Goal: Information Seeking & Learning: Compare options

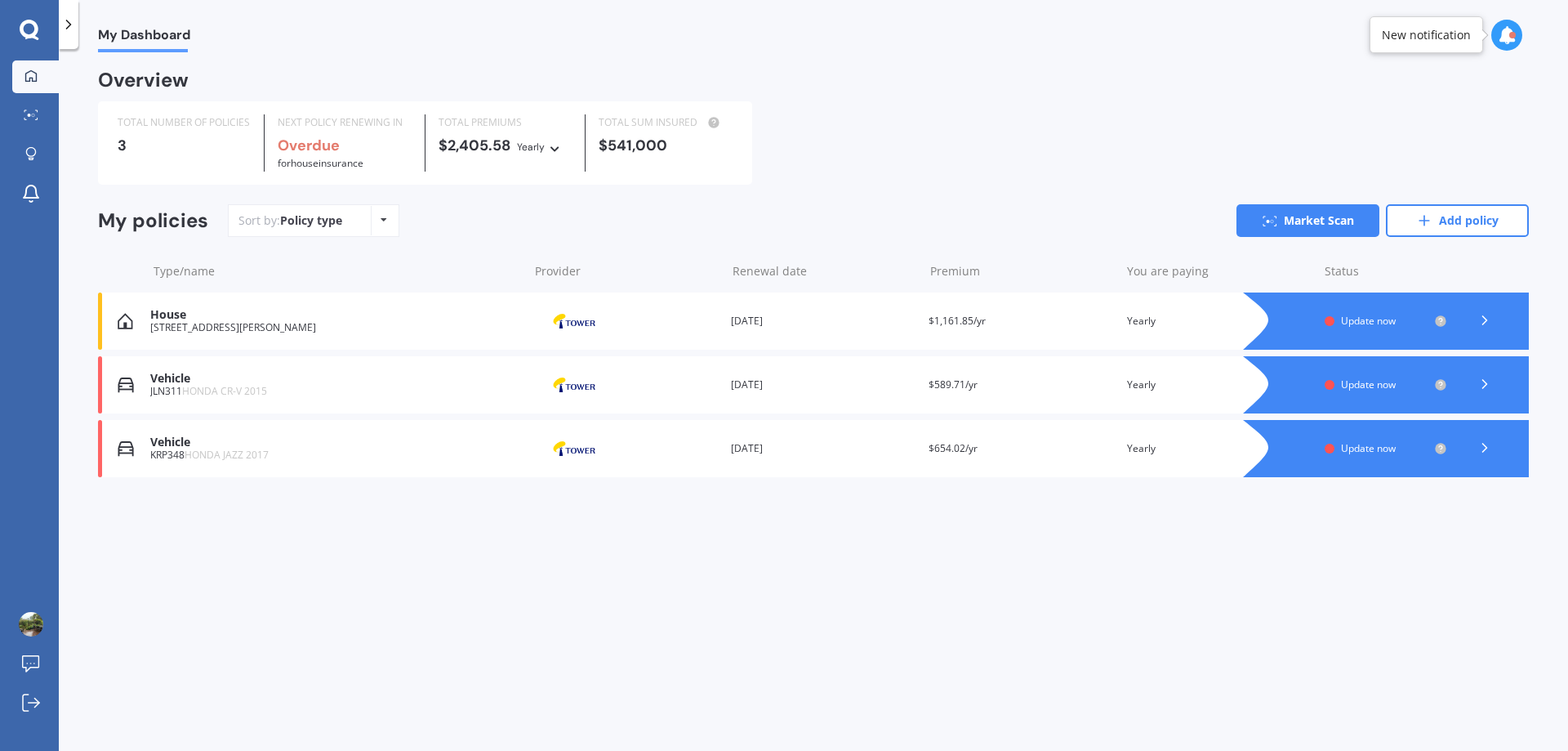
click at [1364, 319] on span "Update now" at bounding box center [1368, 320] width 55 height 14
click at [328, 145] on b "Overdue" at bounding box center [310, 145] width 62 height 20
click at [1481, 318] on icon at bounding box center [1485, 320] width 17 height 17
click at [346, 156] on span "for House insurance" at bounding box center [320, 163] width 86 height 14
click at [1065, 541] on div "My Dashboard Overview TOTAL NUMBER OF POLICIES 3 NEXT POLICY RENEWING IN Overdu…" at bounding box center [813, 403] width 1509 height 702
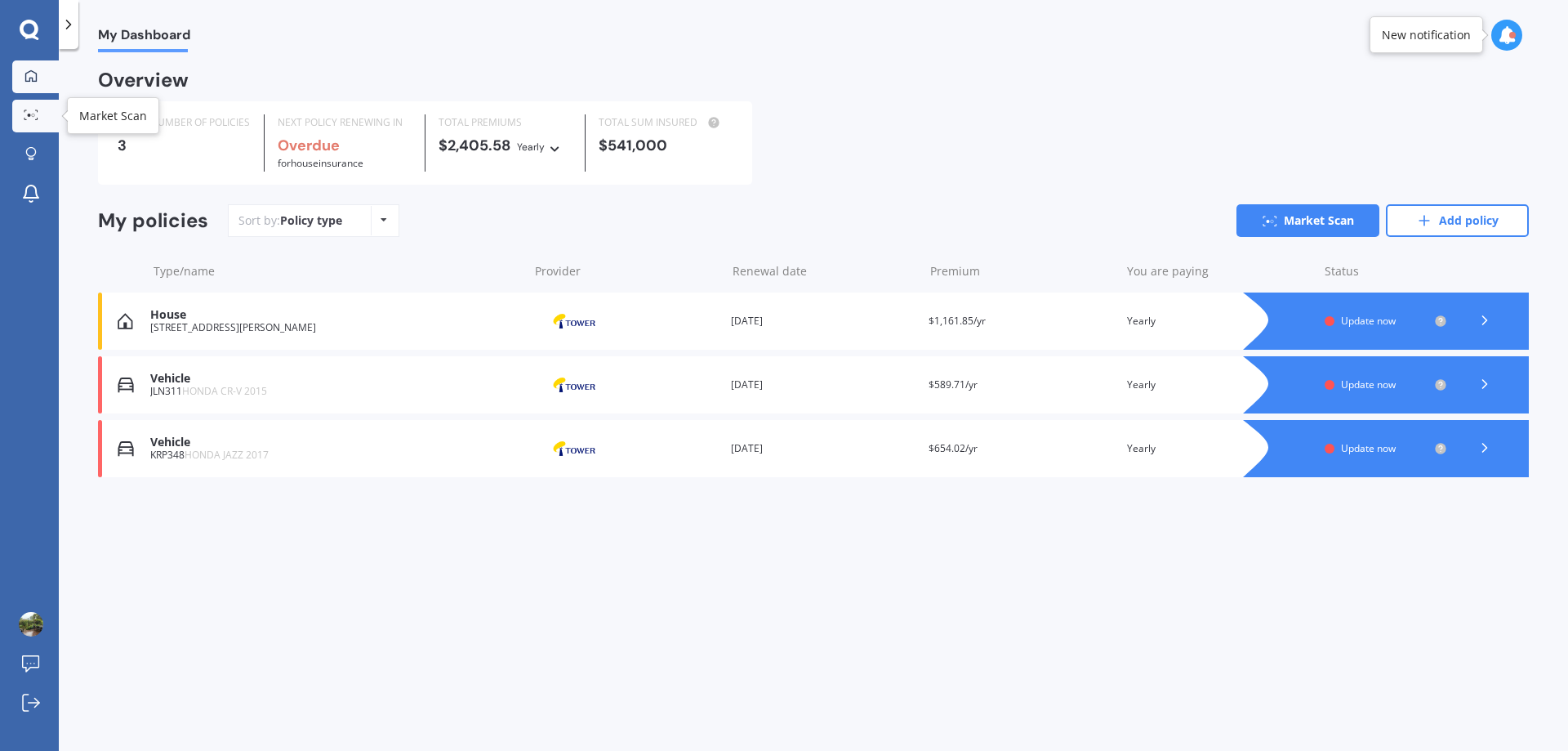
click at [26, 117] on icon at bounding box center [31, 114] width 15 height 10
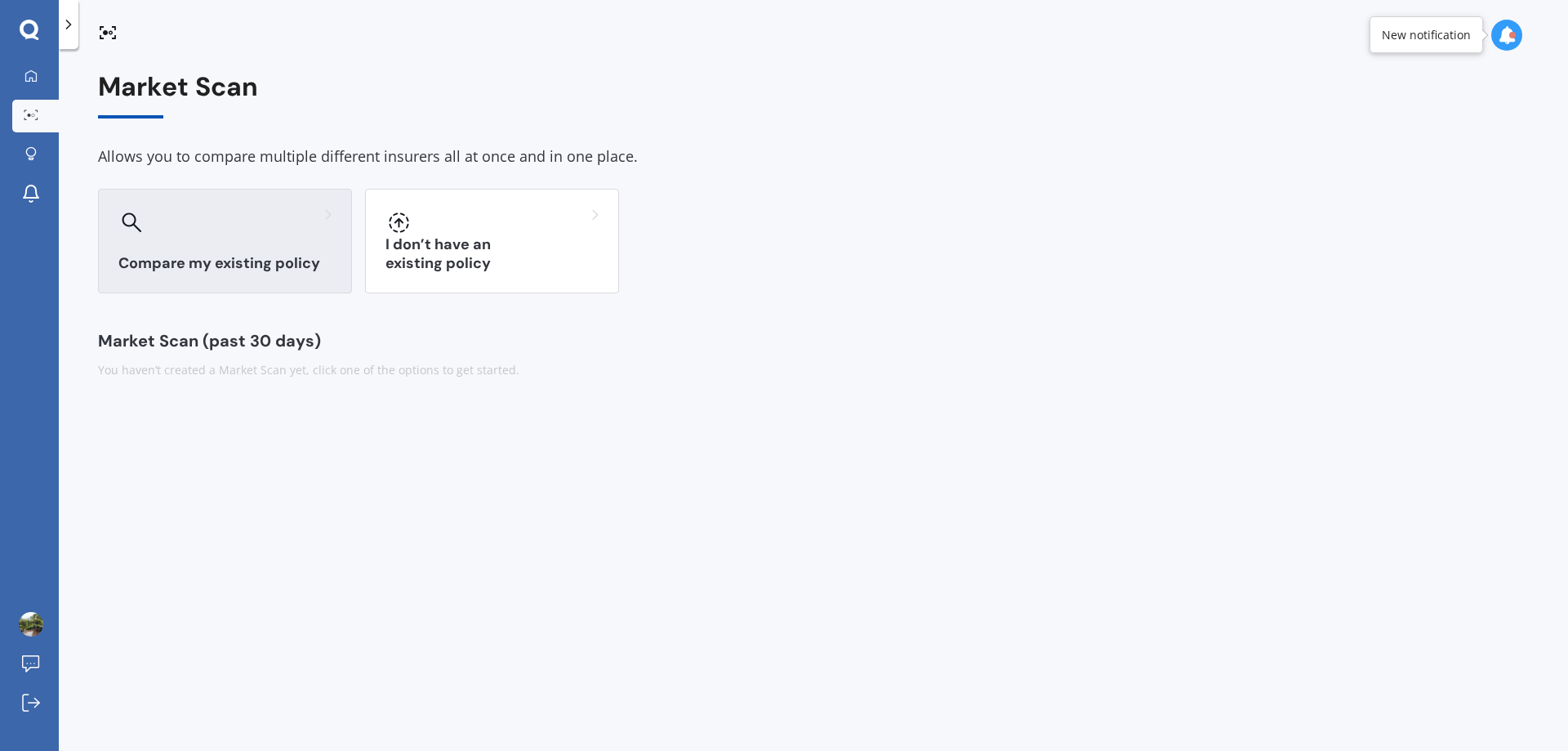
click at [192, 241] on div "Compare my existing policy" at bounding box center [224, 241] width 254 height 104
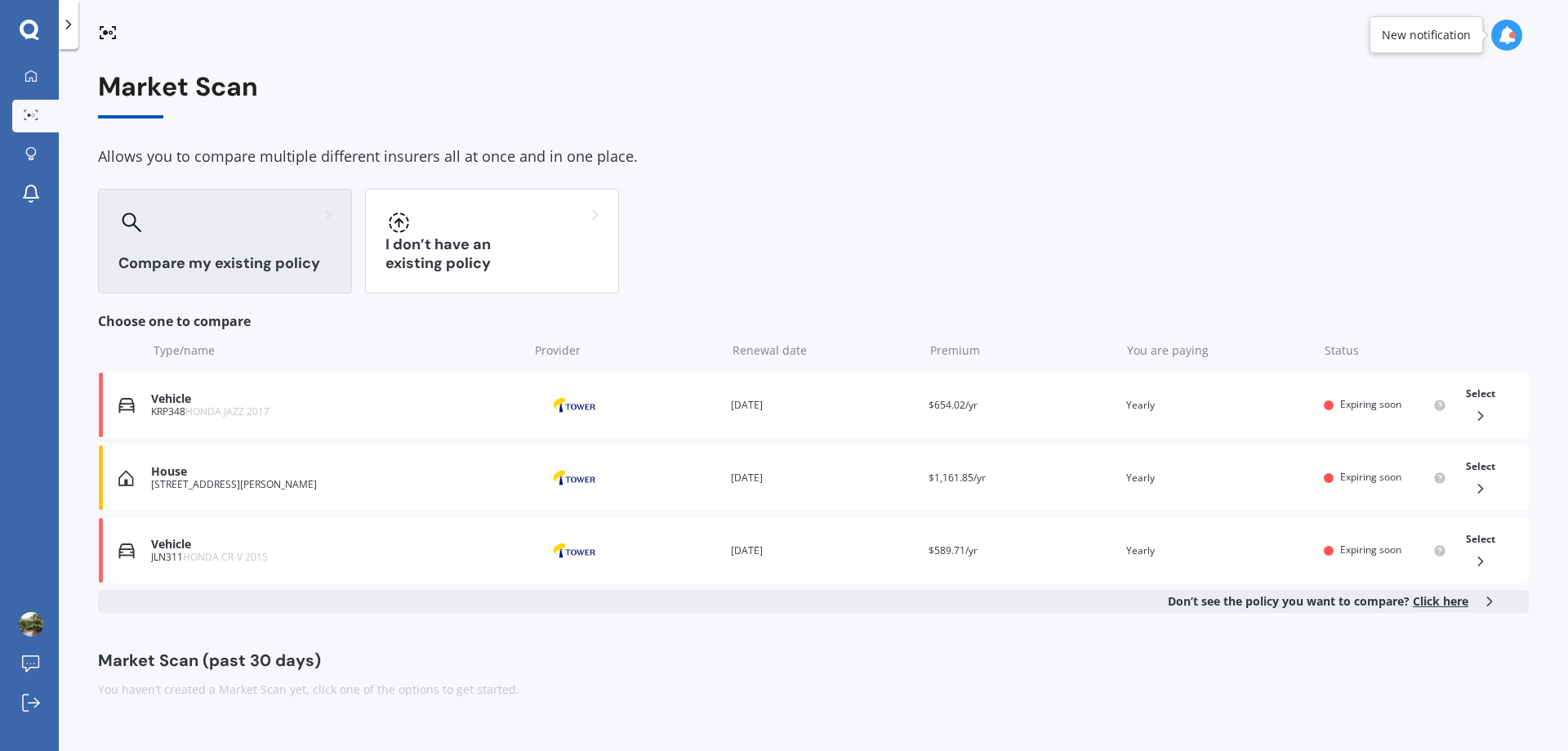
click at [899, 290] on div "Compare my existing policy I don’t have an existing policy" at bounding box center [813, 241] width 1431 height 104
click at [28, 147] on icon at bounding box center [31, 154] width 11 height 14
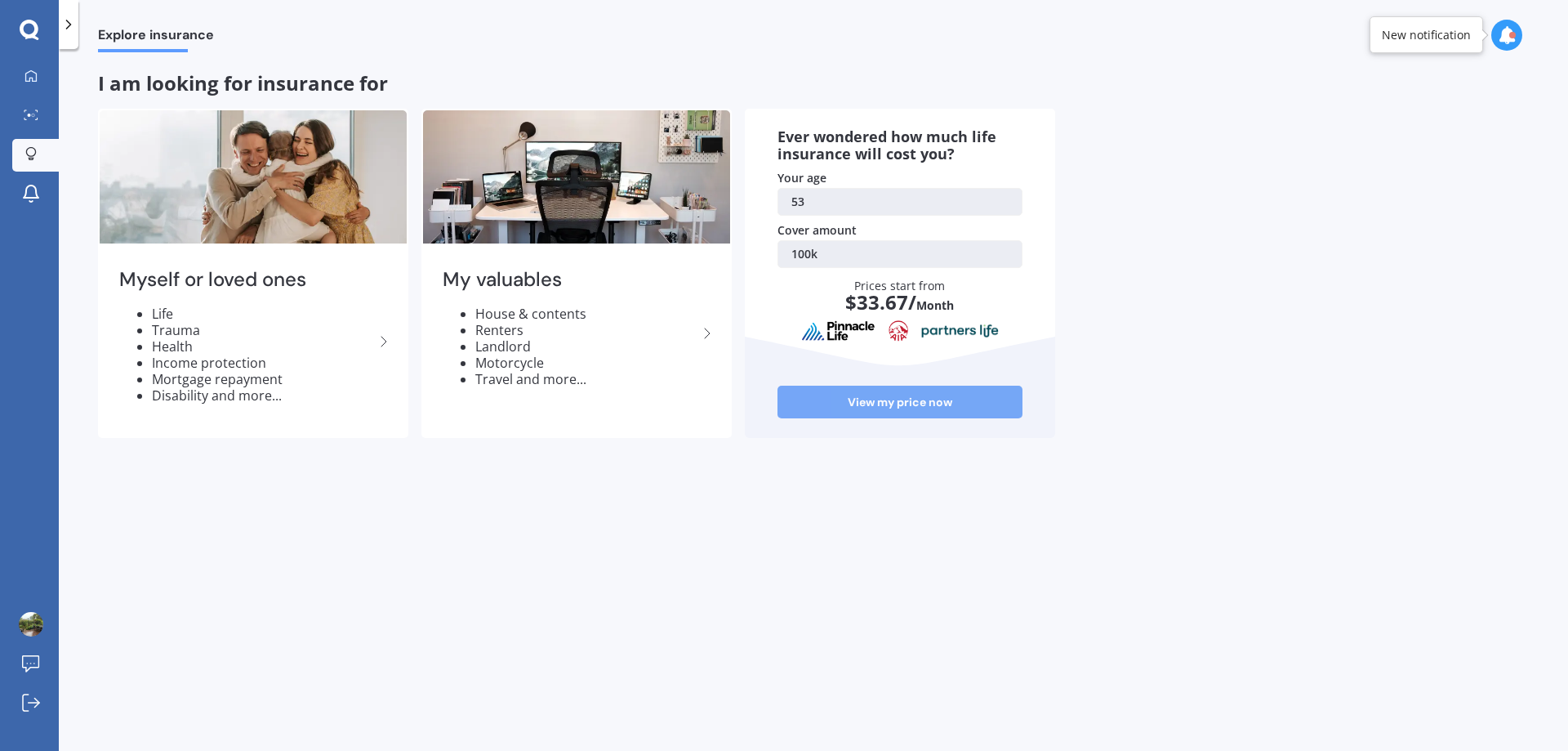
click at [917, 404] on link "View my price now" at bounding box center [900, 401] width 245 height 33
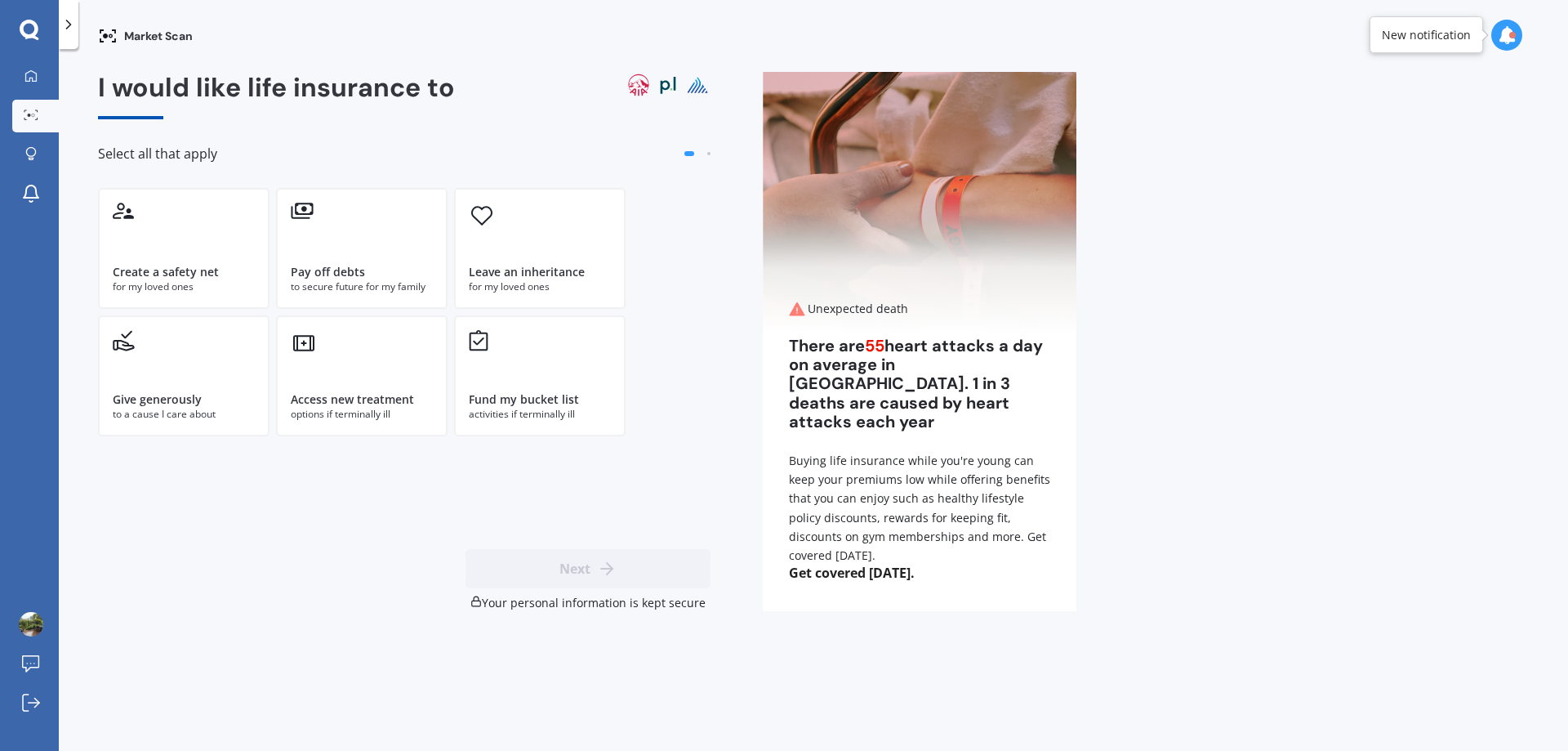
click at [30, 30] on icon at bounding box center [29, 30] width 20 height 21
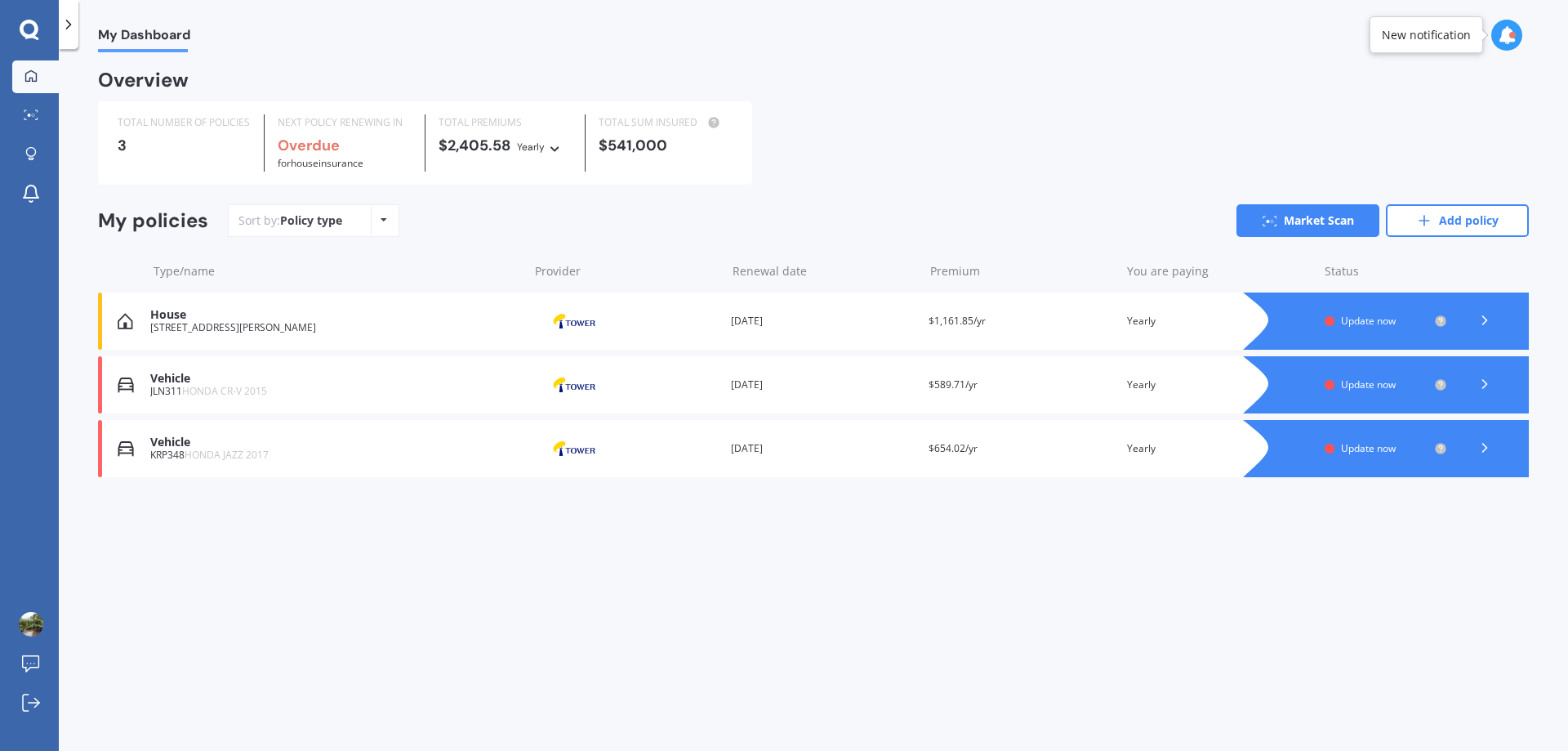
click at [117, 76] on div "Overview" at bounding box center [142, 80] width 90 height 17
click at [535, 146] on div "Yearly" at bounding box center [531, 147] width 28 height 17
click at [511, 86] on div "Overview" at bounding box center [813, 87] width 1431 height 30
click at [266, 151] on div "NEXT POLICY RENEWING IN Overdue for House insurance" at bounding box center [344, 142] width 160 height 57
click at [1367, 323] on span "Update now" at bounding box center [1368, 320] width 55 height 14
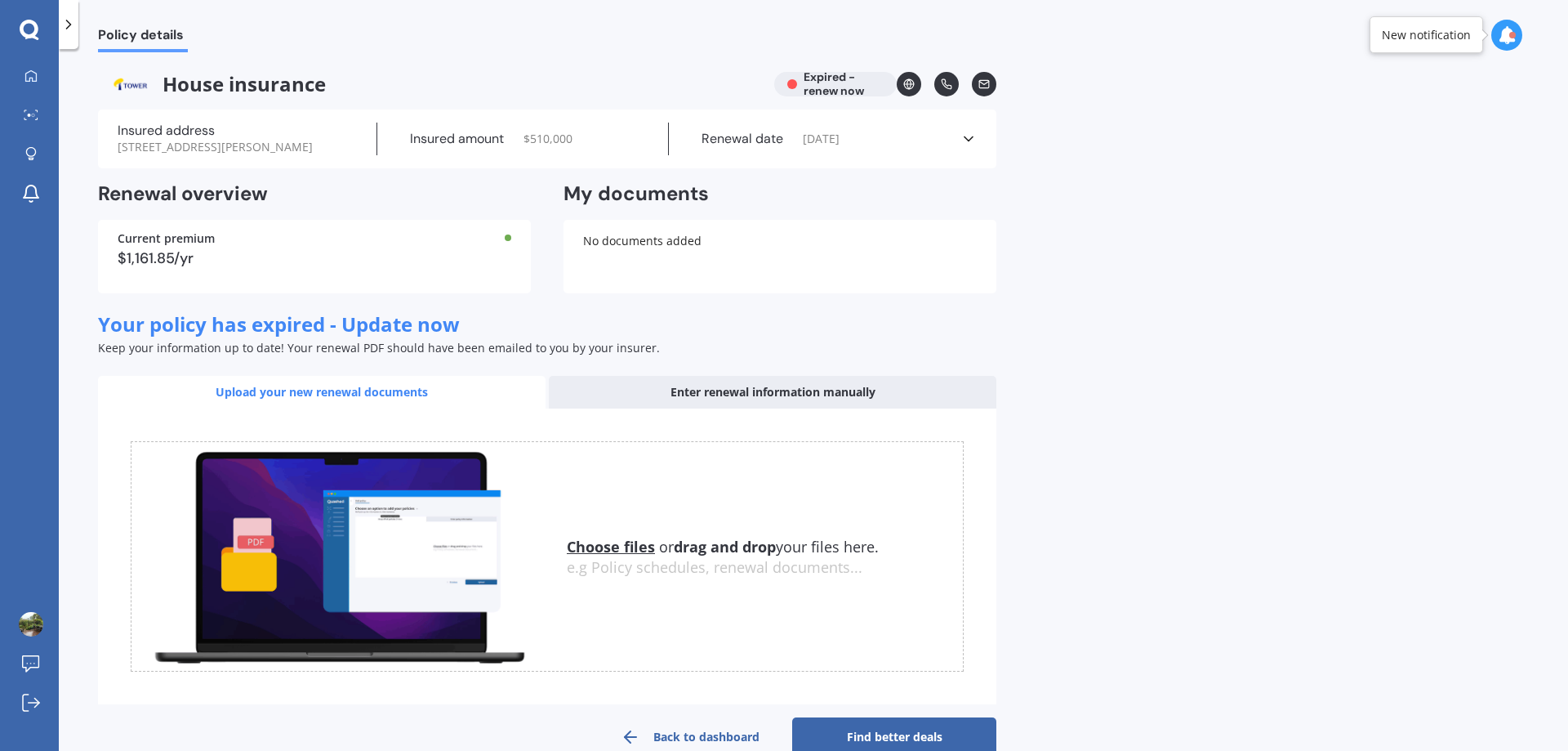
click at [624, 267] on div "No documents added" at bounding box center [780, 256] width 433 height 74
click at [682, 257] on div "No documents added" at bounding box center [780, 256] width 433 height 74
click at [700, 278] on div "No documents added" at bounding box center [780, 256] width 433 height 74
click at [710, 257] on div "No documents added" at bounding box center [780, 256] width 433 height 74
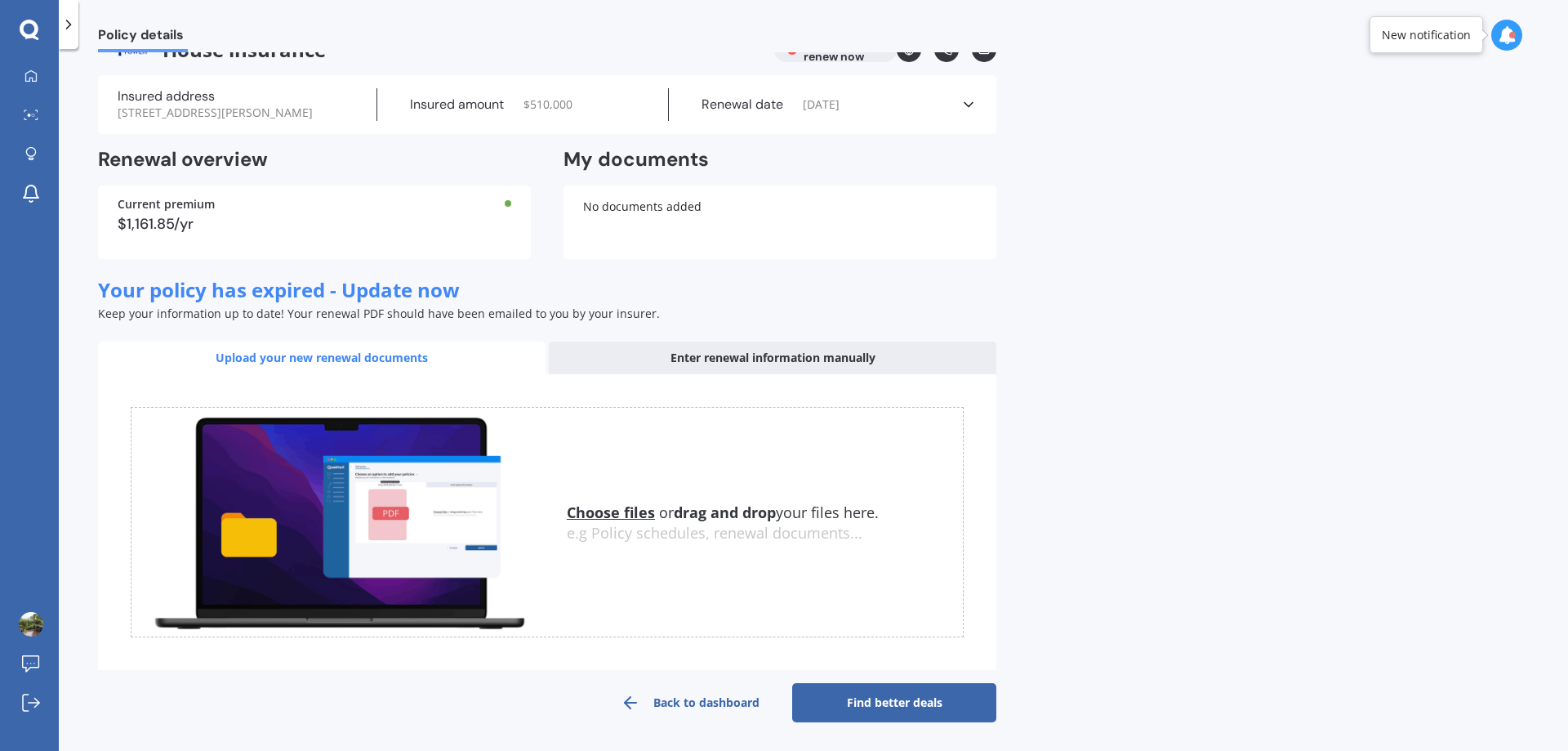
scroll to position [51, 0]
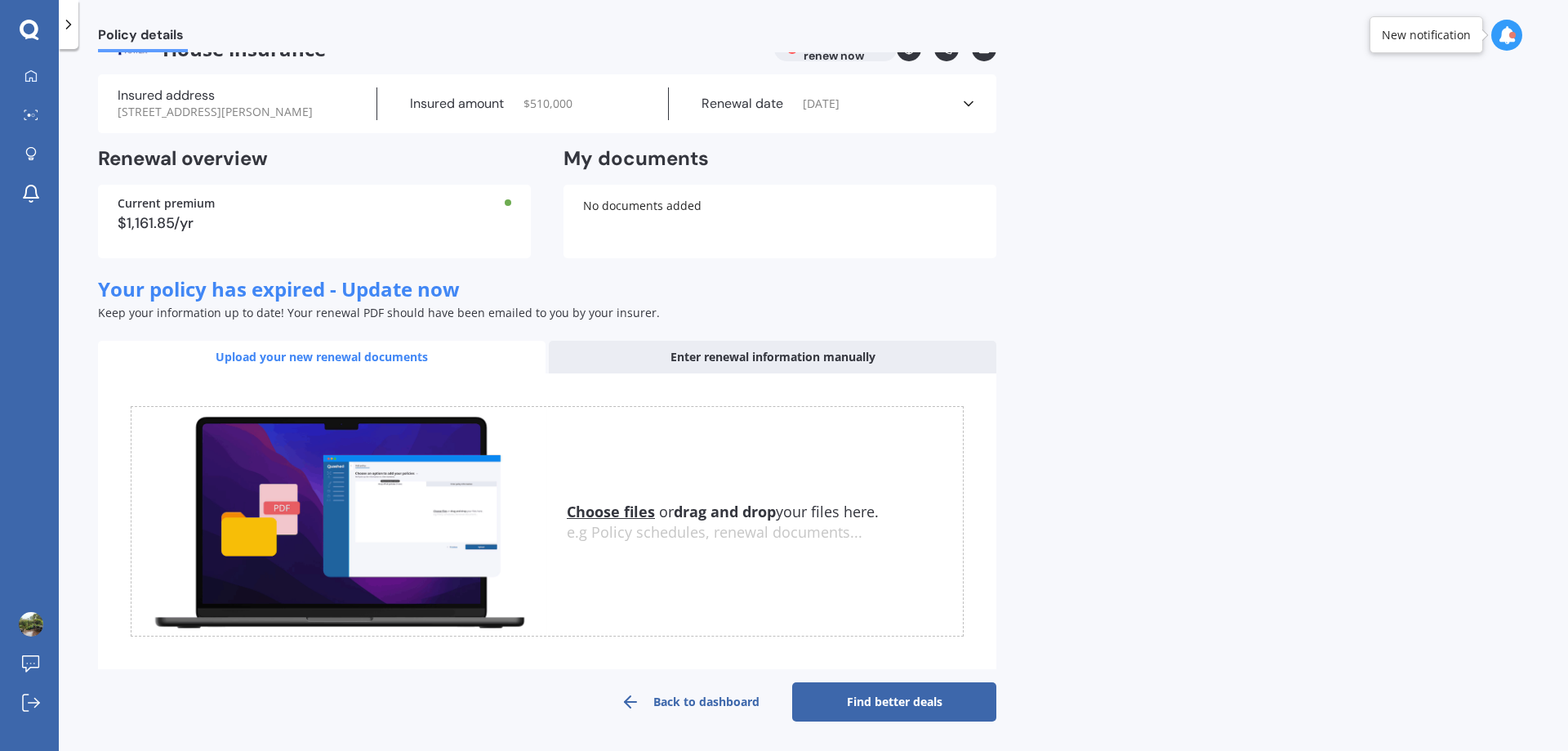
click at [632, 511] on u "Choose files" at bounding box center [610, 511] width 88 height 20
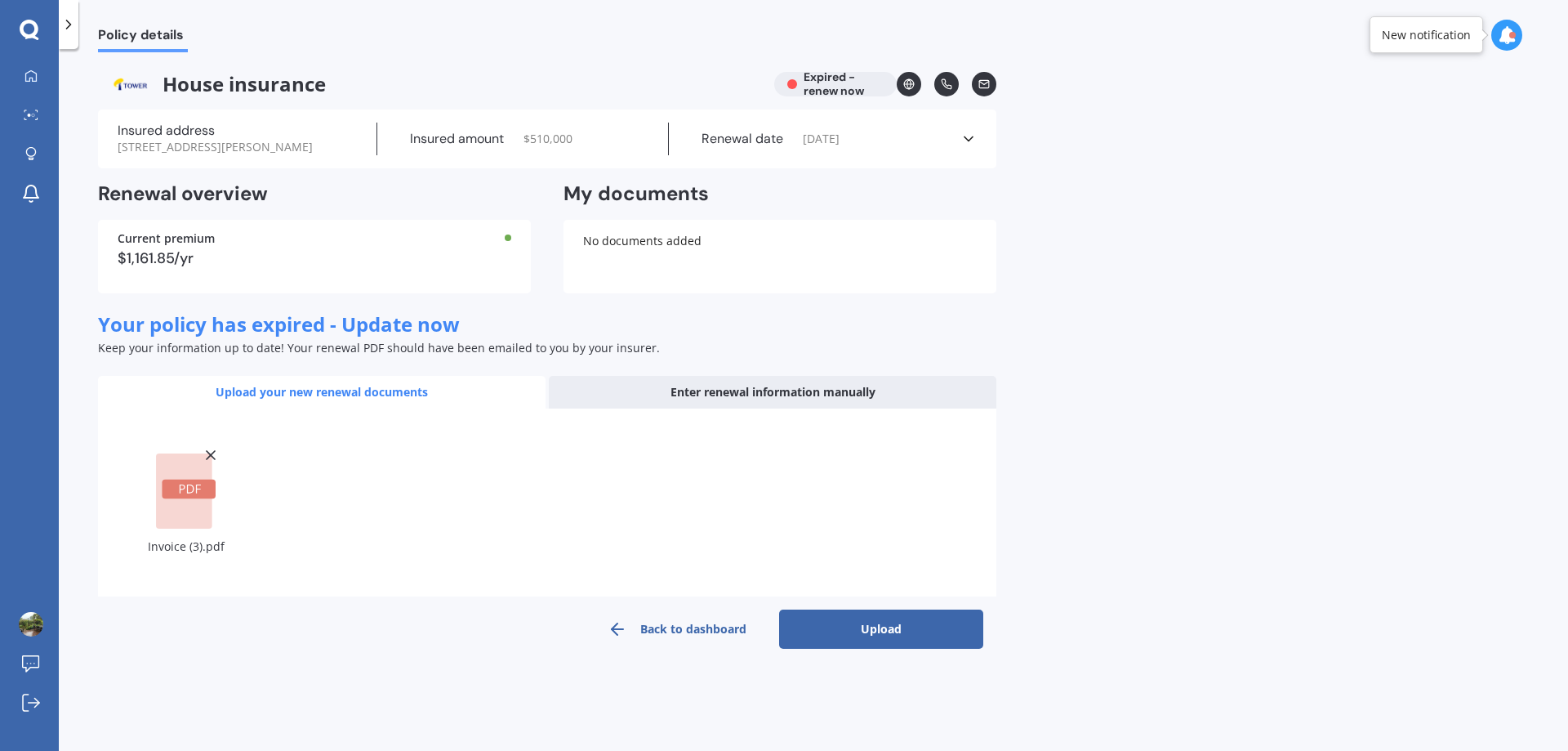
click at [878, 649] on button "Upload" at bounding box center [880, 629] width 204 height 39
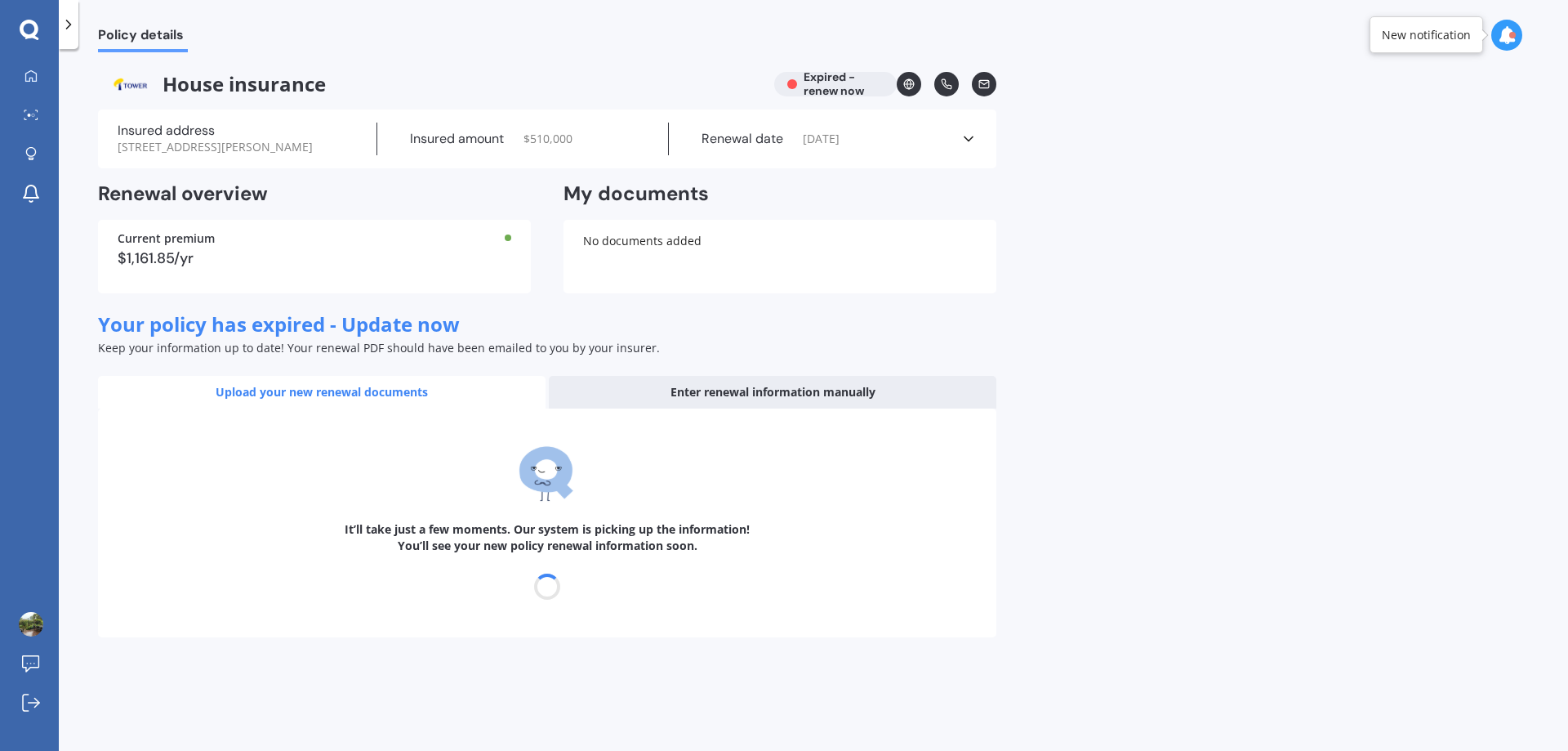
select select "22"
select select "09"
select select "2026"
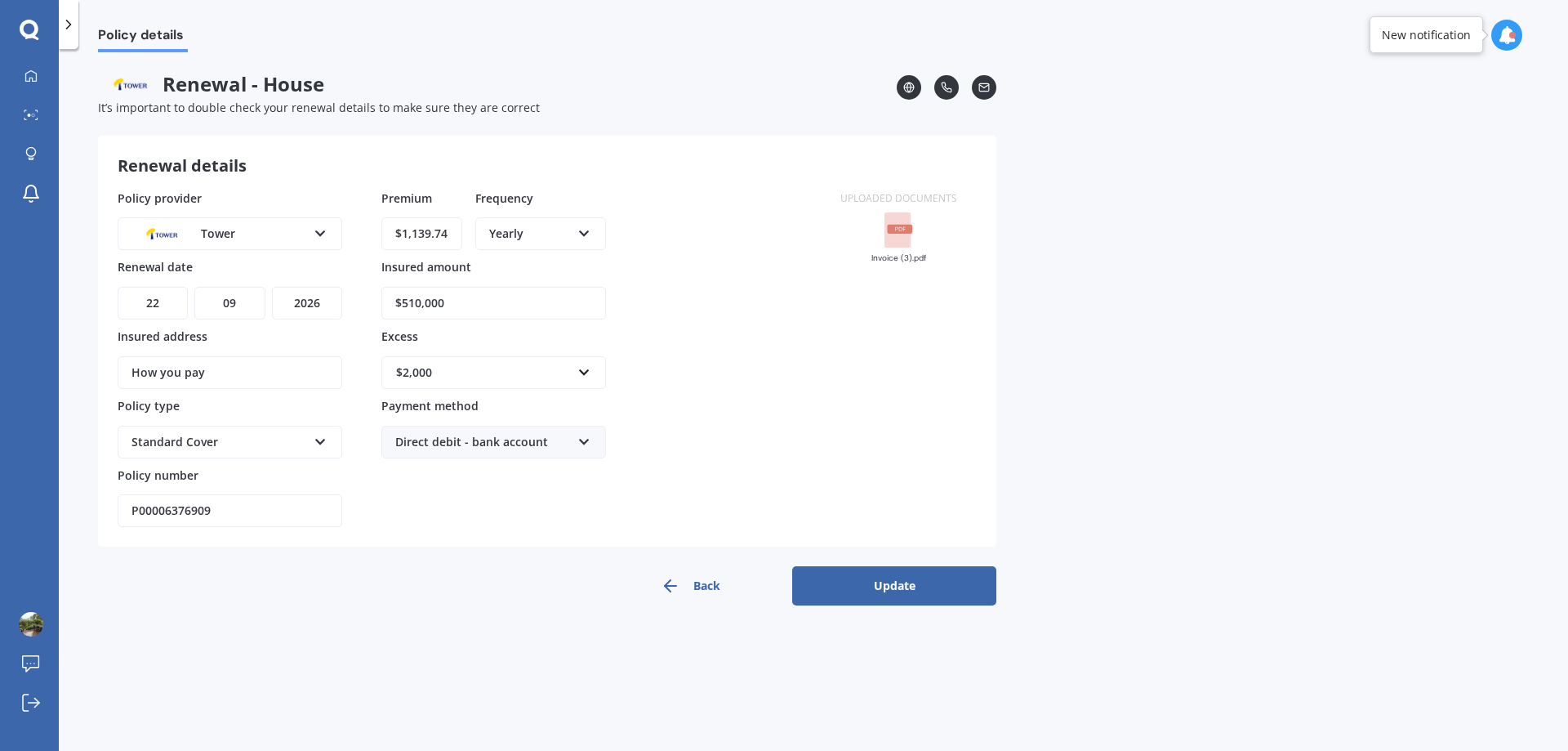
click at [170, 299] on select "DD 01 02 03 04 05 06 07 08 09 10 11 12 13 14 15 16 17 18 19 20 21 22 23 24 25 2…" at bounding box center [152, 302] width 70 height 33
click at [117, 287] on select "DD 01 02 03 04 05 06 07 08 09 10 11 12 13 14 15 16 17 18 19 20 21 22 23 24 25 2…" at bounding box center [152, 302] width 70 height 33
click at [176, 301] on select "DD 01 02 03 04 05 06 07 08 09 10 11 12 13 14 15 16 17 18 19 20 21 22 23 24 25 2…" at bounding box center [152, 302] width 70 height 33
select select "20"
click at [117, 287] on select "DD 01 02 03 04 05 06 07 08 09 10 11 12 13 14 15 16 17 18 19 20 21 22 23 24 25 2…" at bounding box center [152, 302] width 70 height 33
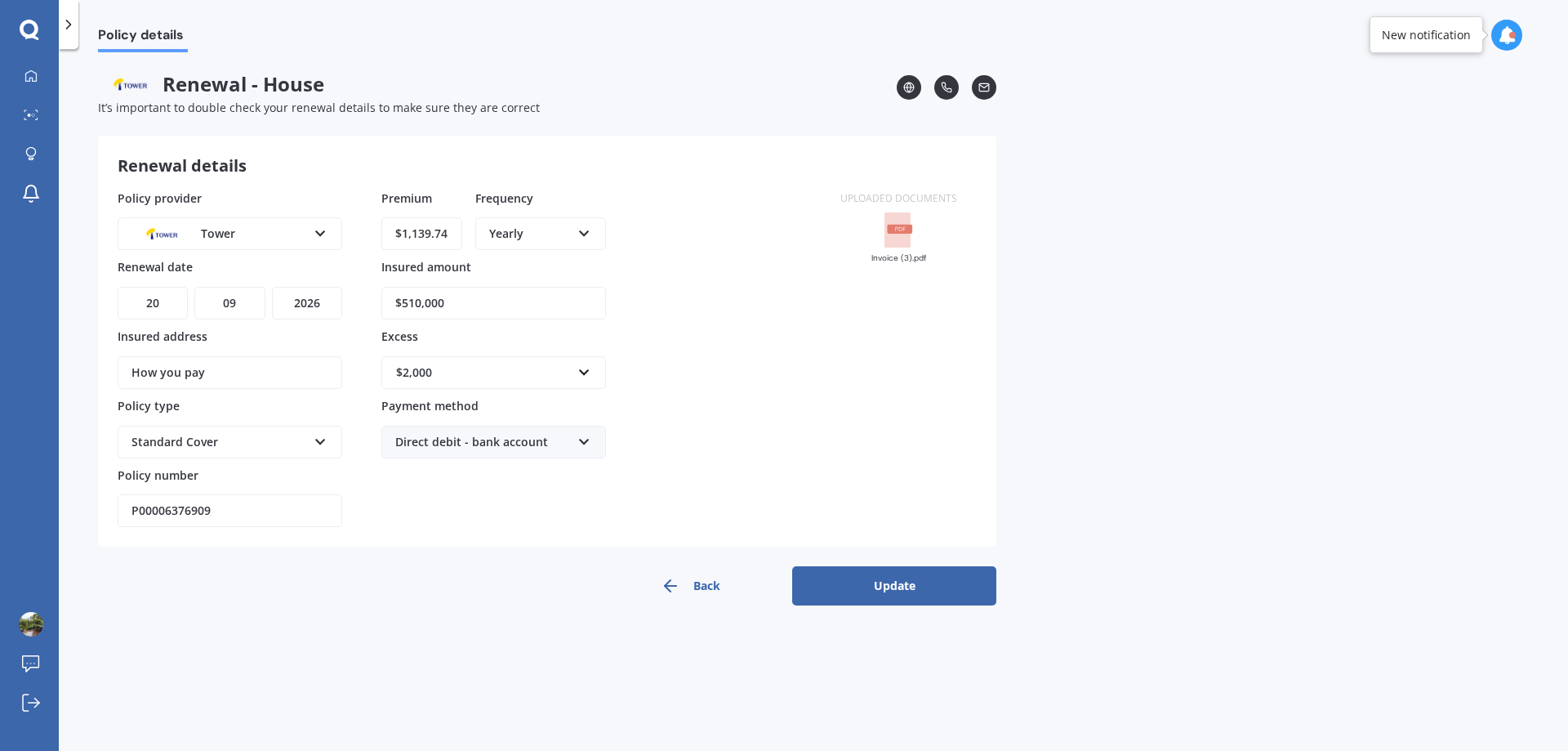
click at [249, 302] on select "MM 01 02 03 04 05 06 07 08 09 10 11 12" at bounding box center [229, 302] width 70 height 33
select select "10"
click at [194, 287] on select "MM 01 02 03 04 05 06 07 08 09 10 11 12" at bounding box center [229, 302] width 70 height 33
click at [327, 302] on select "YYYY 2027 2026 2025 2024 2023 2022 2021 2020 2019 2018 2017 2016 2015 2014 2013…" at bounding box center [306, 302] width 70 height 33
select select "2025"
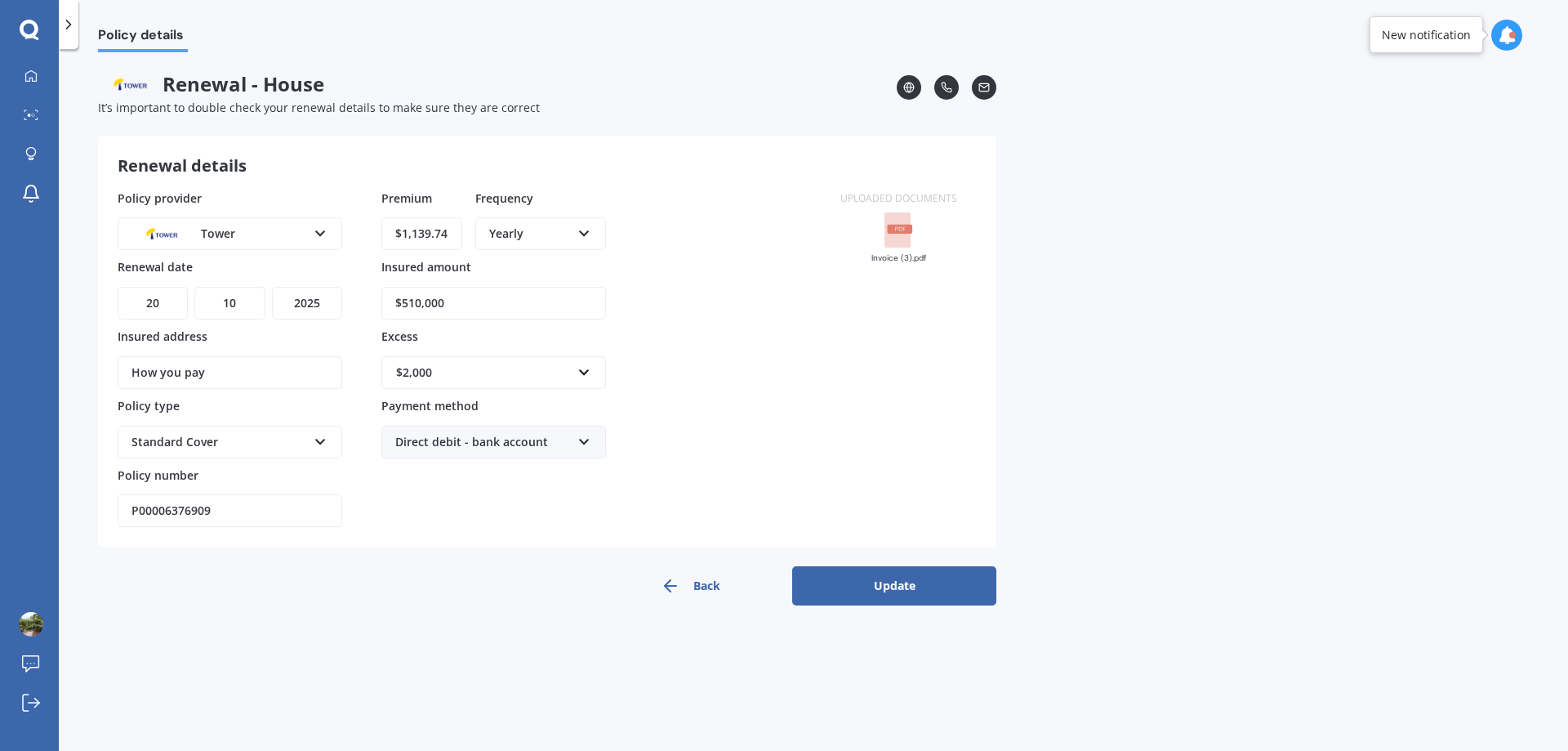
click at [272, 287] on select "YYYY 2027 2026 2025 2024 2023 2022 2021 2020 2019 2018 2017 2016 2015 2014 2013…" at bounding box center [306, 302] width 70 height 33
click at [737, 391] on div "Policy provider Tower AA AMI AMP ANZ ASB Ando BNZ Co-Operative Bank FMG Initio …" at bounding box center [469, 358] width 704 height 338
click at [912, 587] on button "Update" at bounding box center [893, 585] width 204 height 39
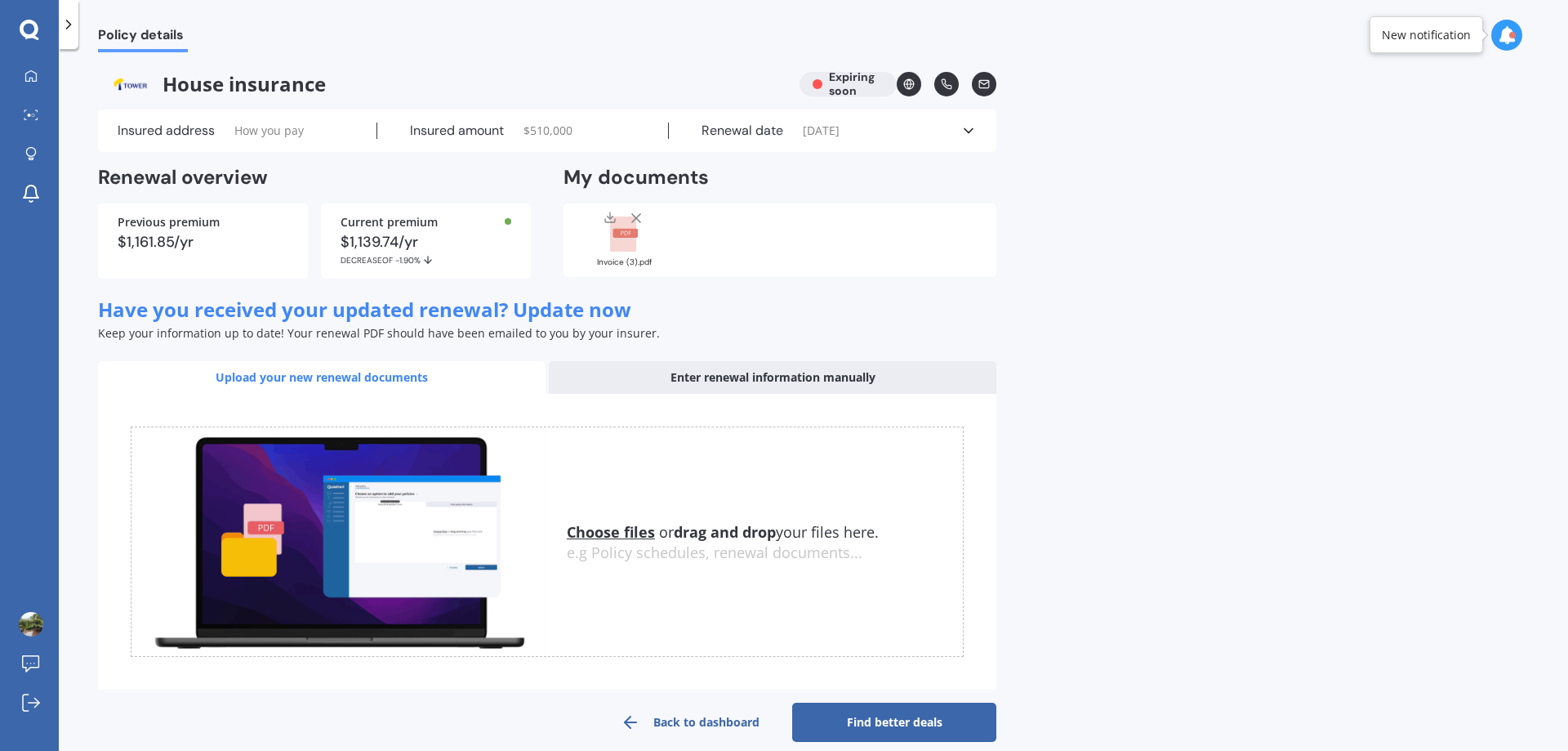
click at [893, 719] on link "Find better deals" at bounding box center [893, 722] width 204 height 39
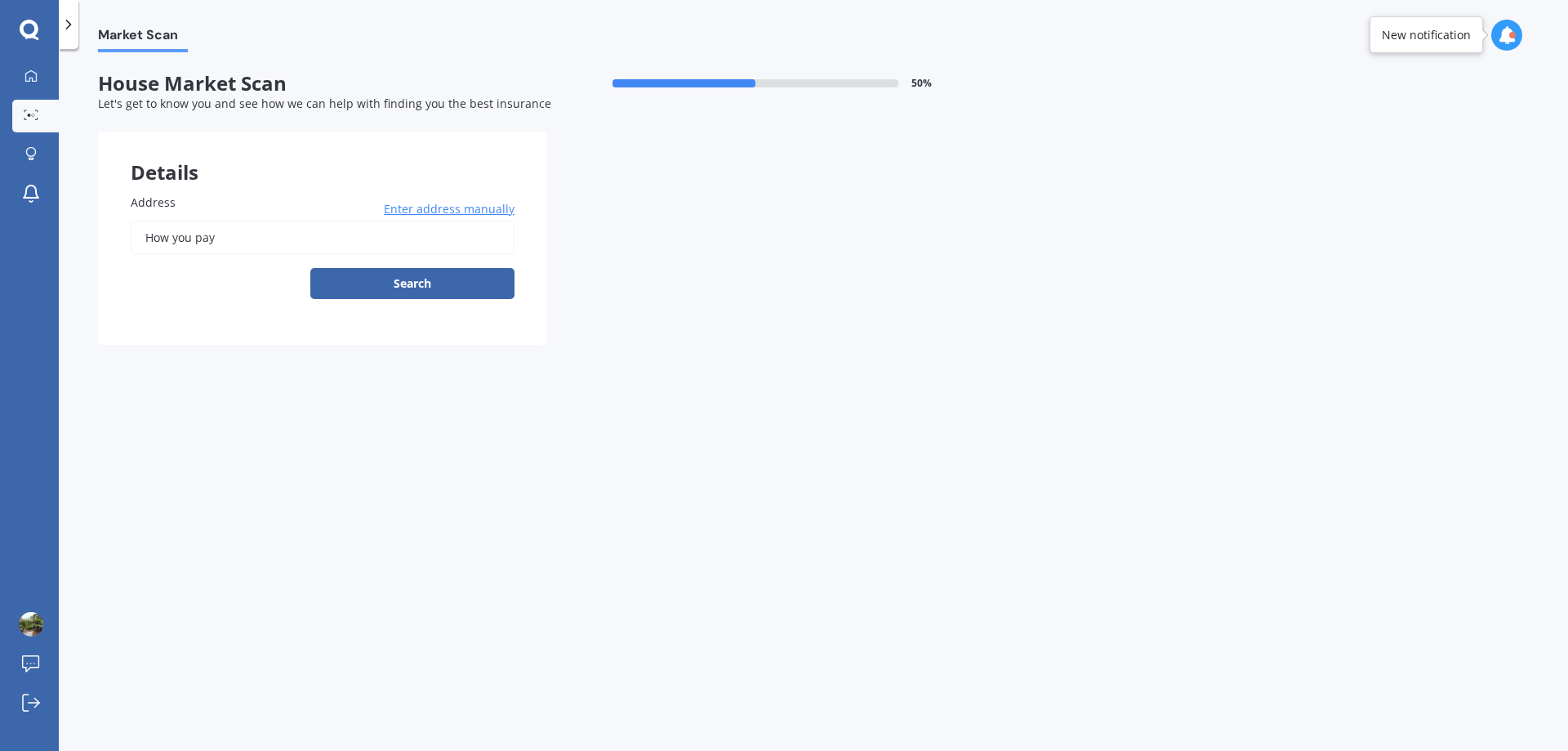
click at [270, 229] on input "How you pay" at bounding box center [322, 237] width 384 height 34
drag, startPoint x: 264, startPoint y: 231, endPoint x: 89, endPoint y: 231, distance: 175.0
click at [89, 231] on div "Market Scan House Market Scan 50 % Let's get to know you and see how we can hel…" at bounding box center [813, 403] width 1509 height 702
type input "[STREET_ADDRESS][PERSON_NAME]"
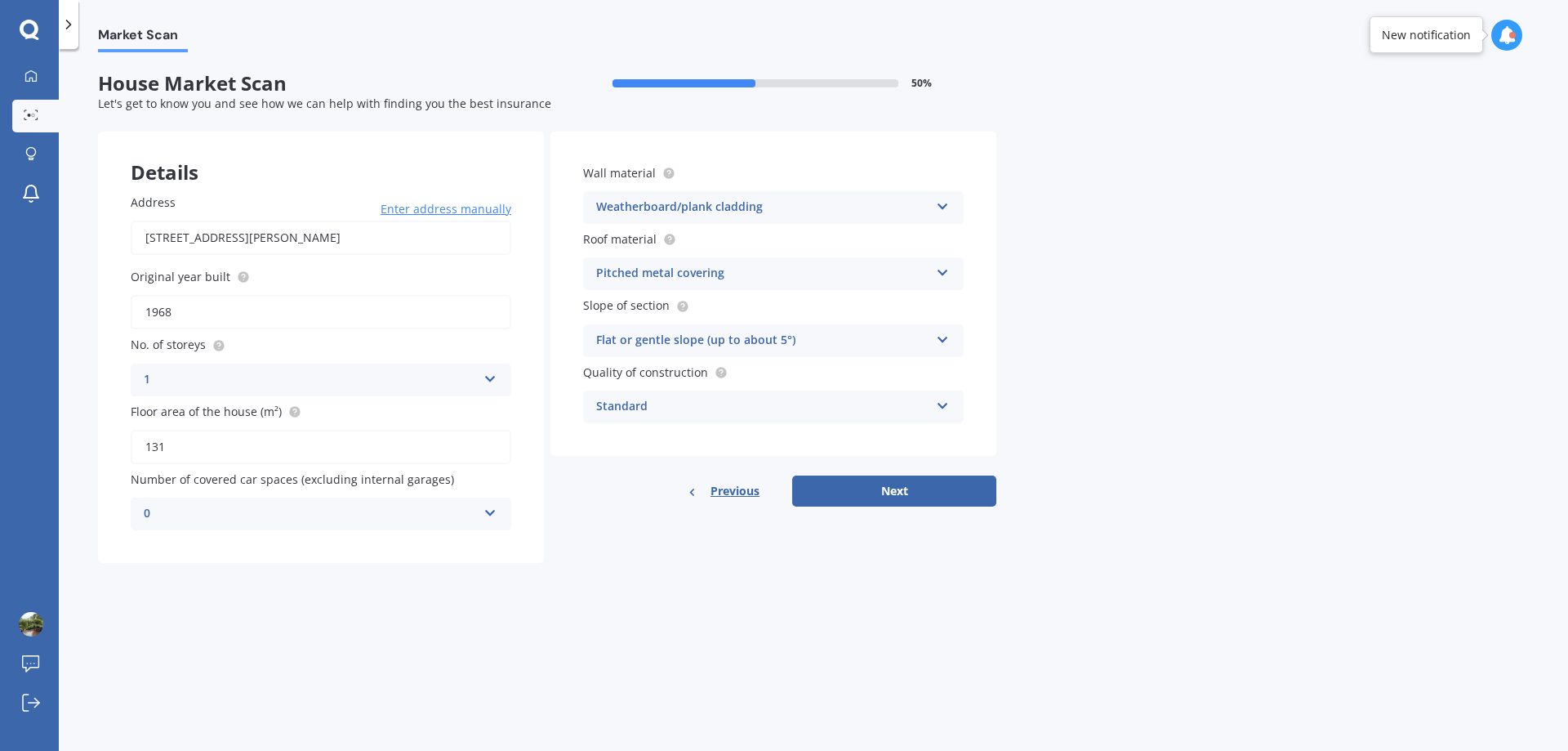
click at [935, 271] on div "Pitched metal covering Flat fibre cement Flat membrane Flat metal covering Pitc…" at bounding box center [773, 273] width 381 height 33
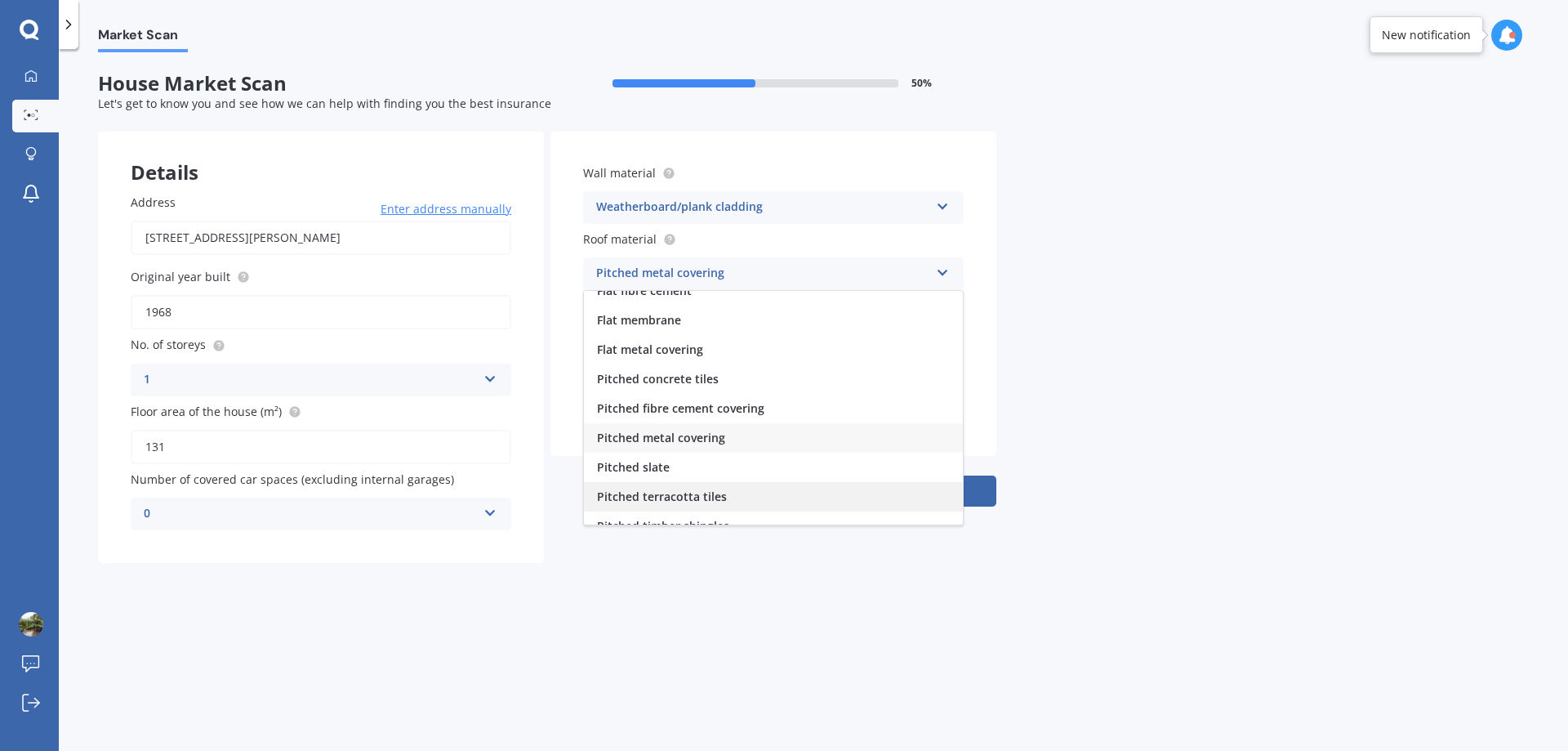
scroll to position [60, 0]
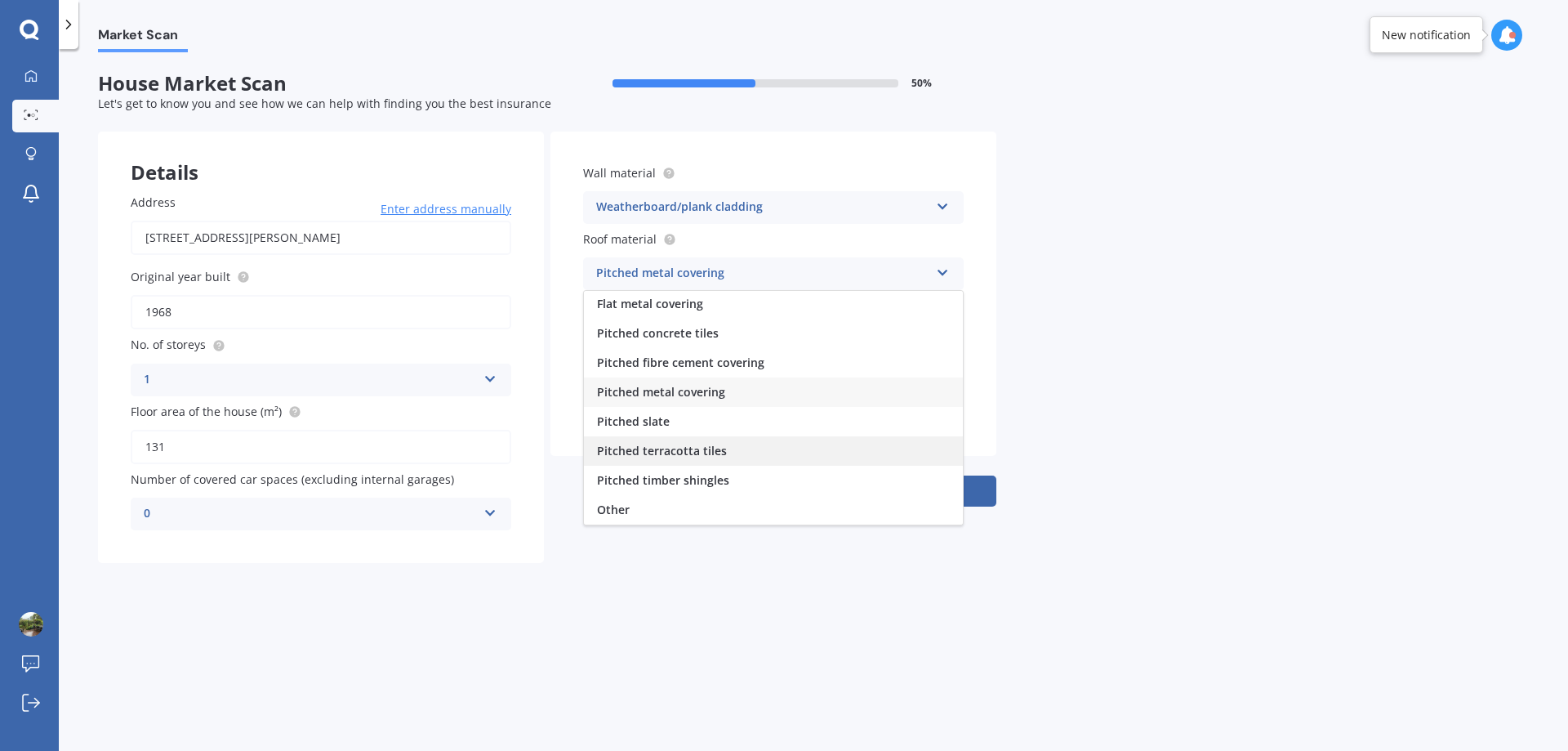
click at [723, 451] on span "Pitched terracotta tiles" at bounding box center [663, 450] width 130 height 16
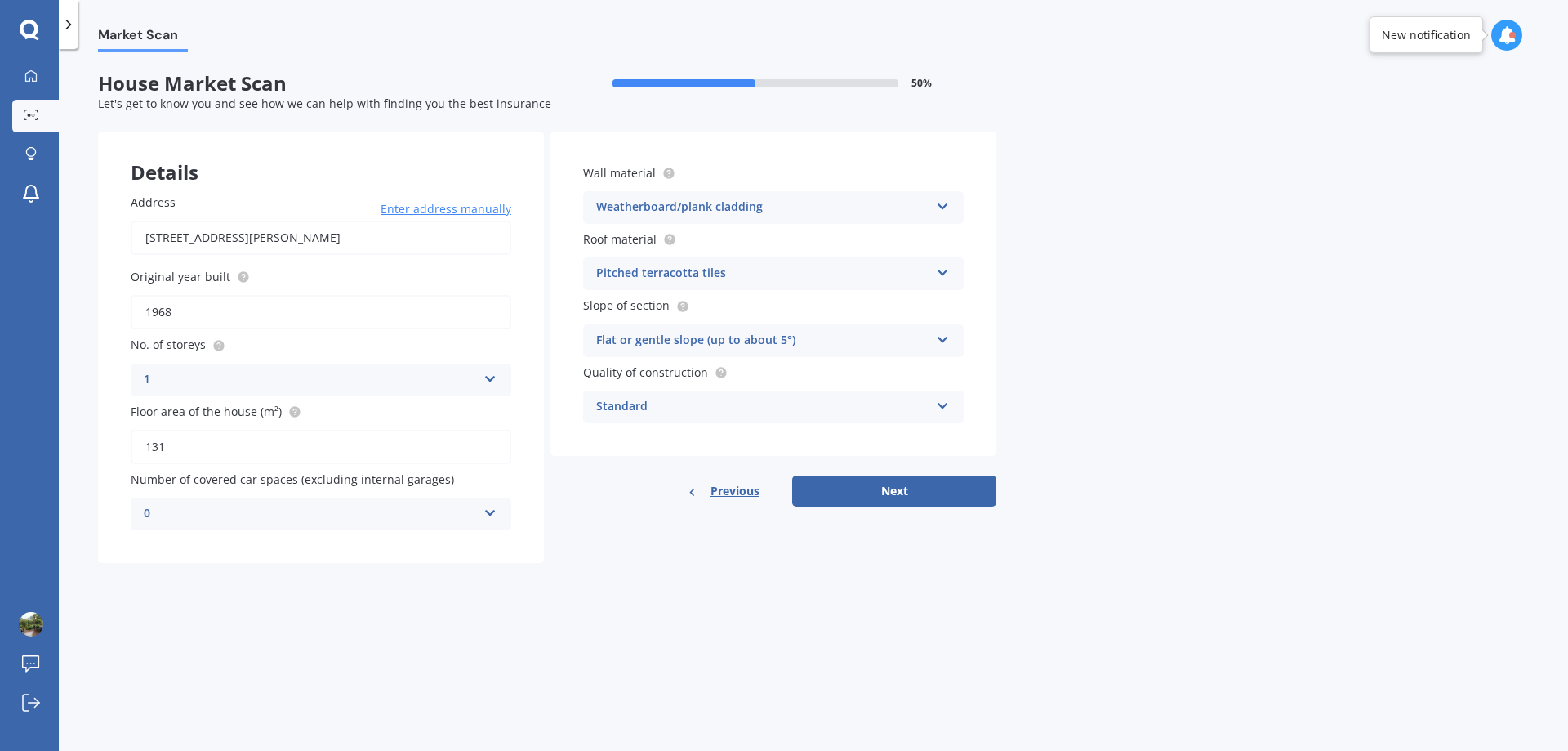
click at [917, 273] on div "Pitched terracotta tiles" at bounding box center [763, 274] width 333 height 20
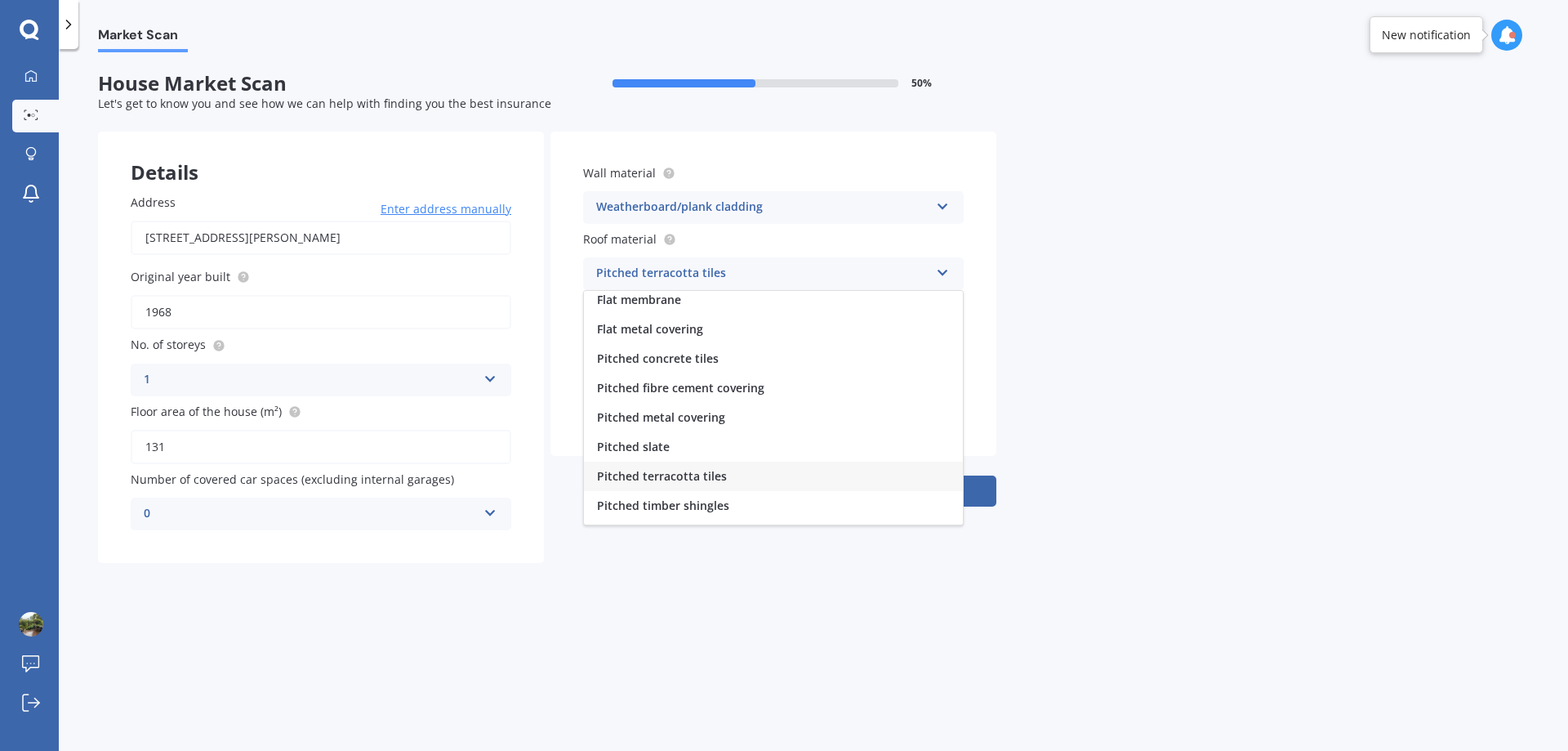
scroll to position [0, 0]
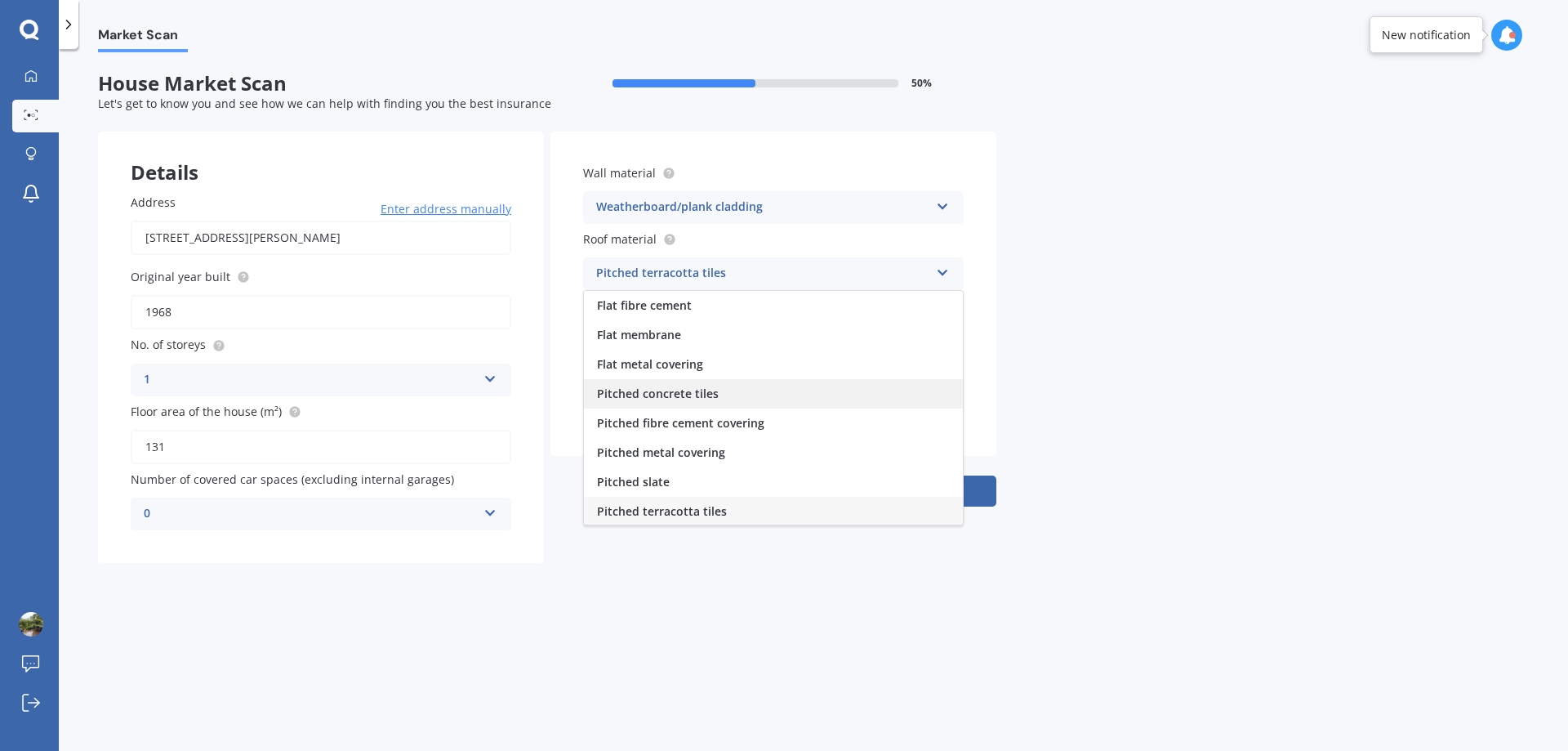
click at [716, 400] on span "Pitched concrete tiles" at bounding box center [658, 393] width 122 height 16
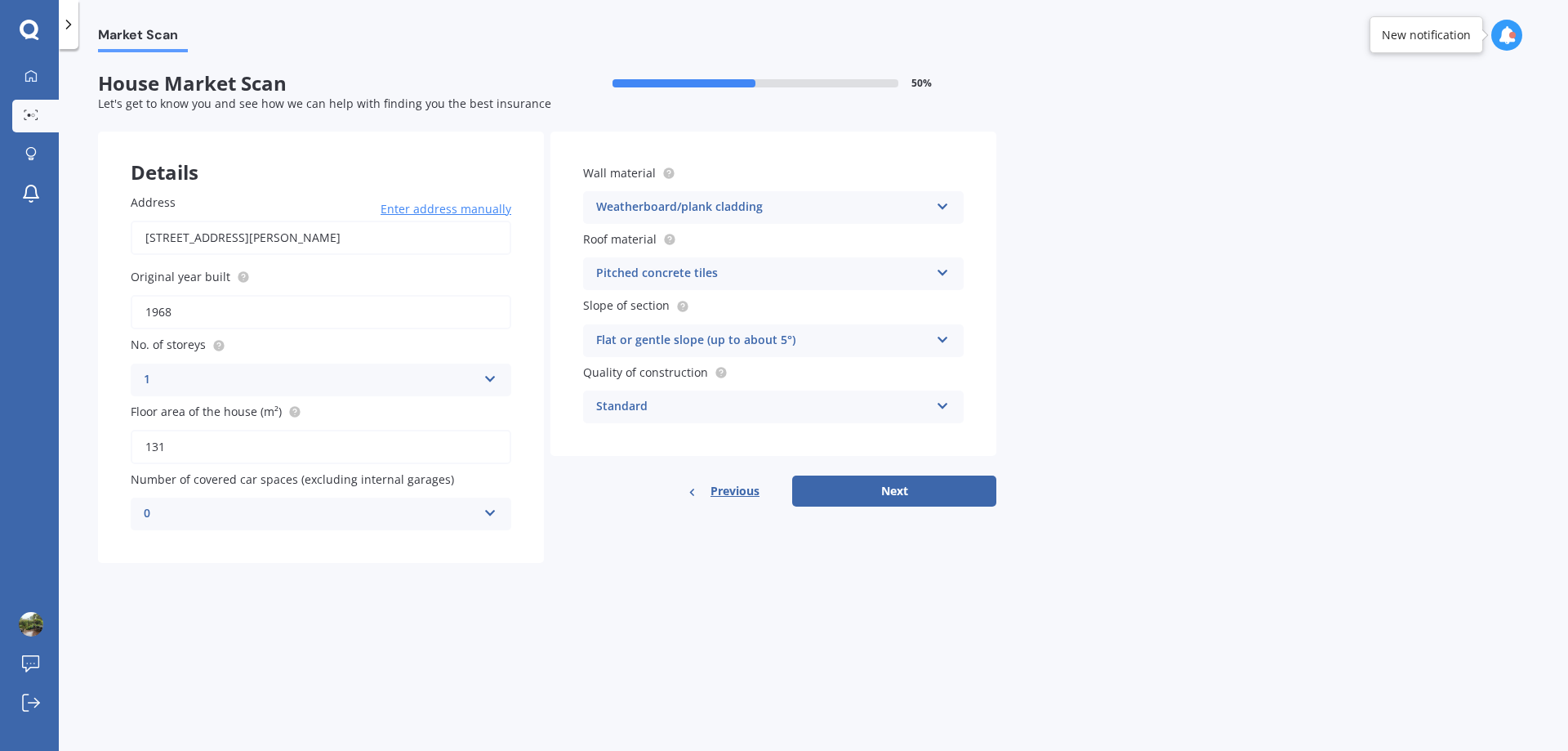
click at [1059, 385] on div "Market Scan House Market Scan 50 % Let's get to know you and see how we can hel…" at bounding box center [813, 403] width 1509 height 702
click at [787, 339] on div "Flat or gentle slope (up to about 5°)" at bounding box center [763, 340] width 333 height 20
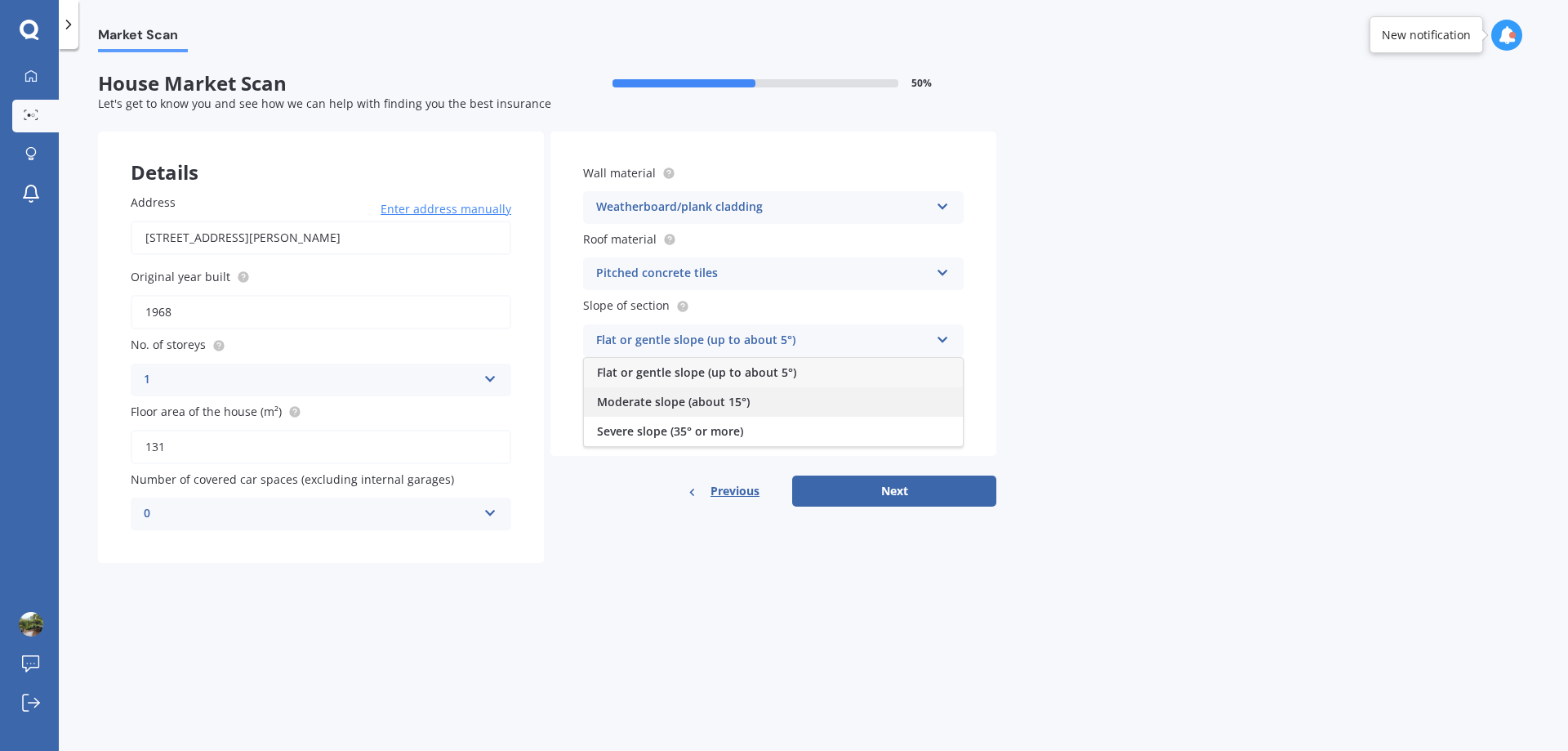
click at [769, 404] on div "Moderate slope (about 15°)" at bounding box center [773, 402] width 379 height 30
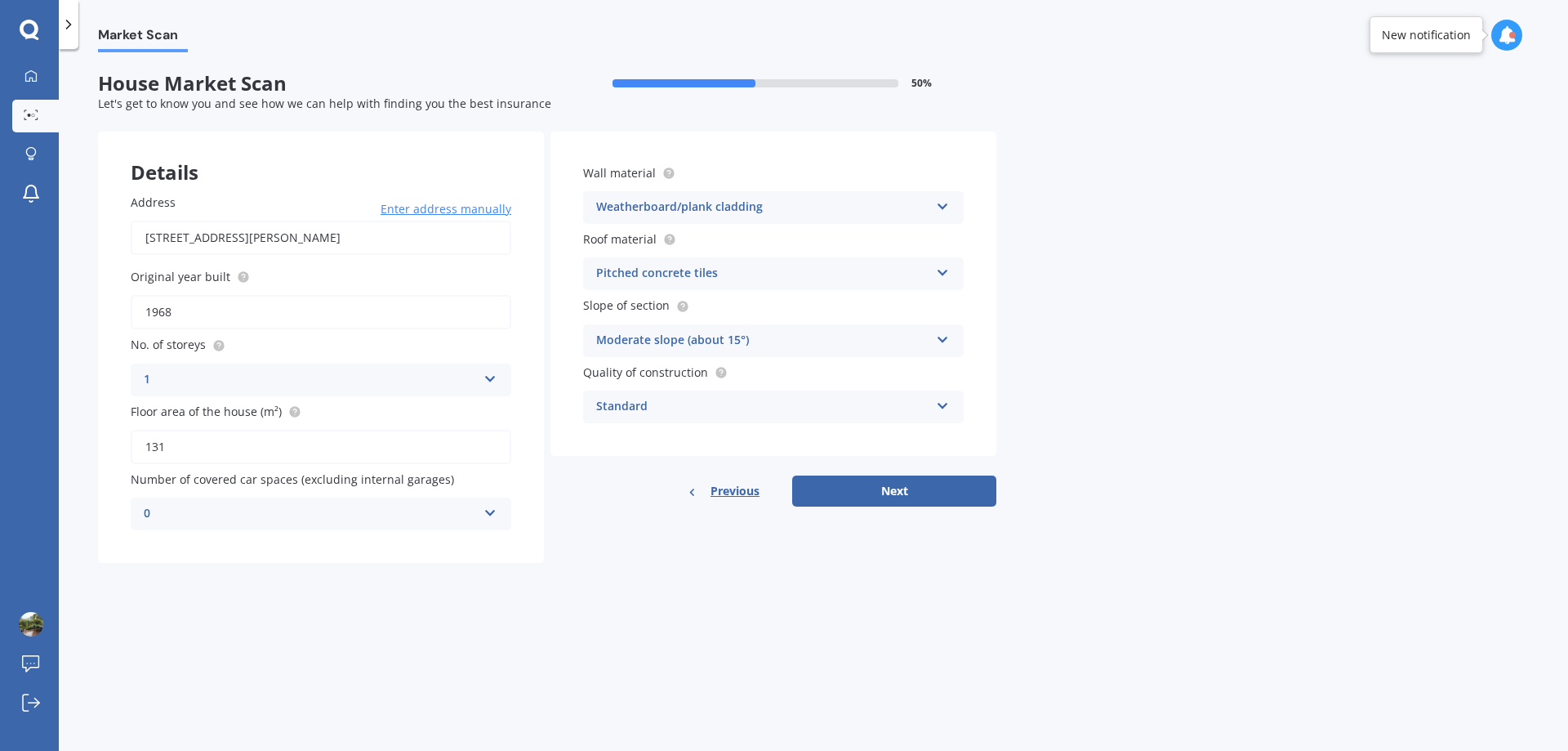
click at [1067, 369] on div "Market Scan House Market Scan 50 % Let's get to know you and see how we can hel…" at bounding box center [813, 403] width 1509 height 702
click at [899, 492] on button "Next" at bounding box center [893, 490] width 204 height 31
select select "07"
select select "02"
select select "1972"
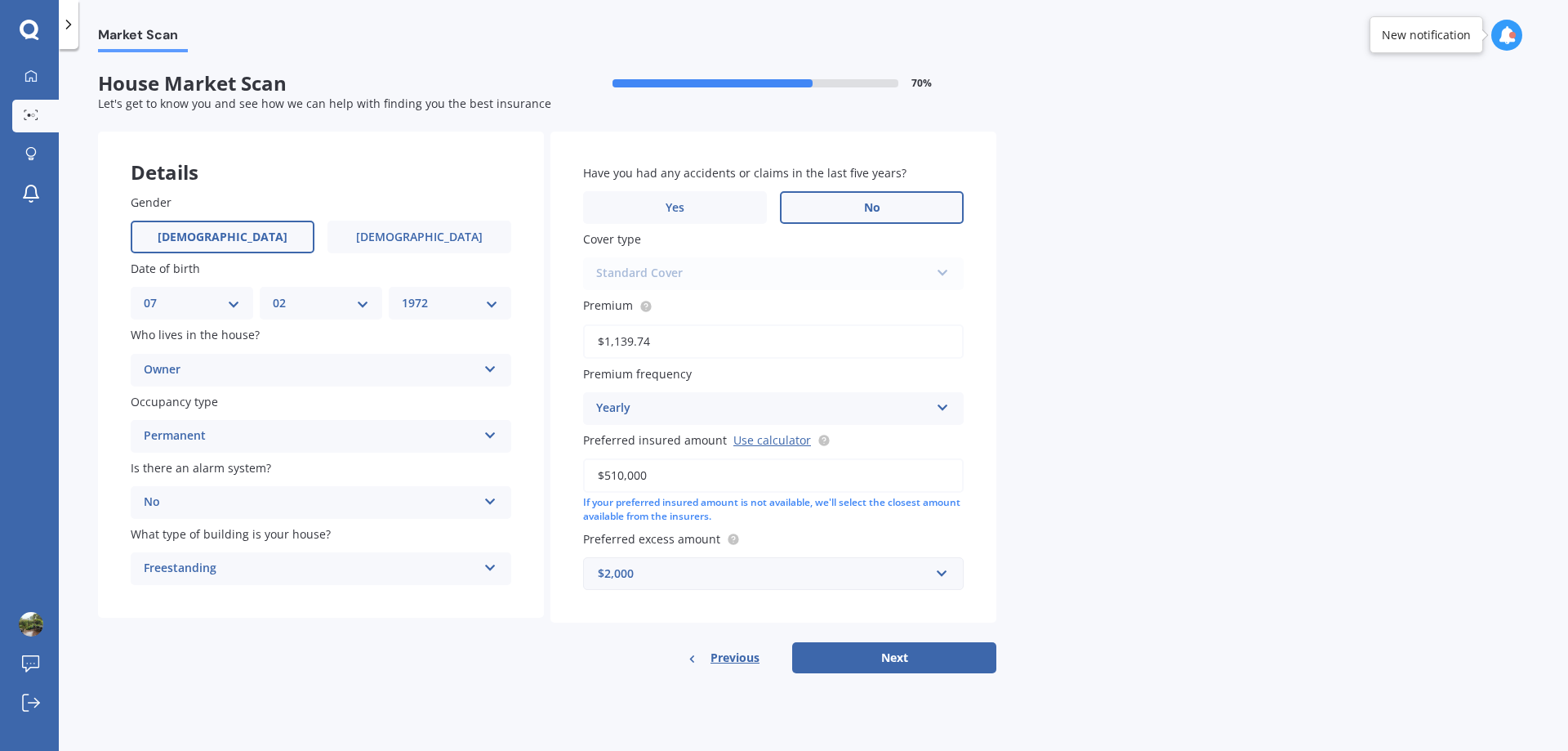
click at [845, 208] on label "No" at bounding box center [871, 207] width 183 height 33
click at [0, 0] on input "No" at bounding box center [0, 0] width 0 height 0
click at [616, 476] on input "$510,000" at bounding box center [773, 475] width 381 height 34
type input "$550,000"
click at [856, 658] on button "Next" at bounding box center [893, 657] width 204 height 31
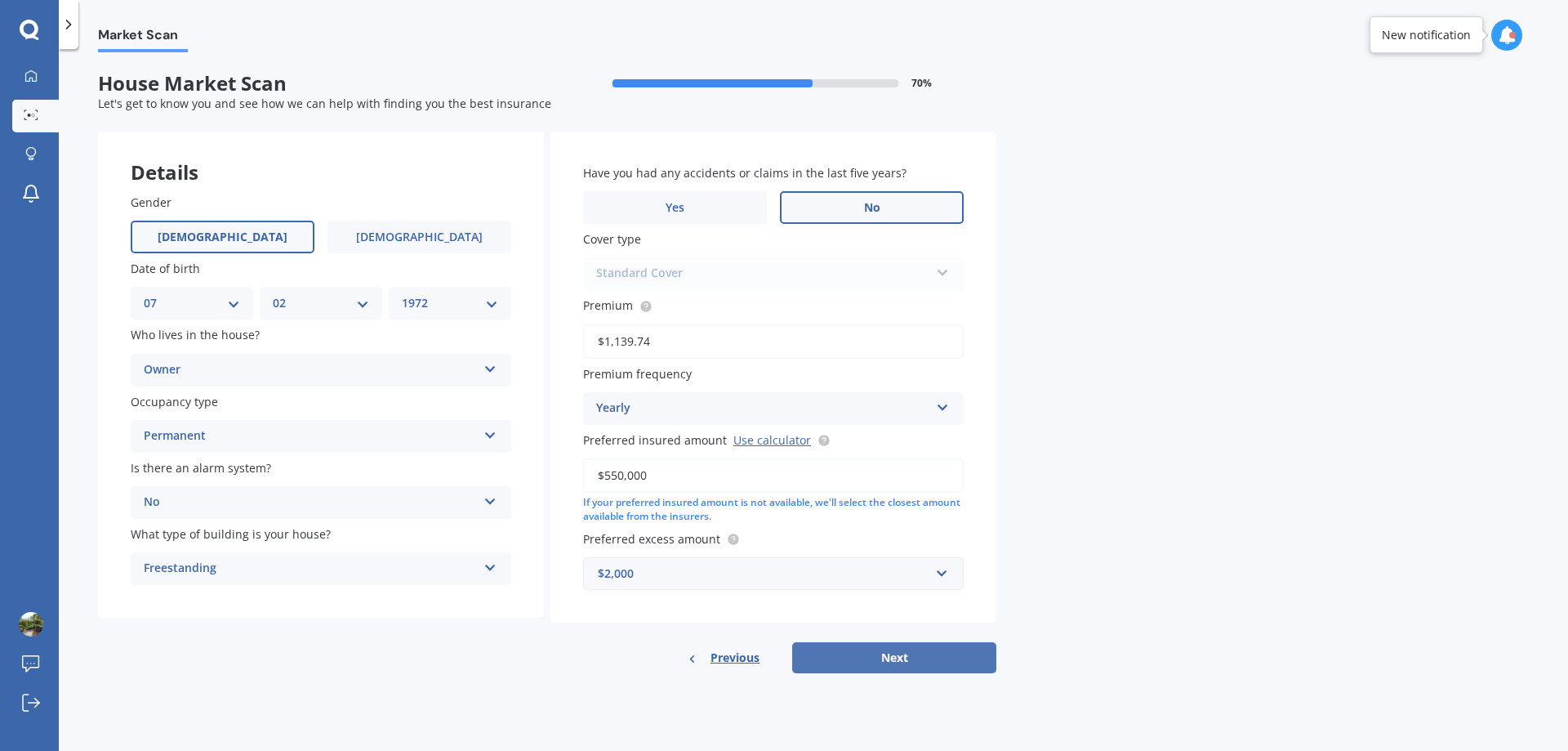
select select "07"
select select "02"
select select "1972"
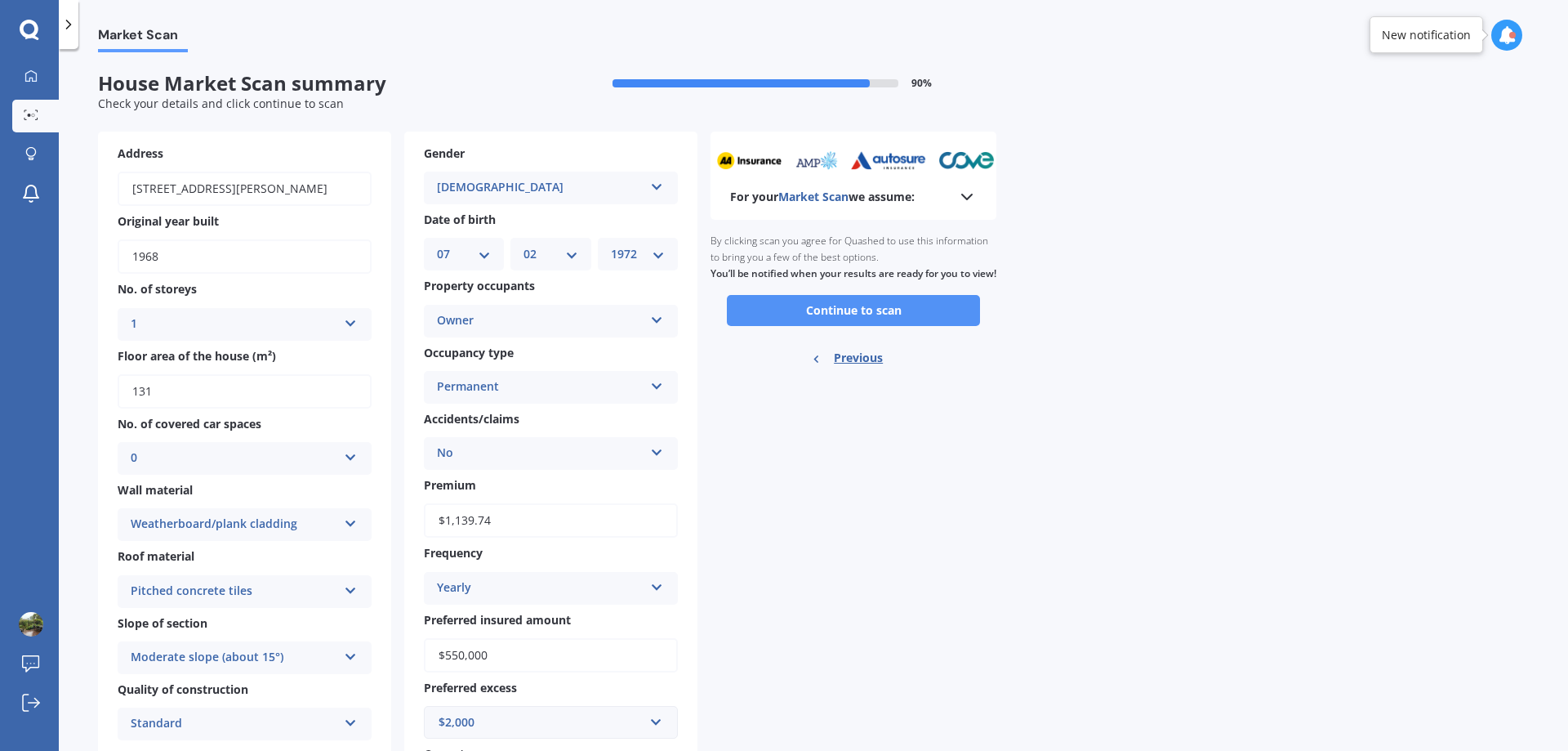
click at [836, 326] on button "Continue to scan" at bounding box center [853, 310] width 253 height 31
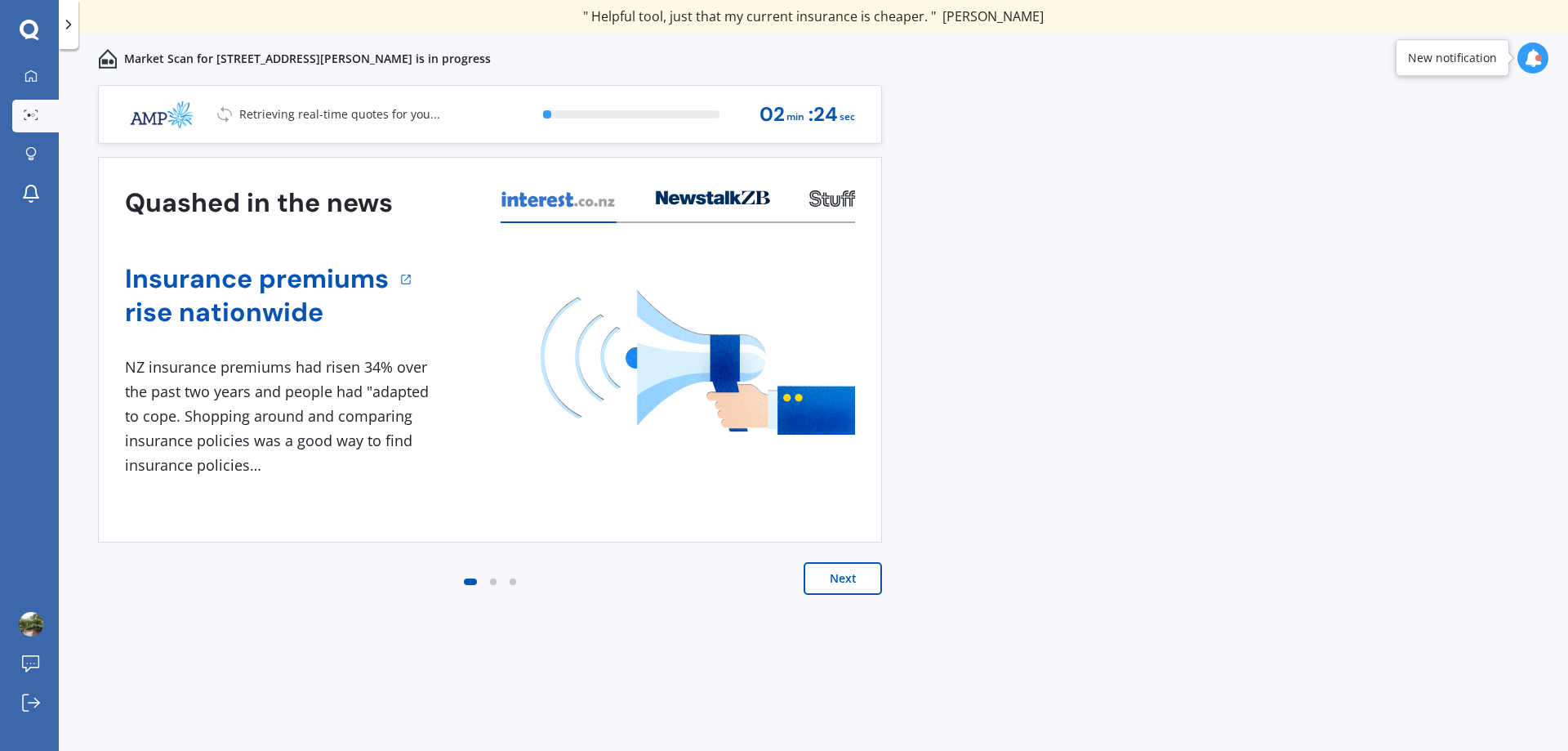
click at [846, 579] on button "Next" at bounding box center [843, 578] width 78 height 33
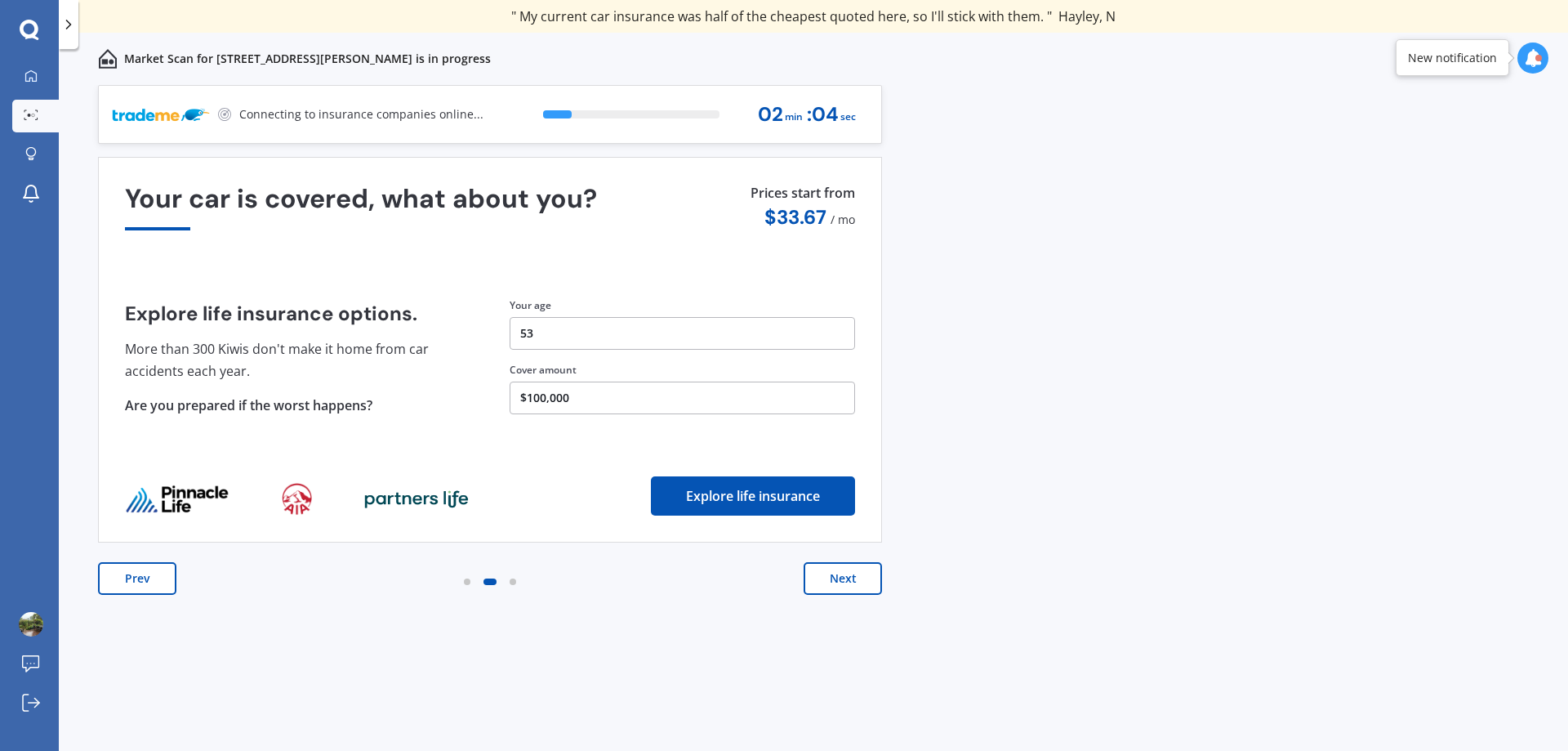
drag, startPoint x: 842, startPoint y: 576, endPoint x: 833, endPoint y: 570, distance: 10.8
click at [833, 570] on button "Next" at bounding box center [843, 578] width 78 height 33
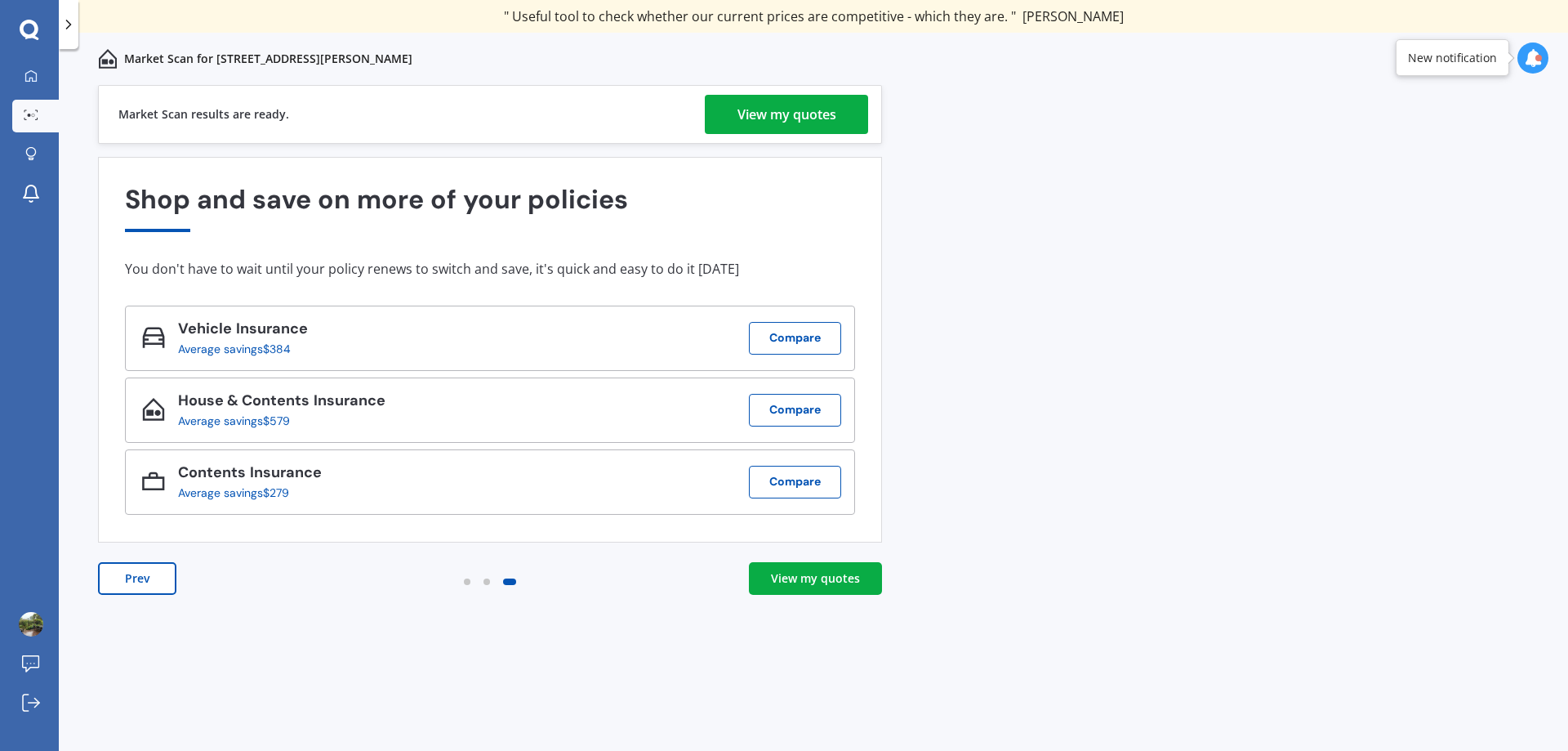
click at [783, 578] on div "View my quotes" at bounding box center [816, 579] width 89 height 17
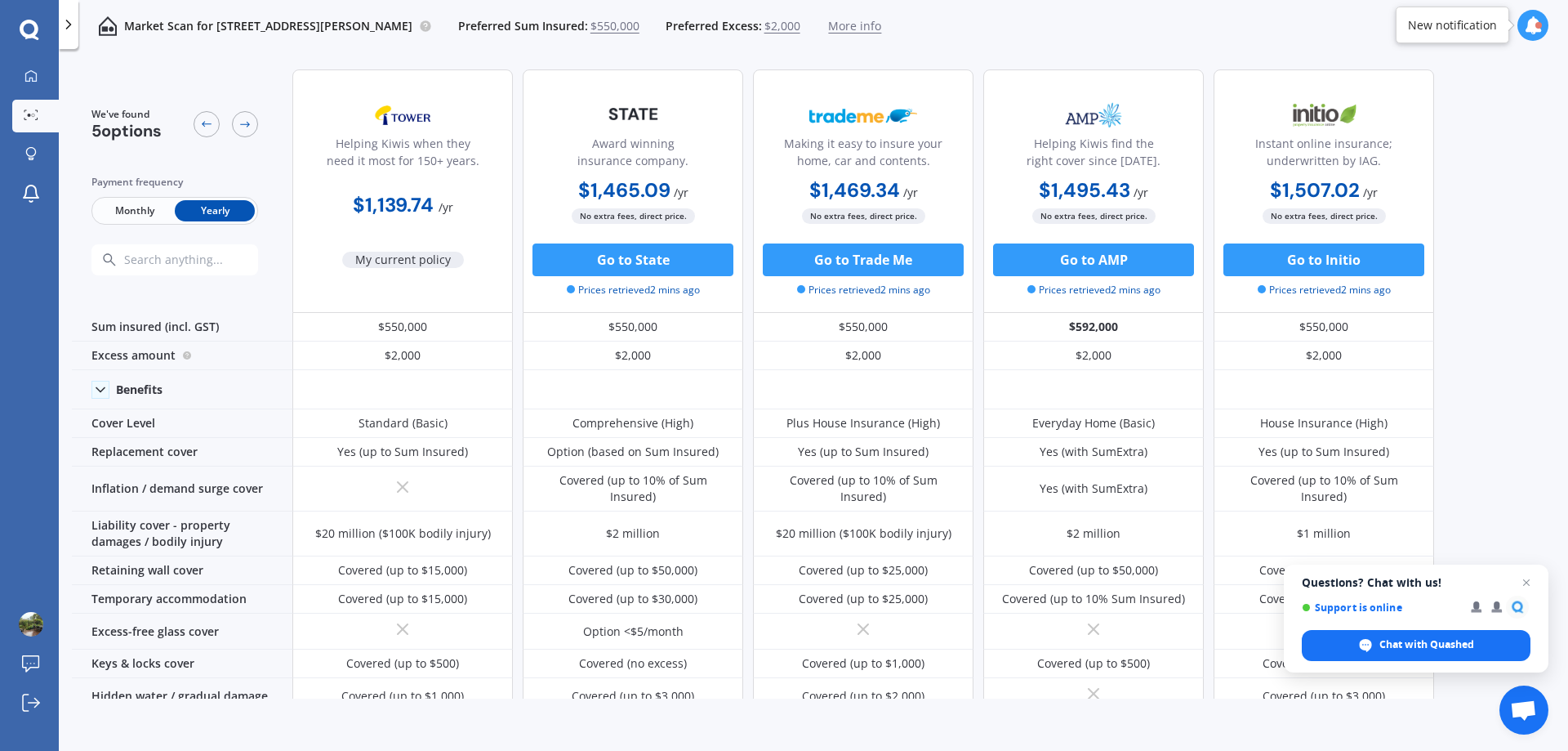
click at [25, 32] on icon at bounding box center [29, 30] width 20 height 21
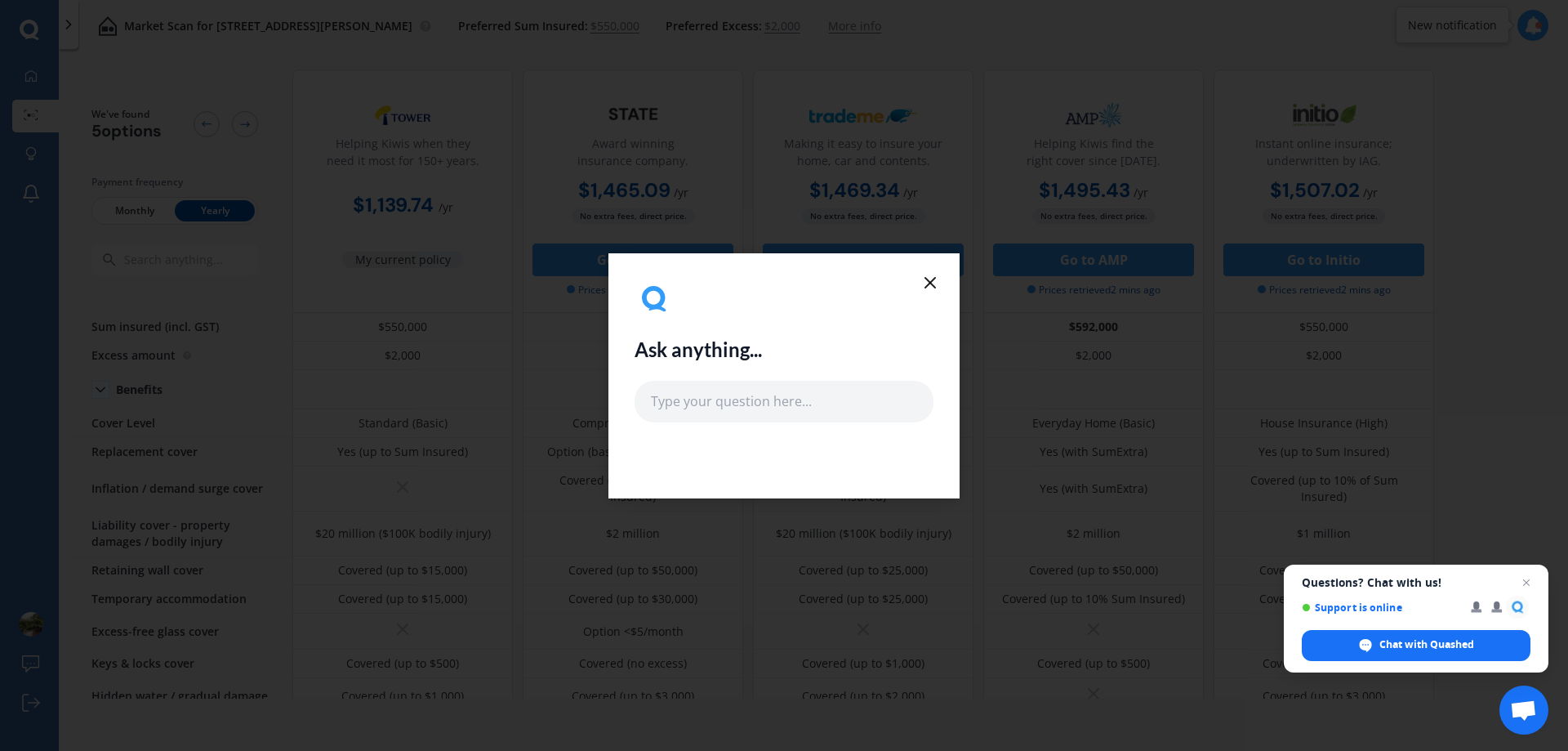
click at [931, 276] on icon at bounding box center [930, 282] width 20 height 20
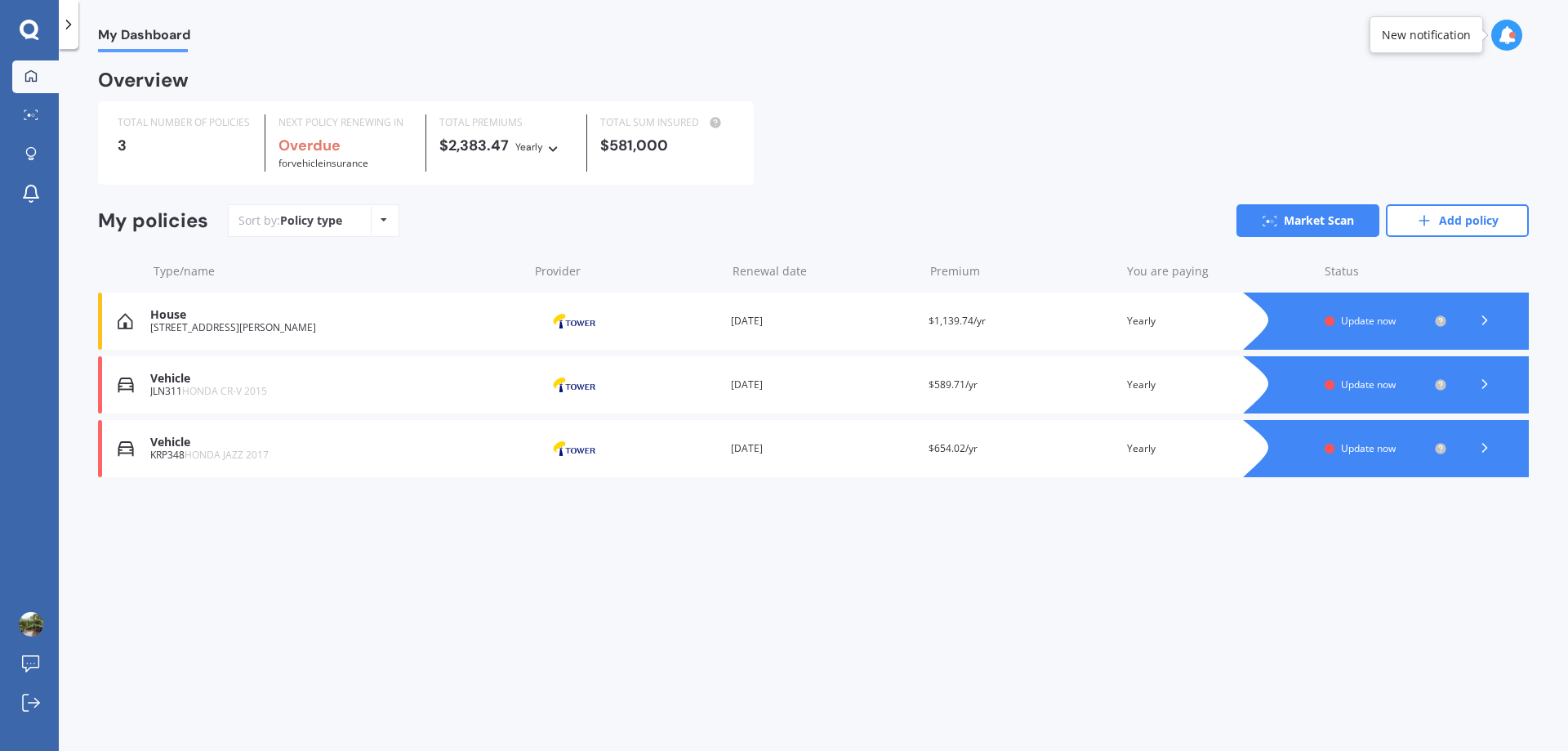
click at [1356, 388] on span "Update now" at bounding box center [1368, 384] width 55 height 14
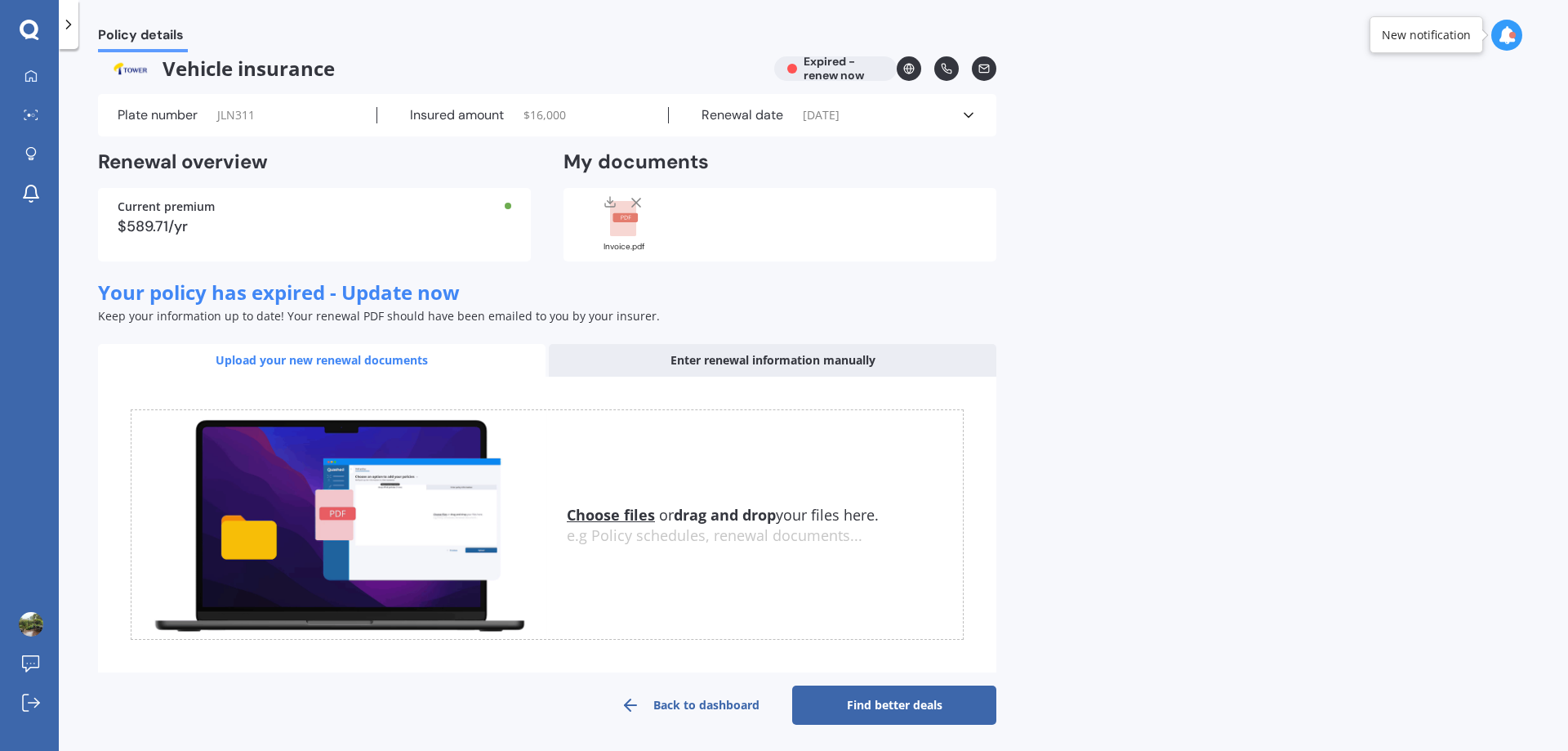
scroll to position [19, 0]
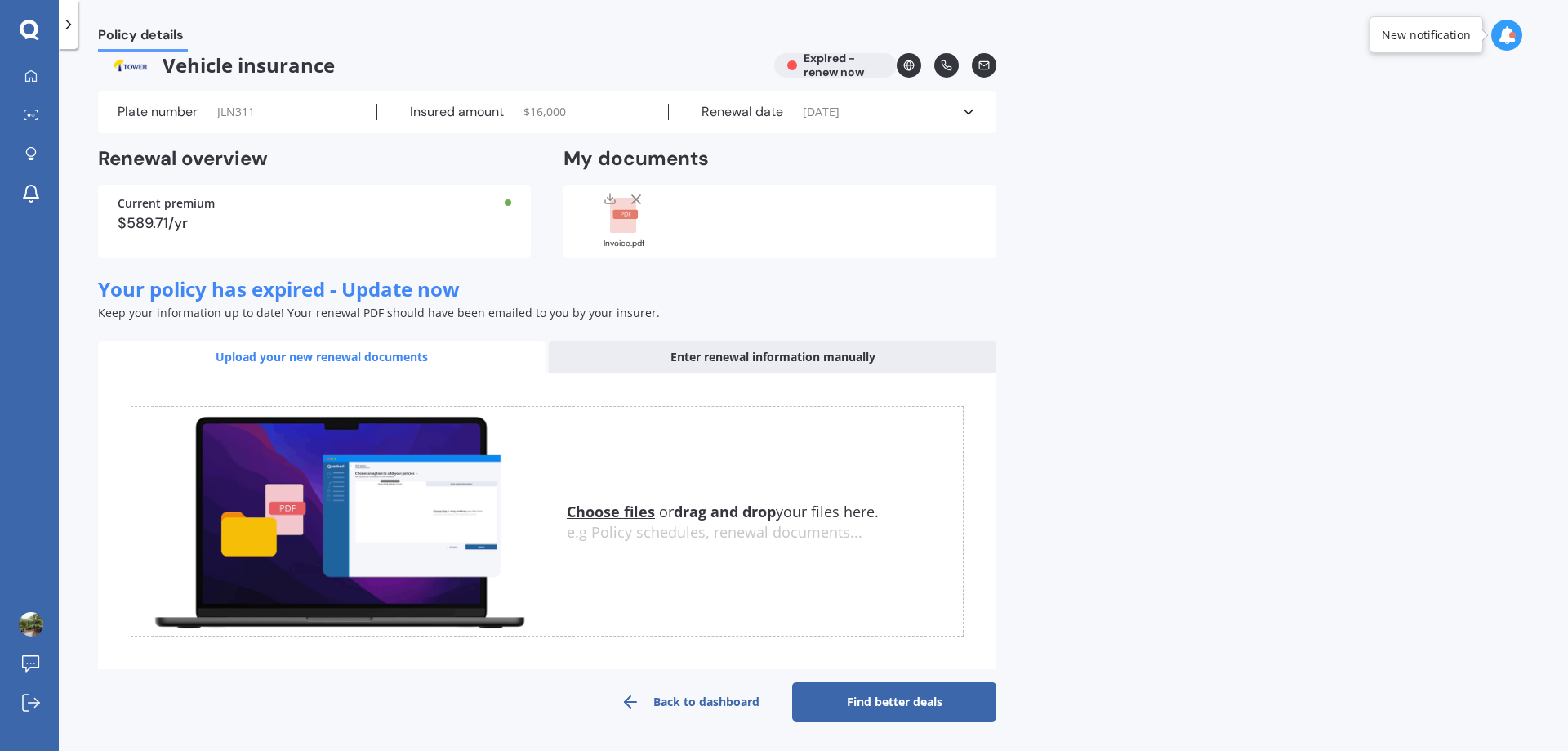
click at [636, 193] on icon at bounding box center [637, 199] width 17 height 17
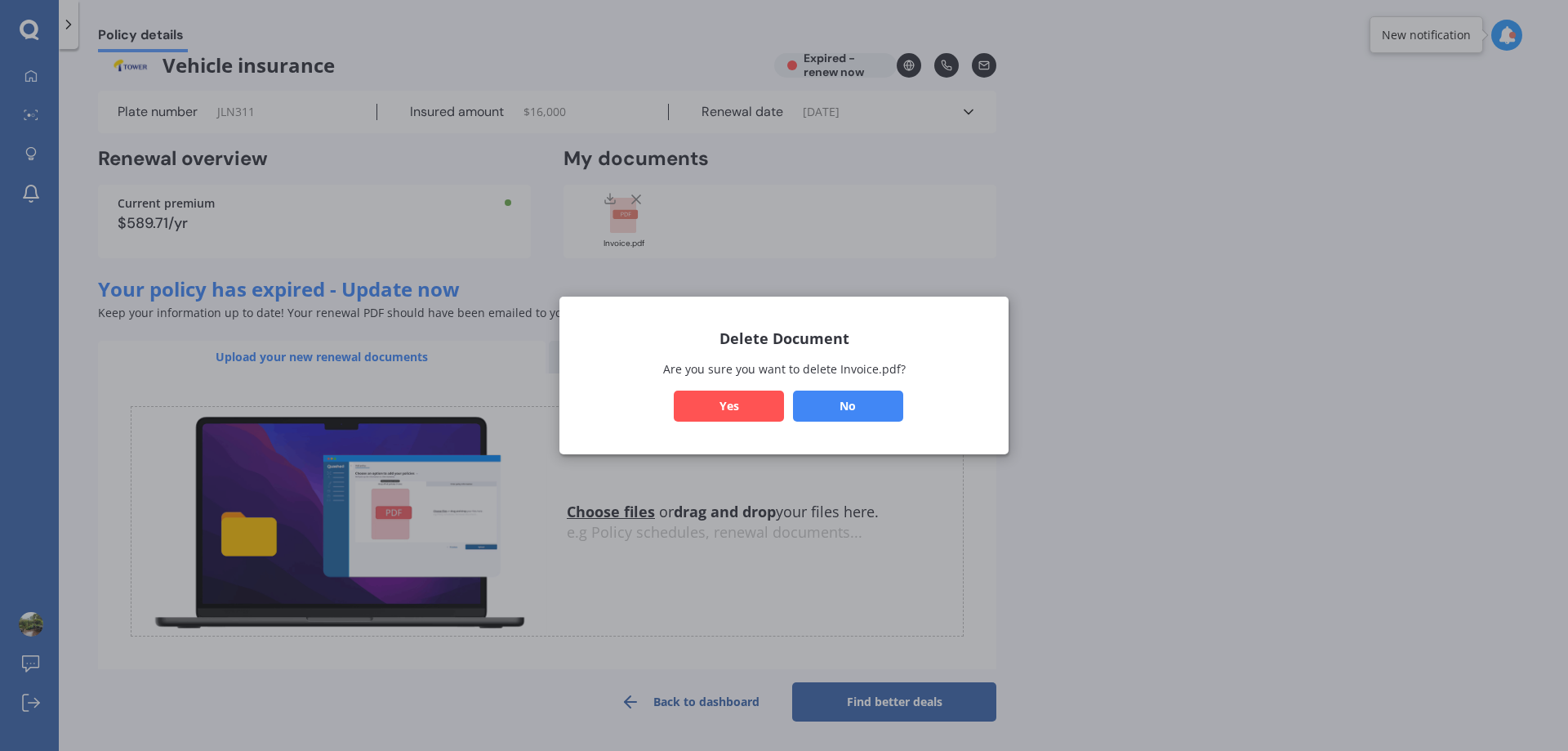
click at [738, 403] on button "Yes" at bounding box center [729, 406] width 110 height 31
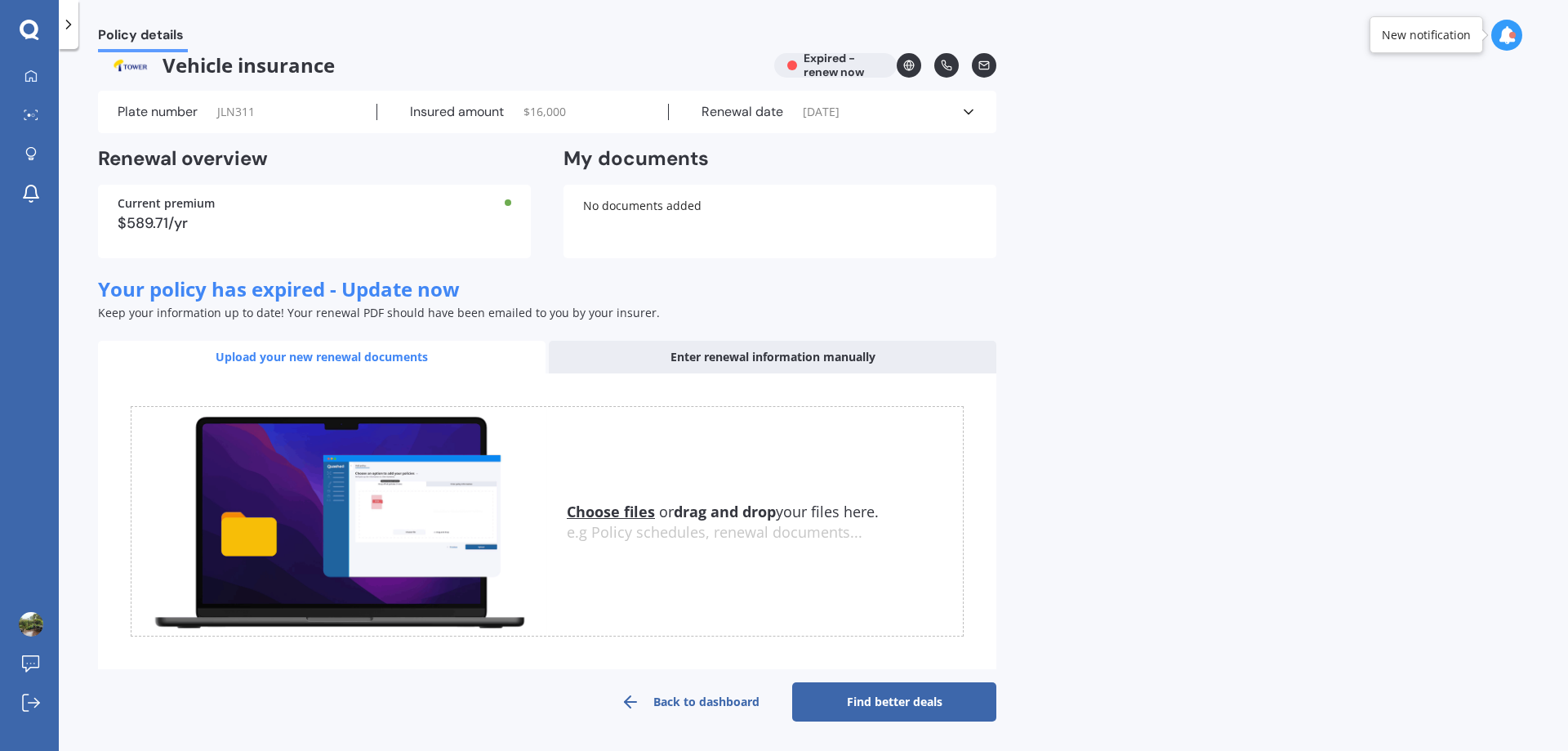
click at [868, 705] on link "Find better deals" at bounding box center [893, 702] width 204 height 39
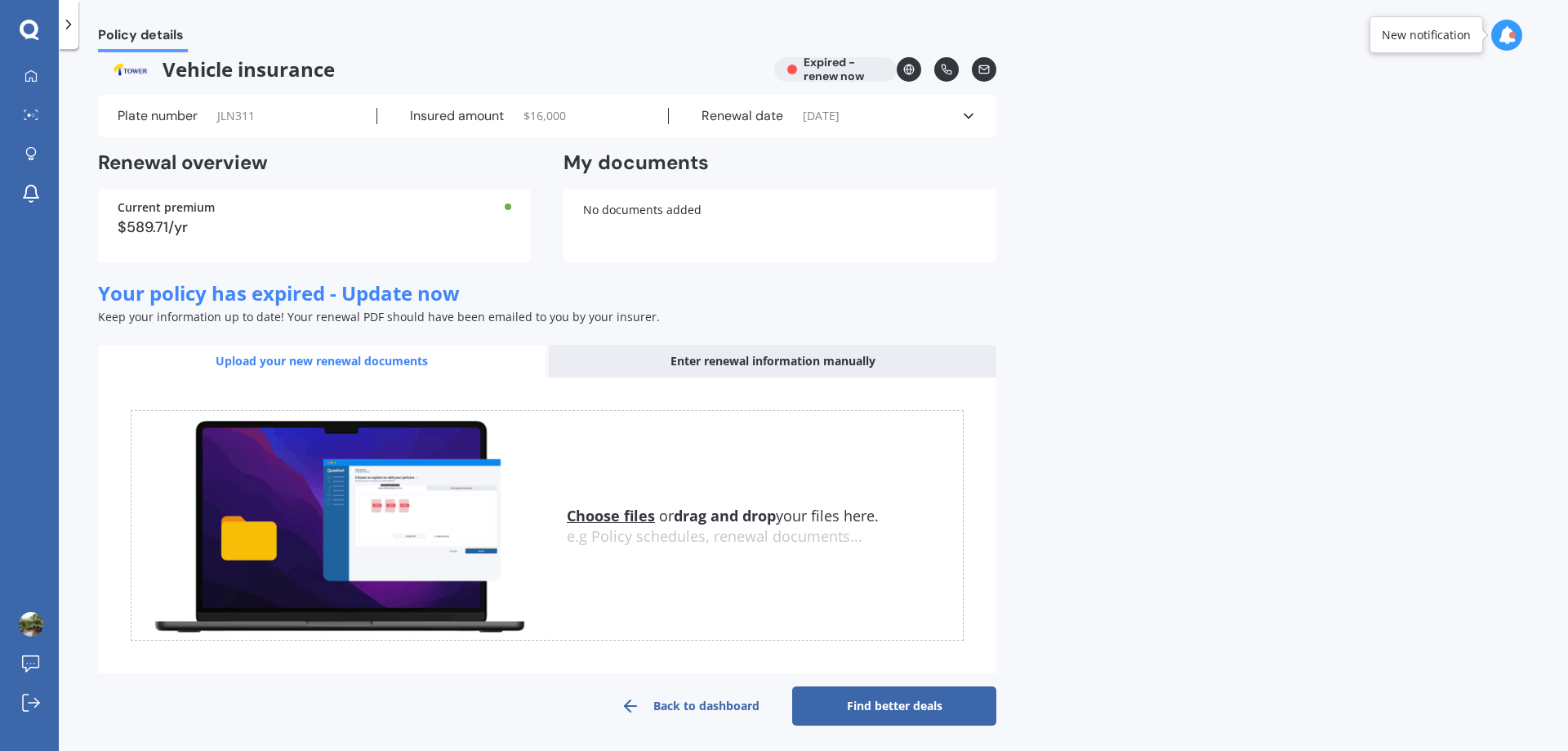
scroll to position [19, 0]
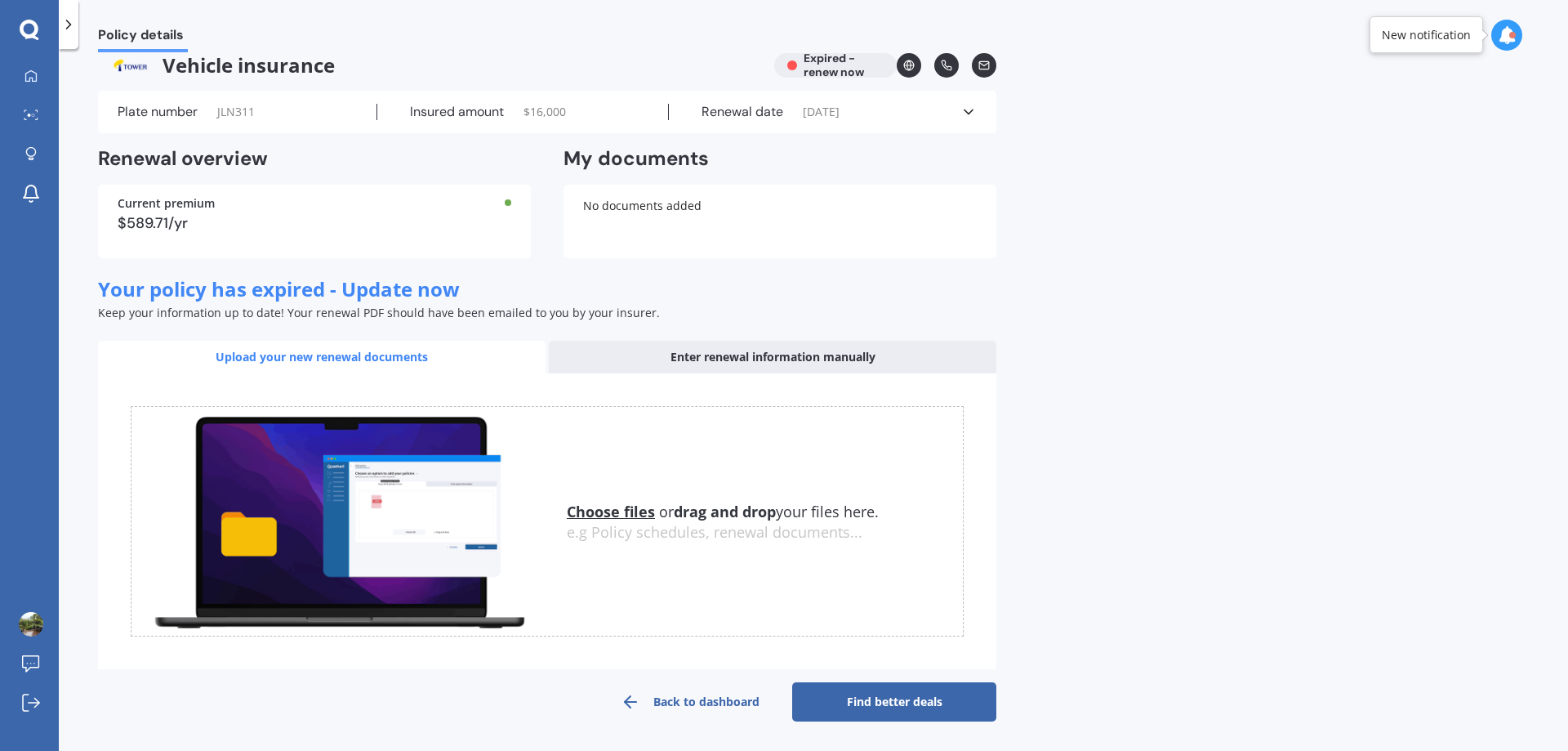
click at [609, 515] on u "Choose files" at bounding box center [610, 511] width 88 height 20
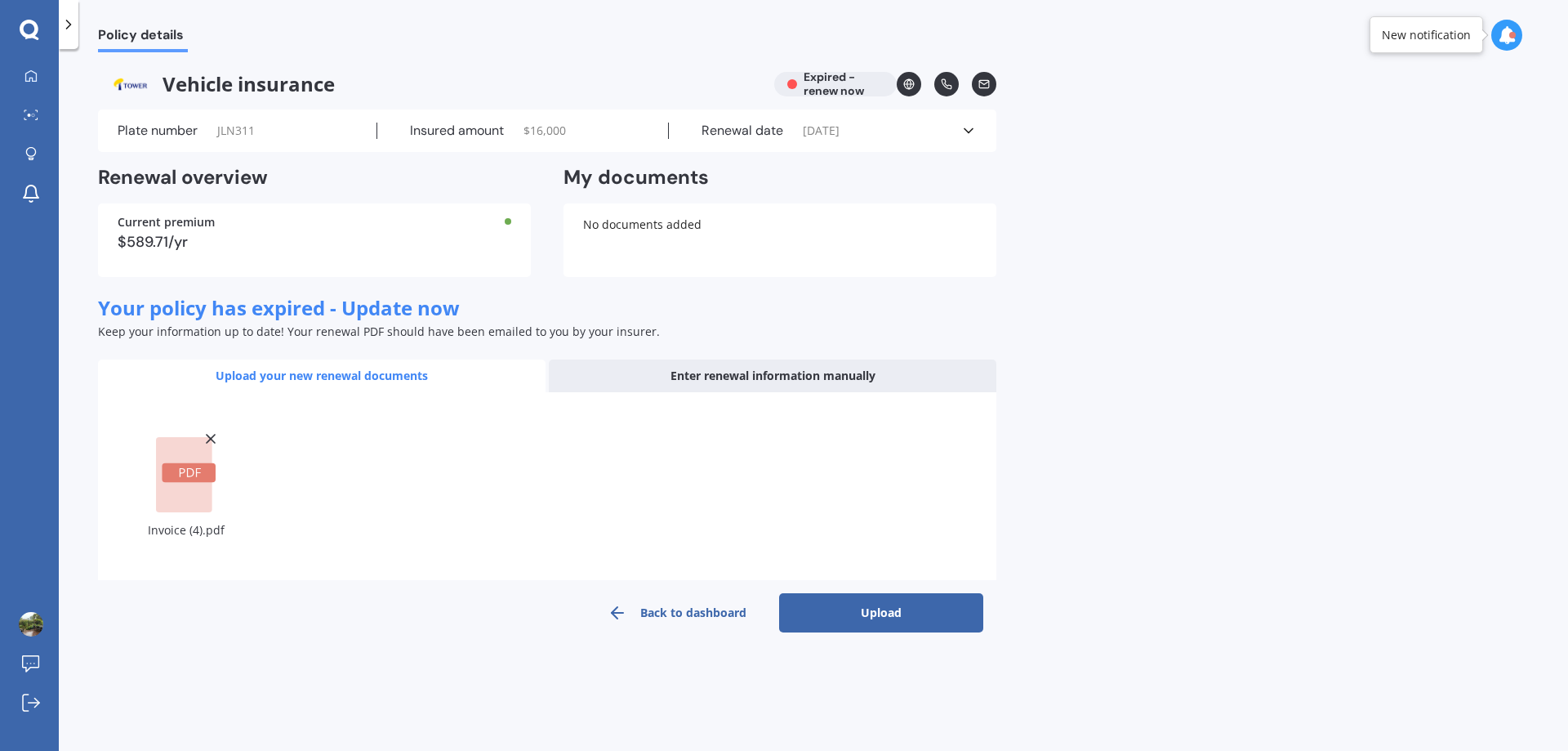
click at [904, 618] on button "Upload" at bounding box center [880, 612] width 204 height 39
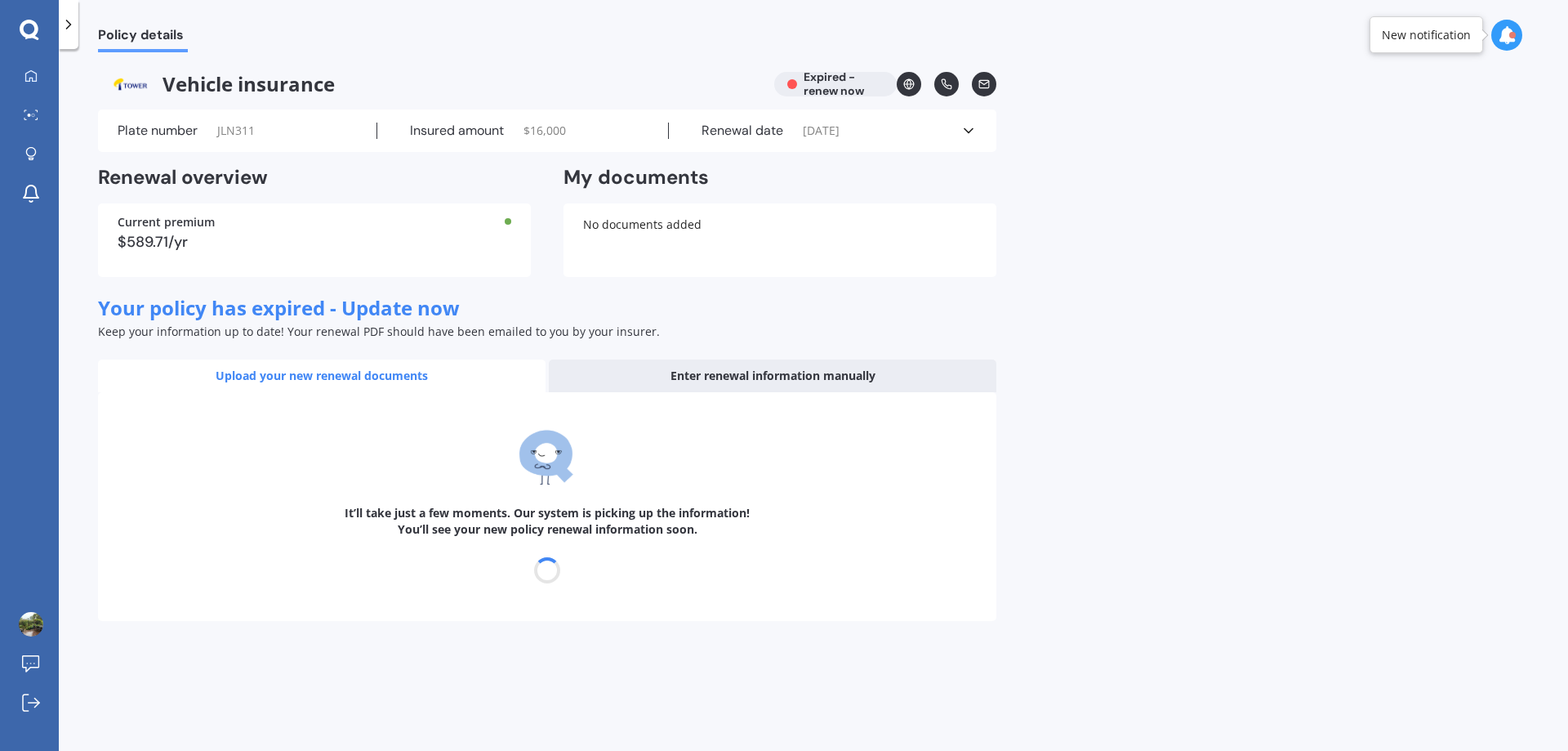
select select "22"
select select "09"
select select "2026"
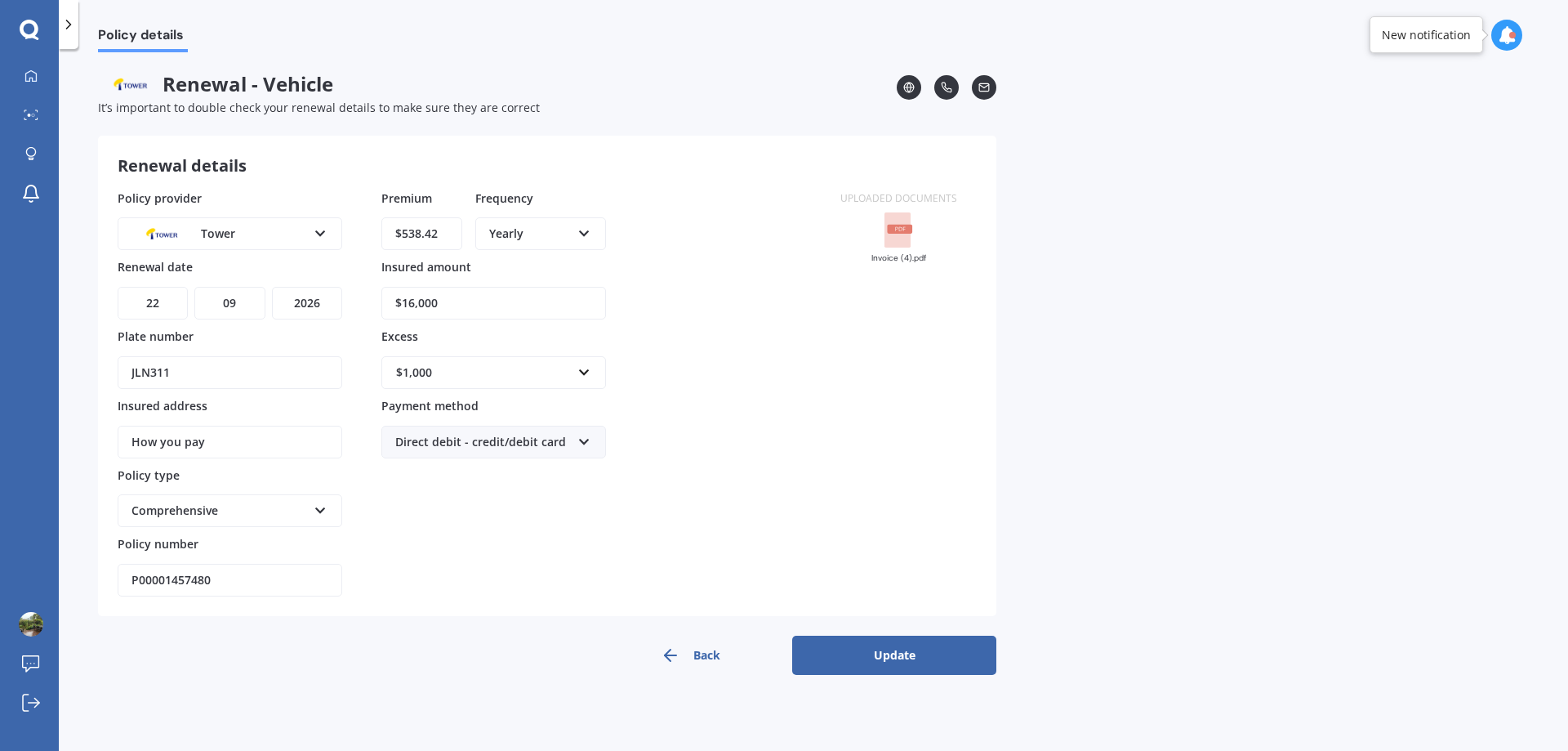
click at [169, 299] on select "DD 01 02 03 04 05 06 07 08 09 10 11 12 13 14 15 16 17 18 19 20 21 22 23 24 25 2…" at bounding box center [152, 302] width 70 height 33
select select "20"
click at [117, 287] on select "DD 01 02 03 04 05 06 07 08 09 10 11 12 13 14 15 16 17 18 19 20 21 22 23 24 25 2…" at bounding box center [152, 302] width 70 height 33
click at [253, 306] on select "MM 01 02 03 04 05 06 07 08 09 10 11 12" at bounding box center [229, 302] width 70 height 33
select select "10"
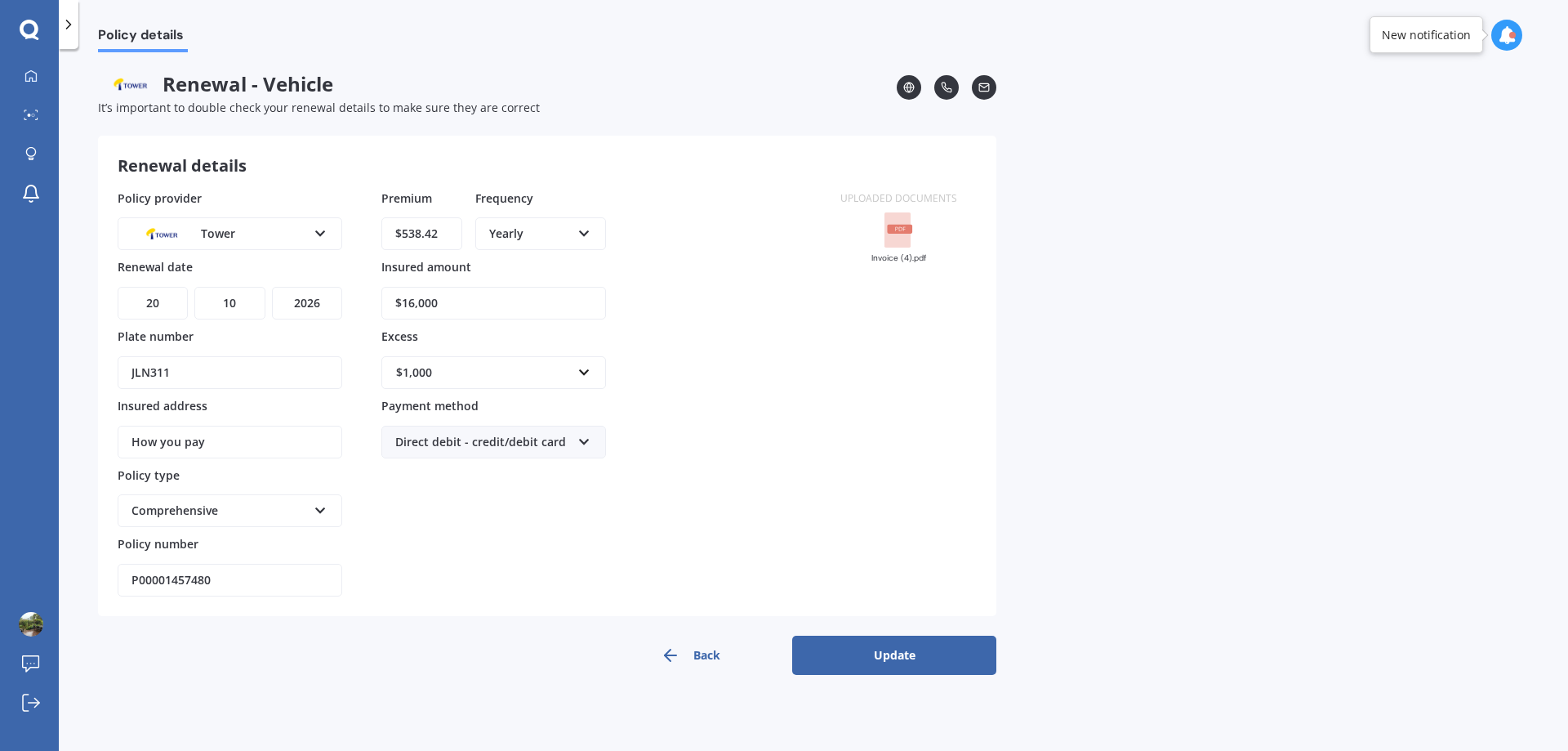
click at [194, 287] on select "MM 01 02 03 04 05 06 07 08 09 10 11 12" at bounding box center [229, 302] width 70 height 33
click at [321, 304] on select "YYYY 2027 2026 2025 2024 2023 2022 2021 2020 2019 2018 2017 2016 2015 2014 2013…" at bounding box center [306, 302] width 70 height 33
select select "2025"
click at [272, 287] on select "YYYY 2027 2026 2025 2024 2023 2022 2021 2020 2019 2018 2017 2016 2015 2014 2013…" at bounding box center [306, 302] width 70 height 33
click at [682, 393] on div "Policy provider Tower AA AMI AMP ANZ ASB Aioi Nissay Dowa Ando Assurant Autosur…" at bounding box center [469, 394] width 704 height 408
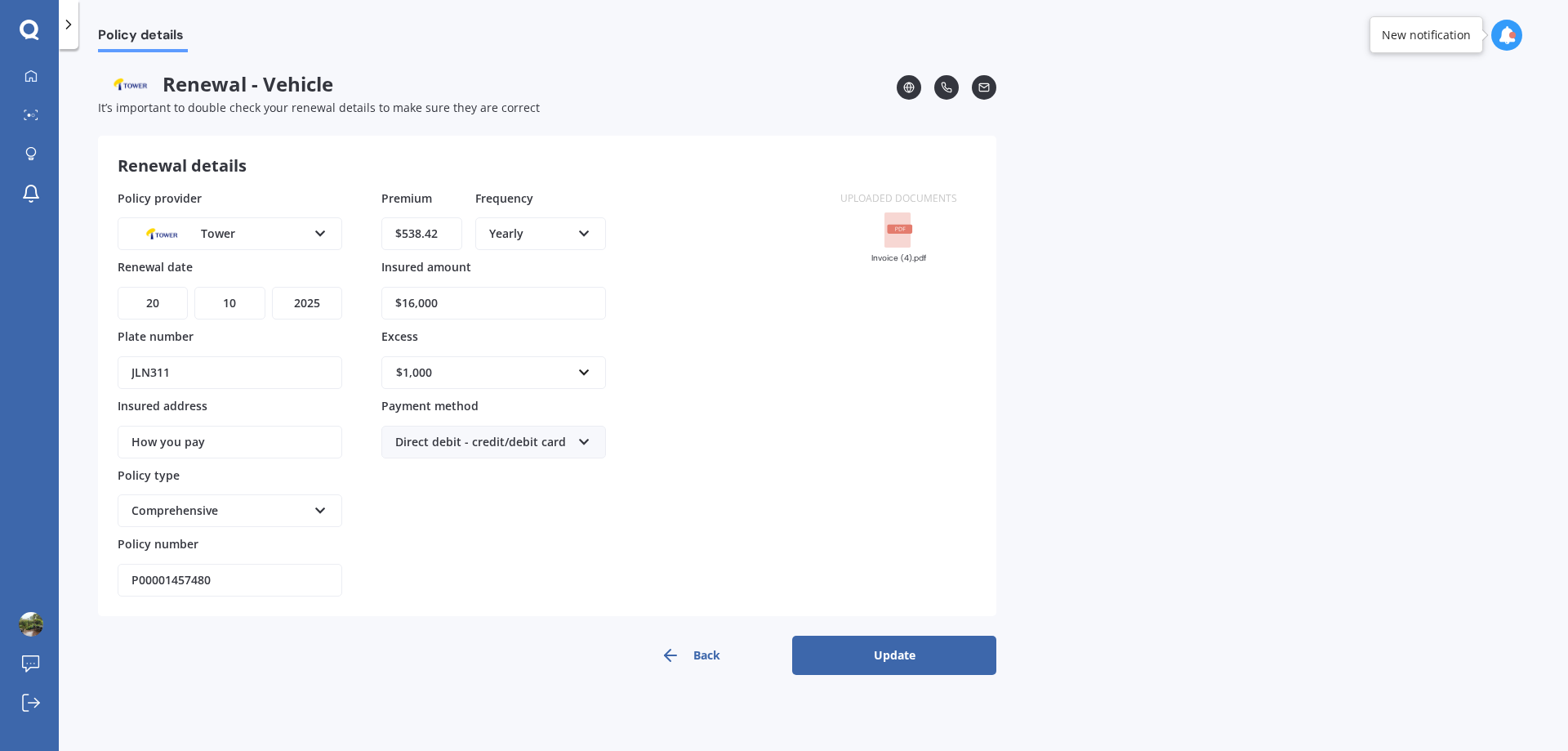
click at [895, 661] on button "Update" at bounding box center [893, 655] width 204 height 39
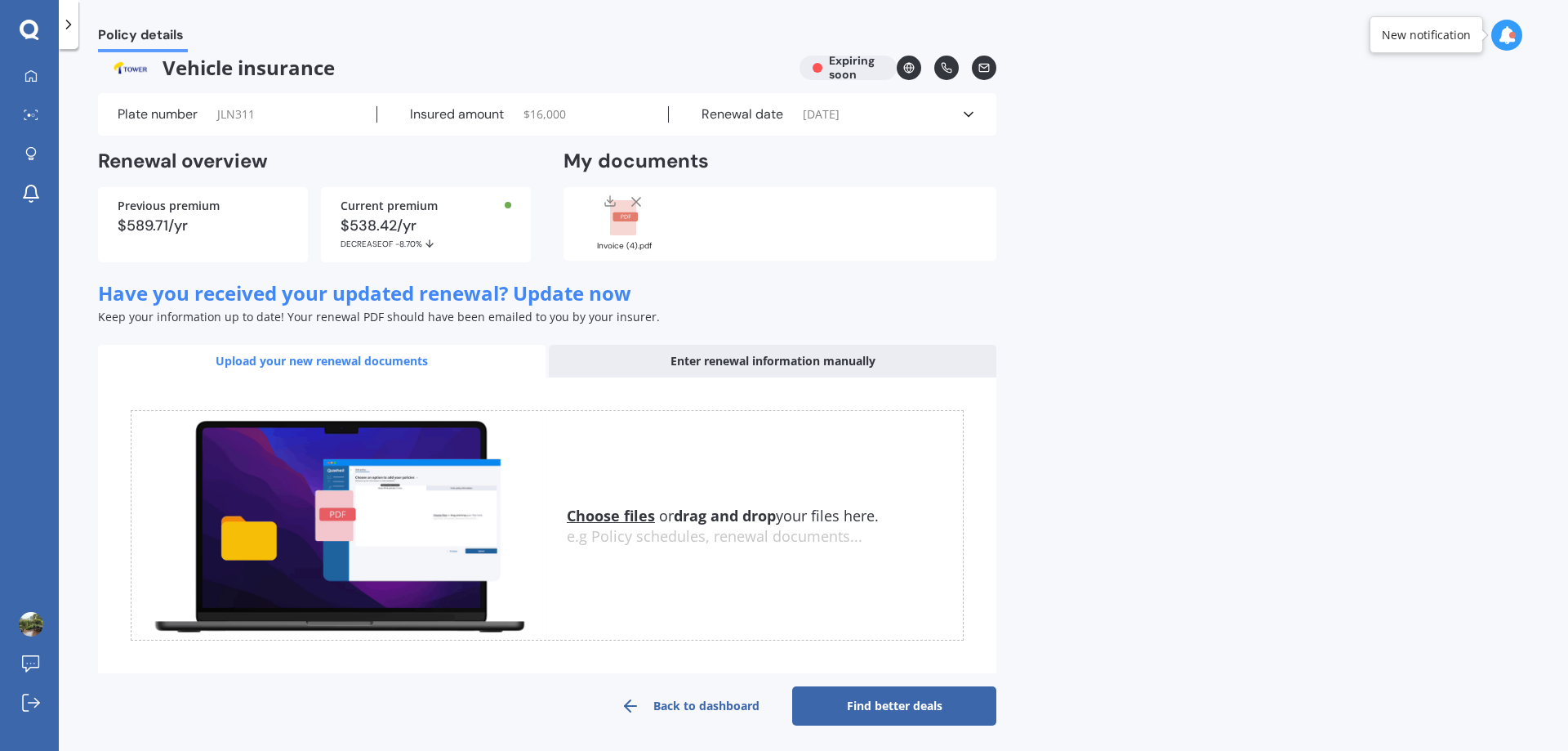
scroll to position [20, 0]
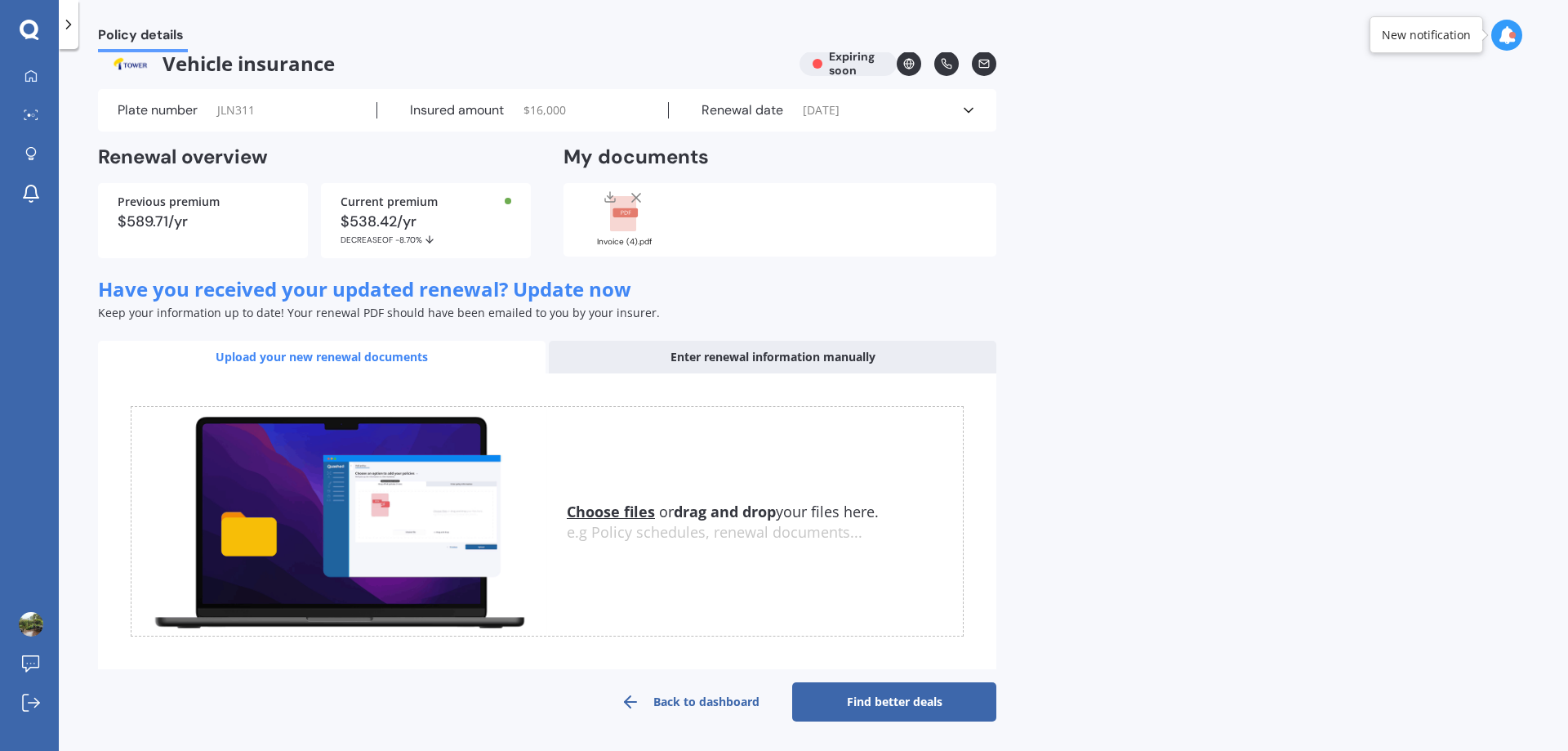
click at [883, 698] on link "Find better deals" at bounding box center [893, 702] width 204 height 39
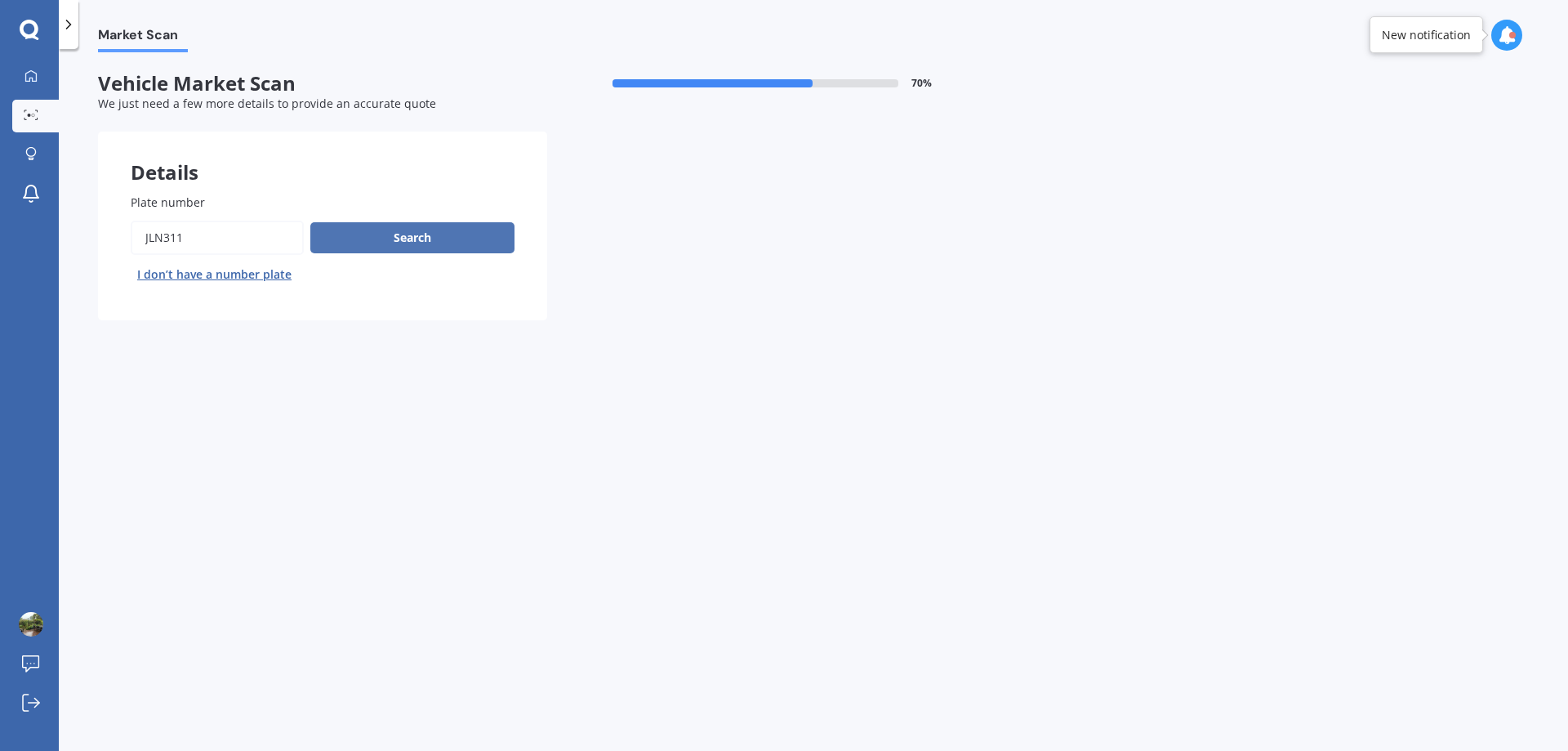
click at [409, 235] on button "Search" at bounding box center [412, 237] width 204 height 31
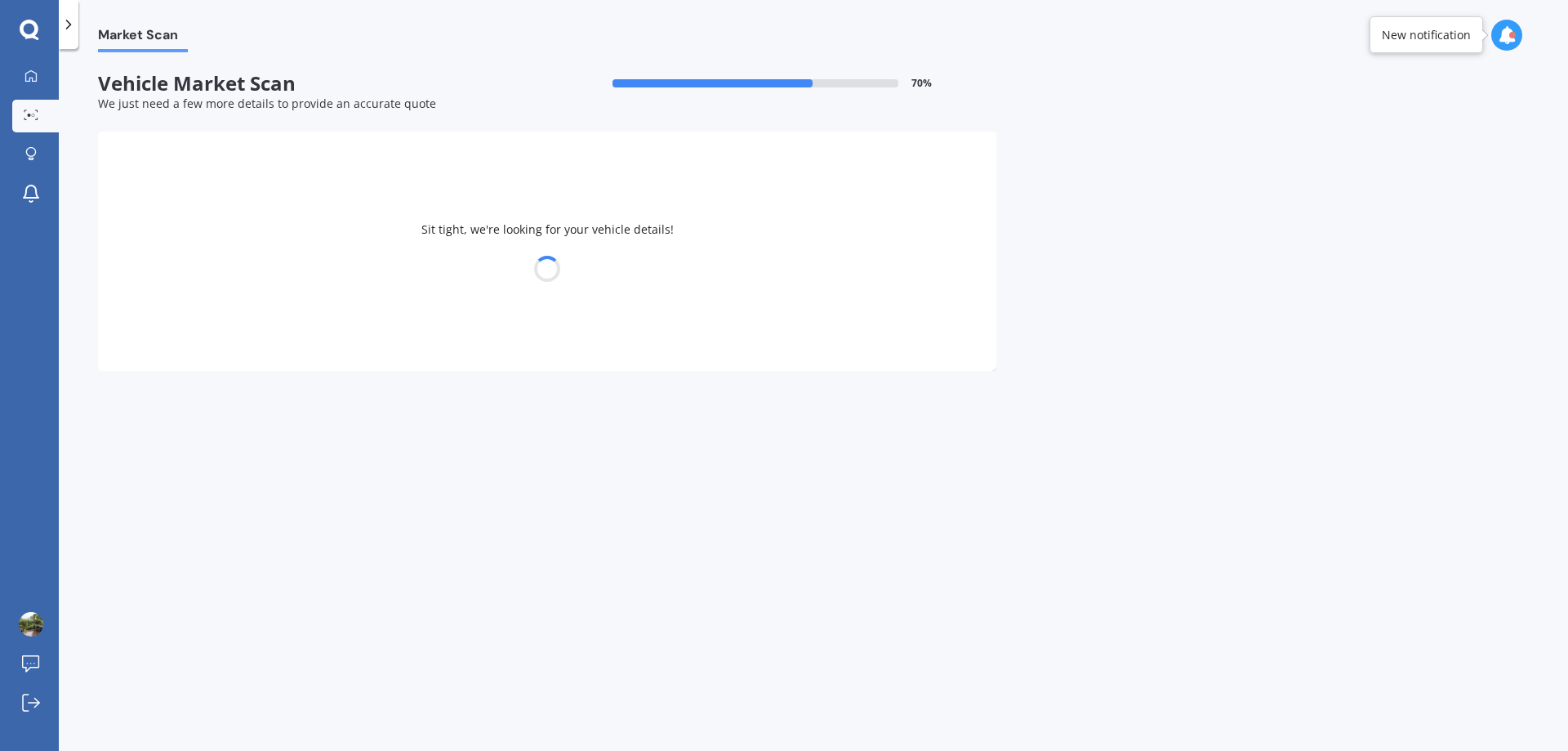
select select "HONDA"
select select "07"
select select "02"
select select "1972"
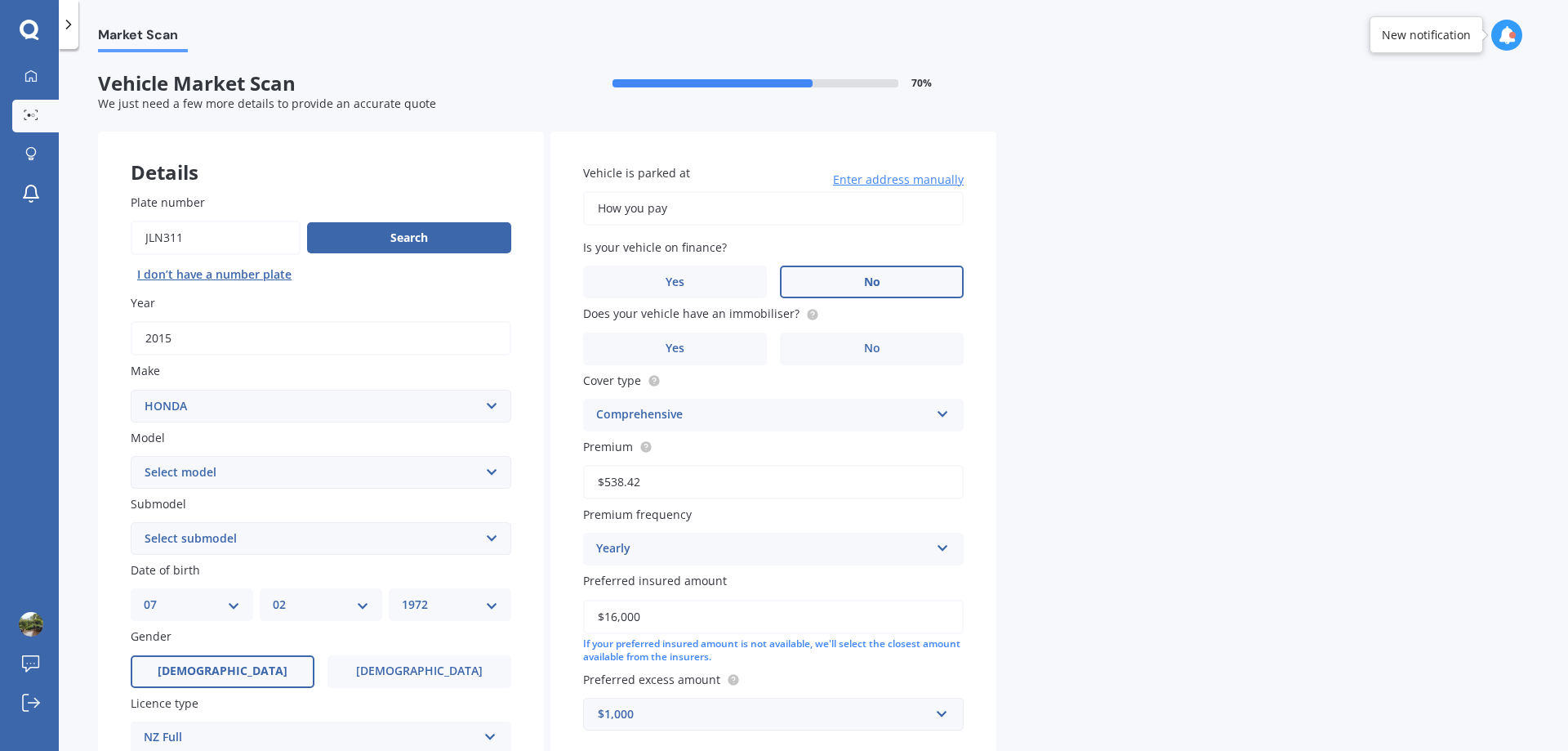
click at [832, 284] on label "No" at bounding box center [871, 281] width 183 height 33
click at [0, 0] on input "No" at bounding box center [0, 0] width 0 height 0
click at [860, 350] on label "No" at bounding box center [871, 348] width 183 height 33
click at [0, 0] on input "No" at bounding box center [0, 0] width 0 height 0
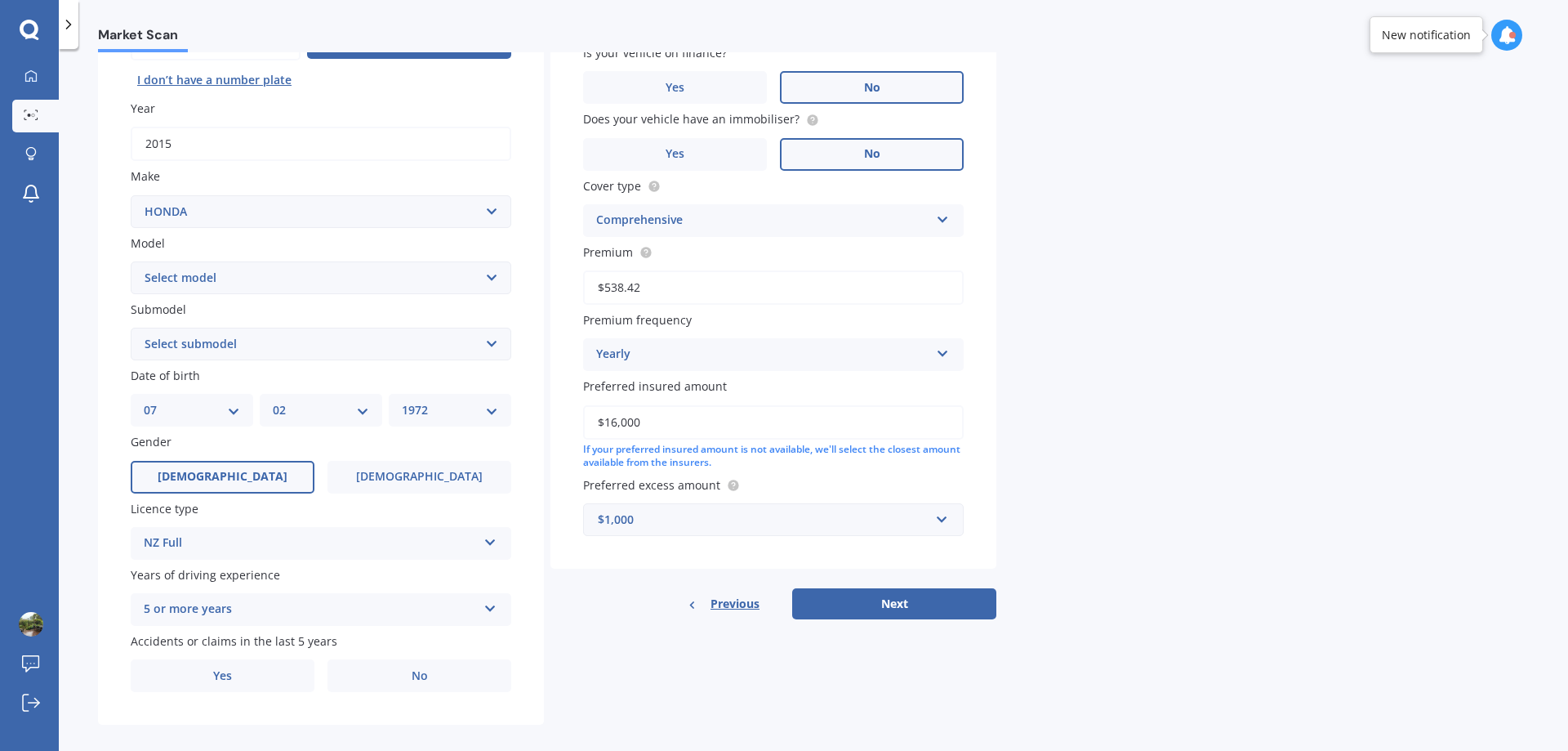
scroll to position [210, 0]
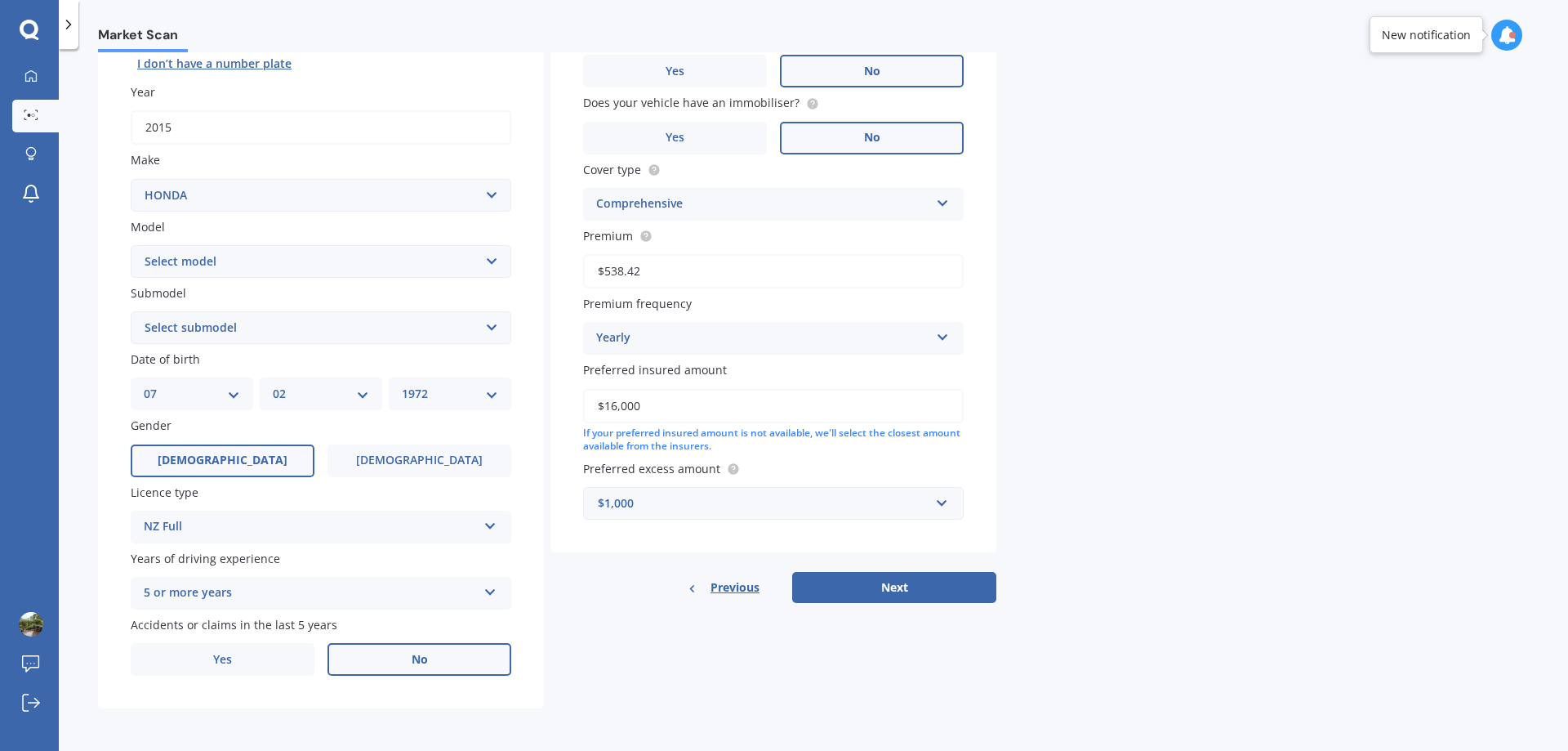
click at [402, 661] on label "No" at bounding box center [419, 659] width 183 height 33
click at [0, 0] on input "No" at bounding box center [0, 0] width 0 height 0
click at [893, 586] on button "Next" at bounding box center [893, 586] width 204 height 31
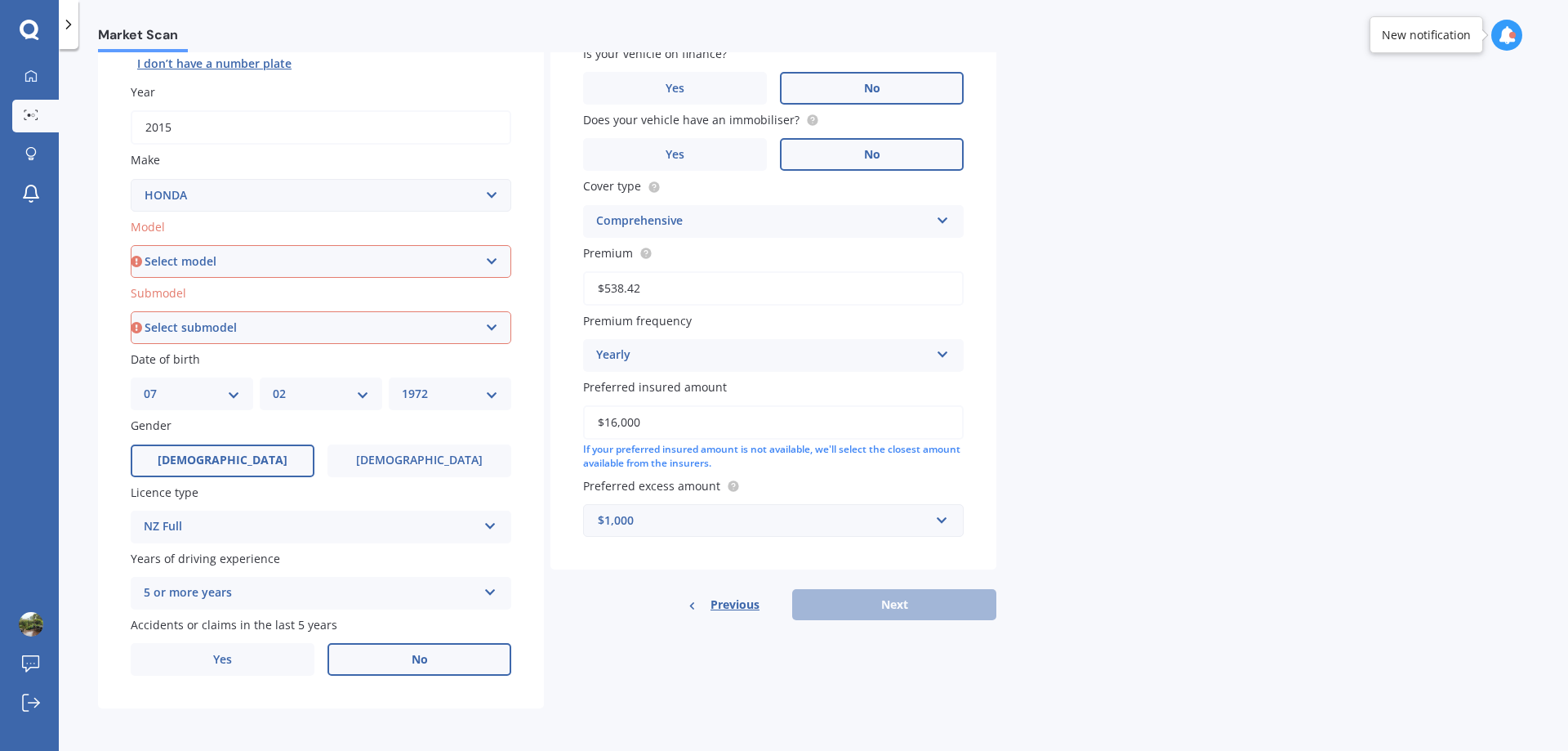
click at [250, 264] on select "Select model Accord Acty Acura Airwave Ascot Avancier Beat Capa City Civic Conc…" at bounding box center [320, 261] width 381 height 33
select select "CR-V"
click at [130, 245] on select "Select model Accord Acty Acura Airwave Ascot Avancier Beat Capa City Civic Conc…" at bounding box center [320, 261] width 381 height 33
click at [266, 329] on select "Select submodel (all other) 2WD 2WD Sport 7 1.5 2WD Touring 1.5 4WD AWD AWD Spo…" at bounding box center [320, 327] width 381 height 33
select select "2WD"
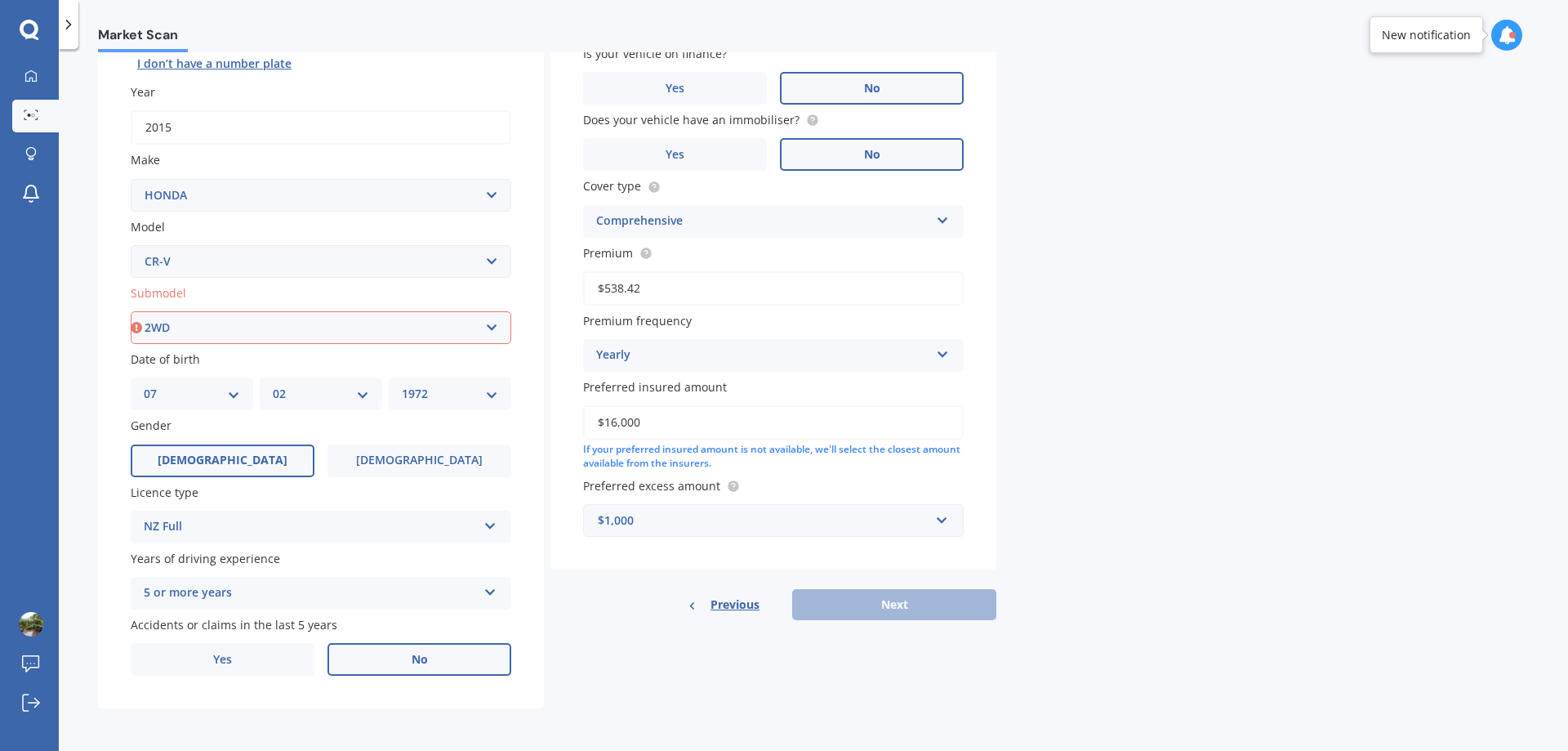
click at [130, 311] on select "Select submodel (all other) 2WD 2WD Sport 7 1.5 2WD Touring 1.5 4WD AWD AWD Spo…" at bounding box center [320, 327] width 381 height 33
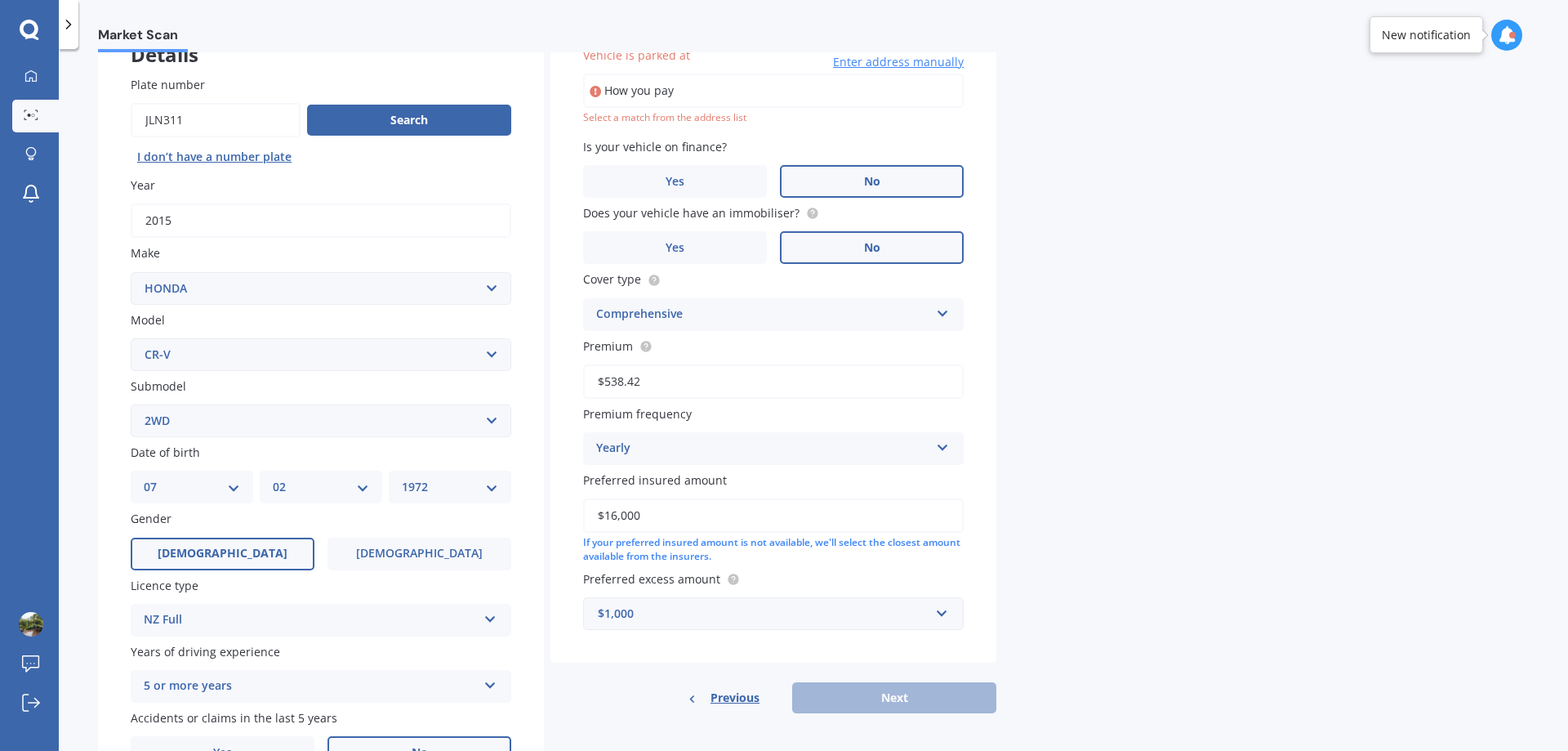
scroll to position [112, 0]
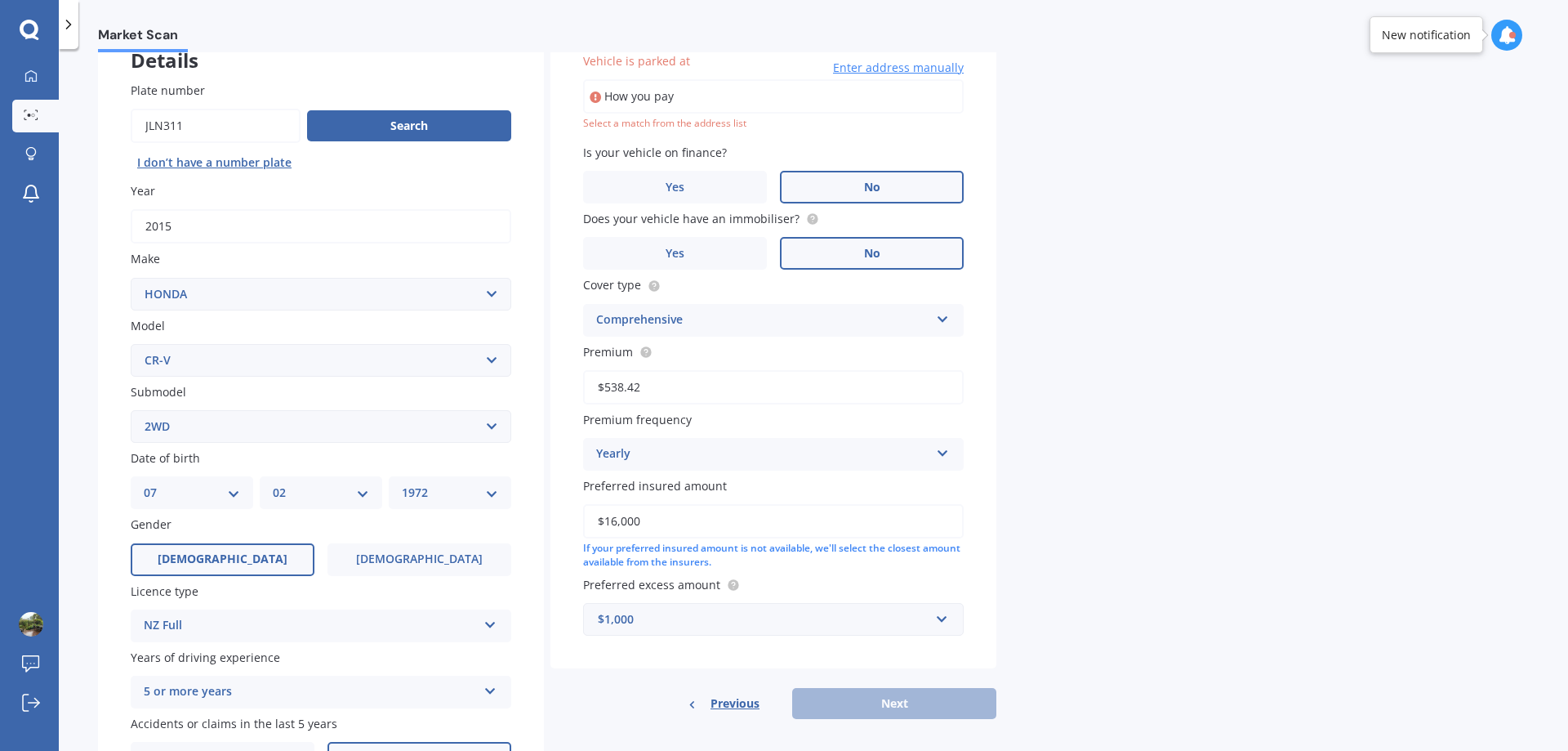
click at [732, 101] on input "How you pay" at bounding box center [773, 96] width 381 height 34
click at [733, 106] on input "How you pay" at bounding box center [773, 96] width 381 height 34
click at [689, 125] on div "Select a match from the address list" at bounding box center [773, 124] width 381 height 14
click at [402, 122] on button "Search" at bounding box center [409, 125] width 204 height 31
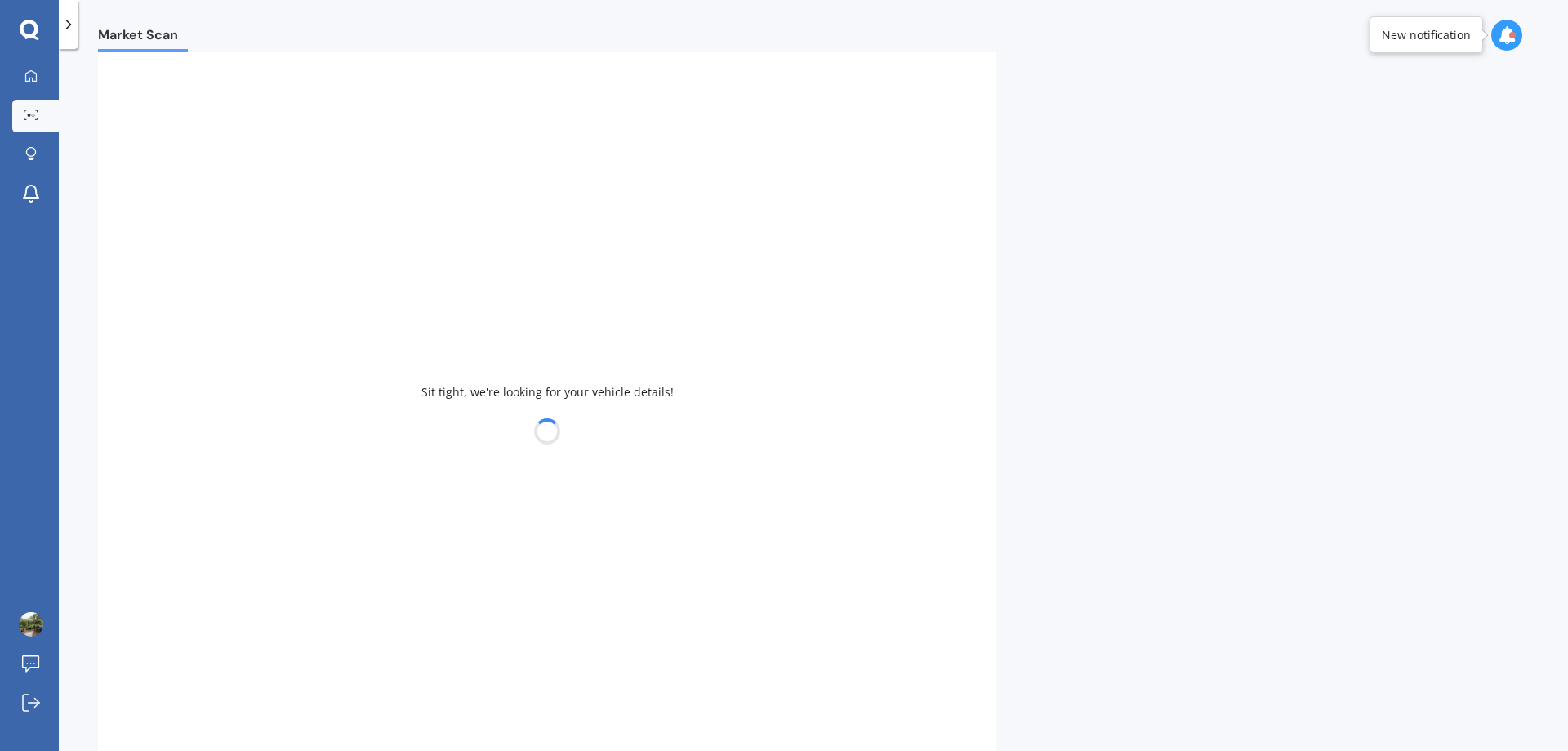
select select
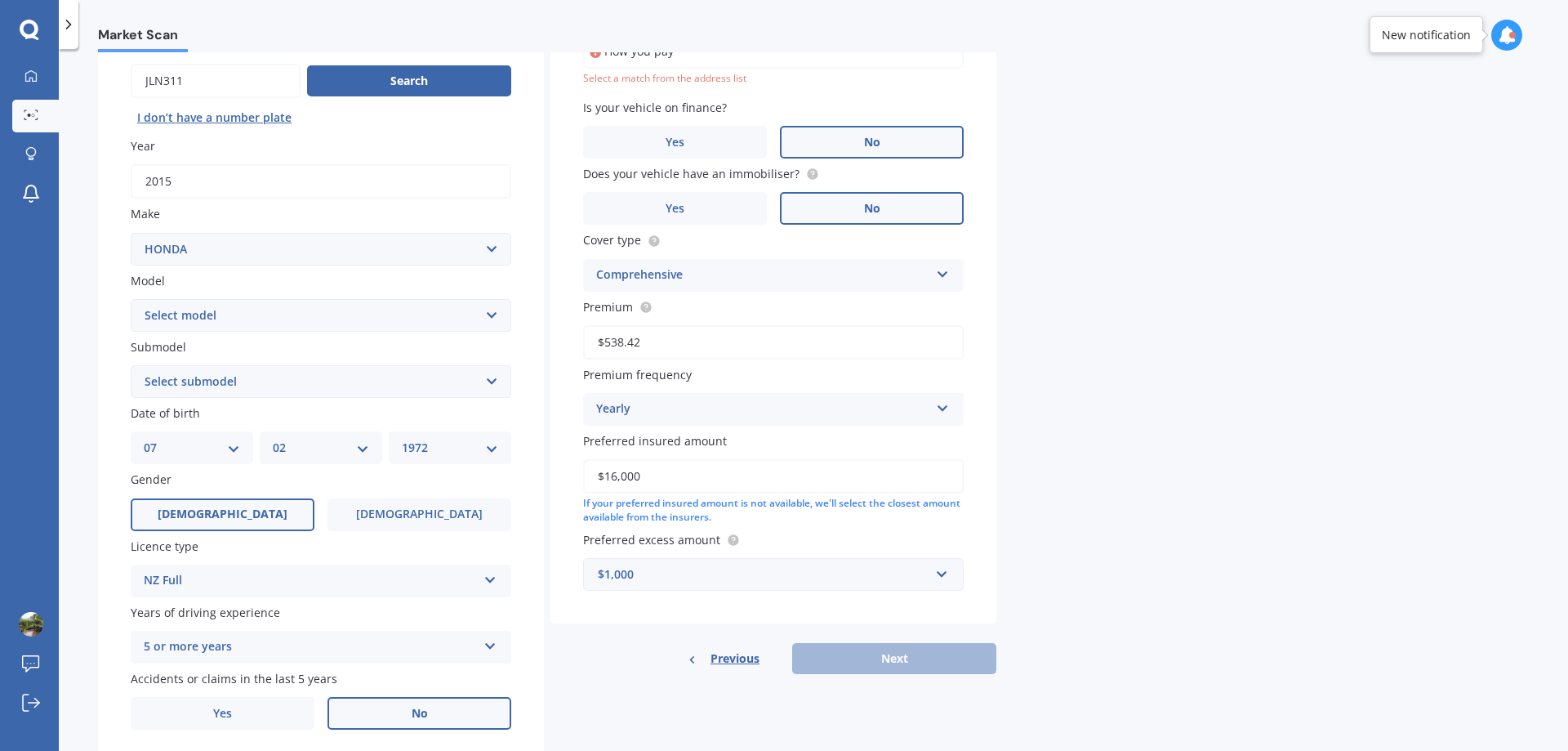
scroll to position [210, 0]
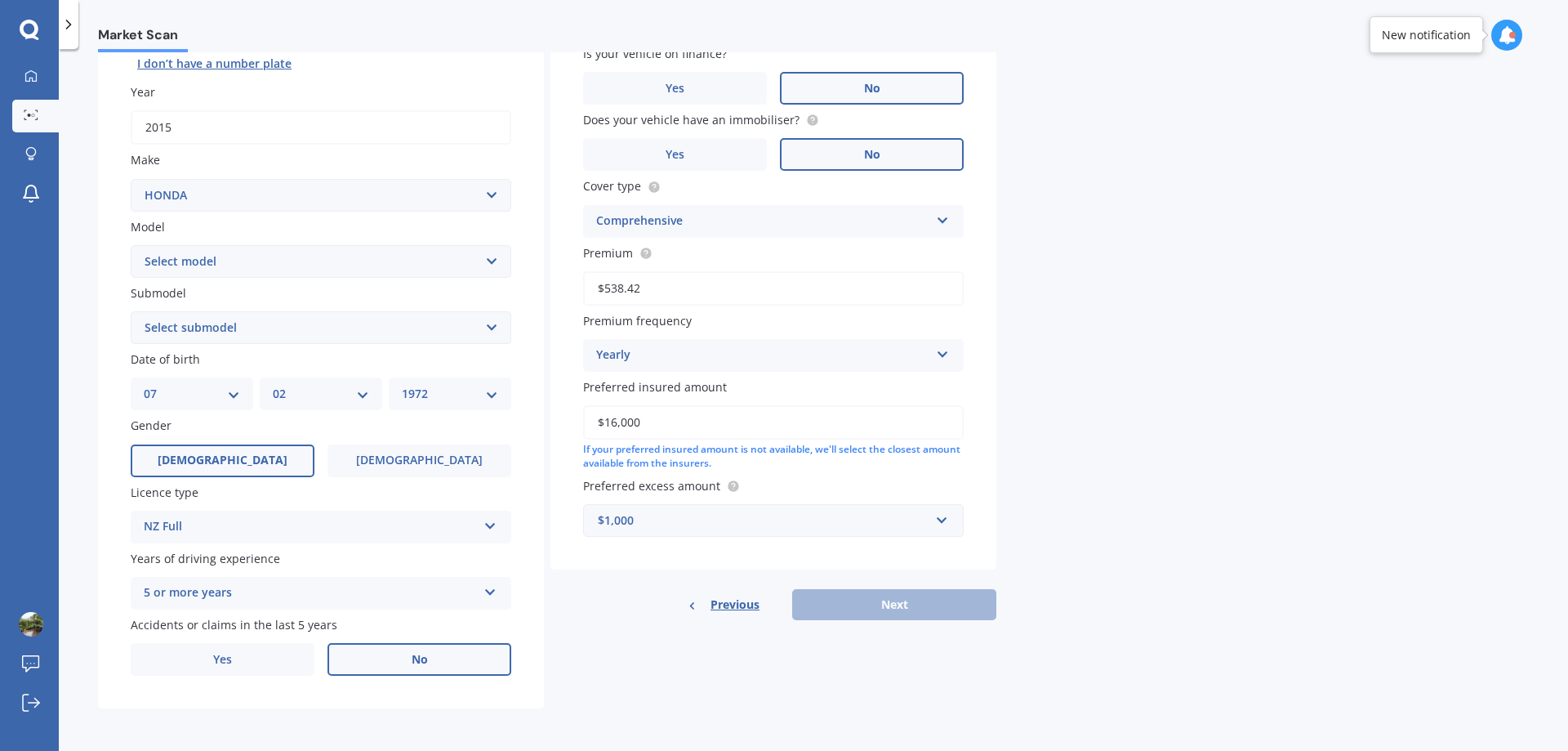
click at [267, 257] on select "Select model Accord Acty Acura Airwave Ascot Avancier Beat Capa City Civic Conc…" at bounding box center [320, 261] width 381 height 33
select select "CR-V"
click at [130, 245] on select "Select model Accord Acty Acura Airwave Ascot Avancier Beat Capa City Civic Conc…" at bounding box center [320, 261] width 381 height 33
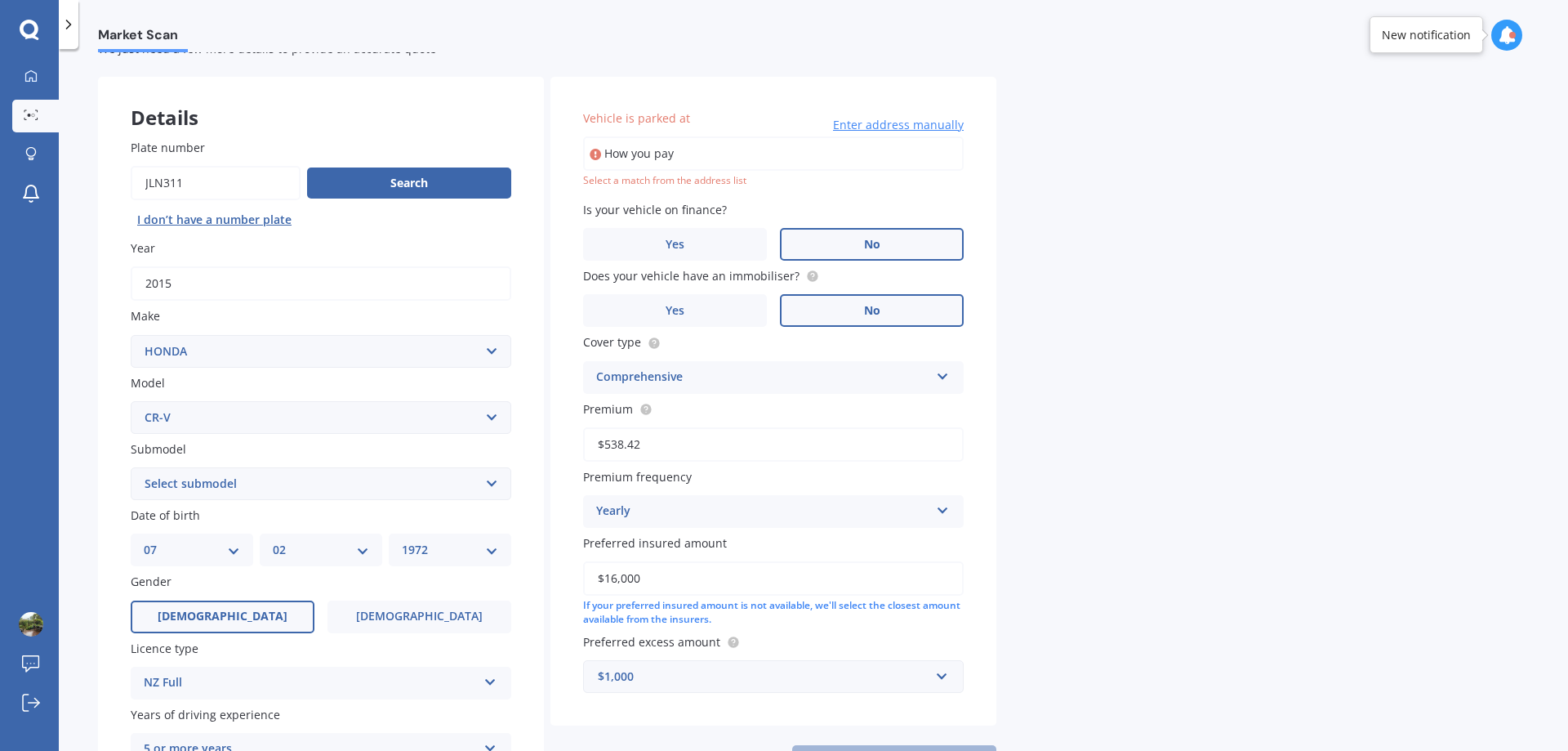
scroll to position [82, 0]
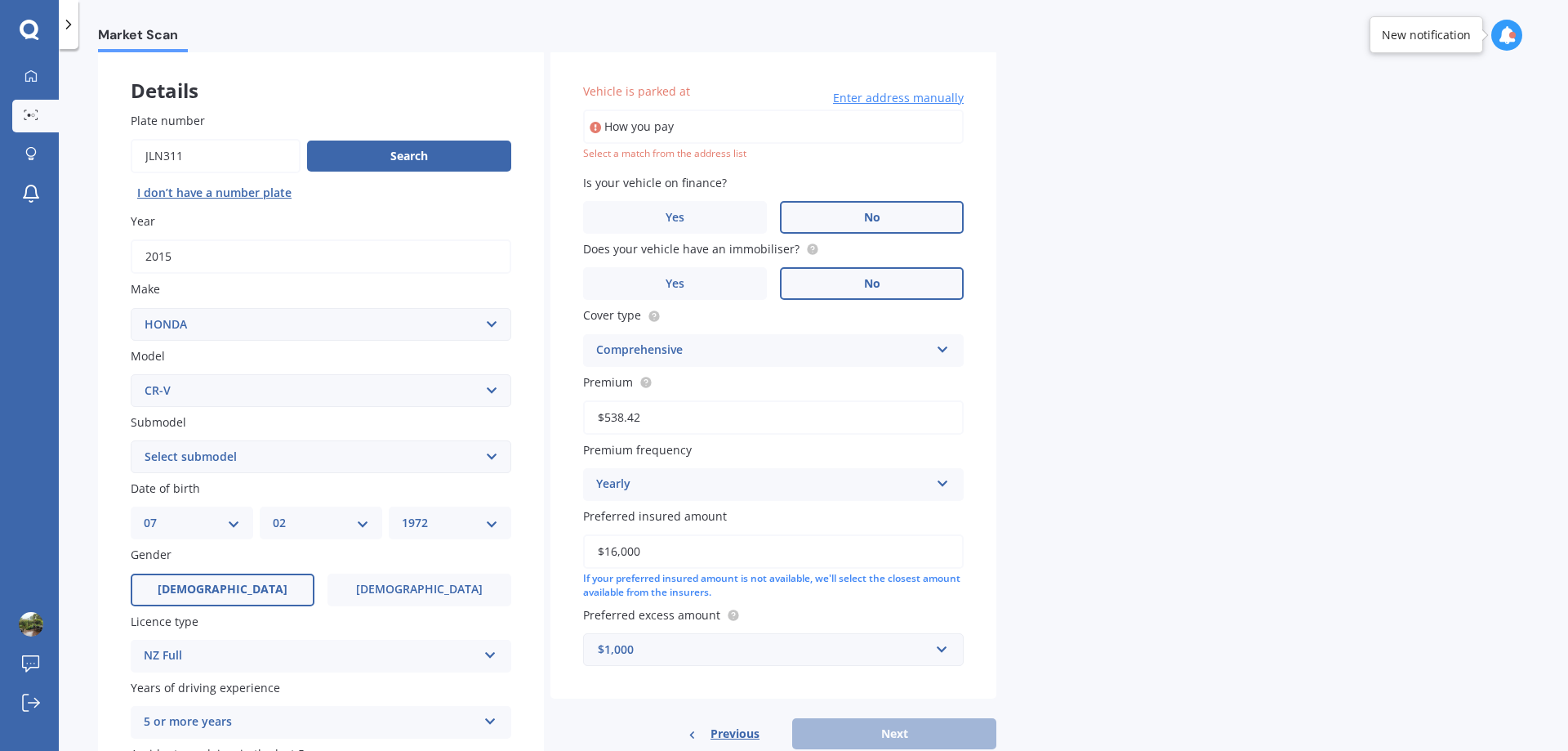
click at [271, 456] on select "Select submodel (all other) 2WD 2WD Sport 7 1.5 2WD Touring 1.5 4WD AWD AWD Spo…" at bounding box center [320, 456] width 381 height 33
select select "2WD"
click at [130, 440] on select "Select submodel (all other) 2WD 2WD Sport 7 1.5 2WD Touring 1.5 4WD AWD AWD Spo…" at bounding box center [320, 456] width 381 height 33
click at [709, 120] on input "How you pay" at bounding box center [773, 127] width 381 height 34
drag, startPoint x: 705, startPoint y: 124, endPoint x: 474, endPoint y: 114, distance: 231.2
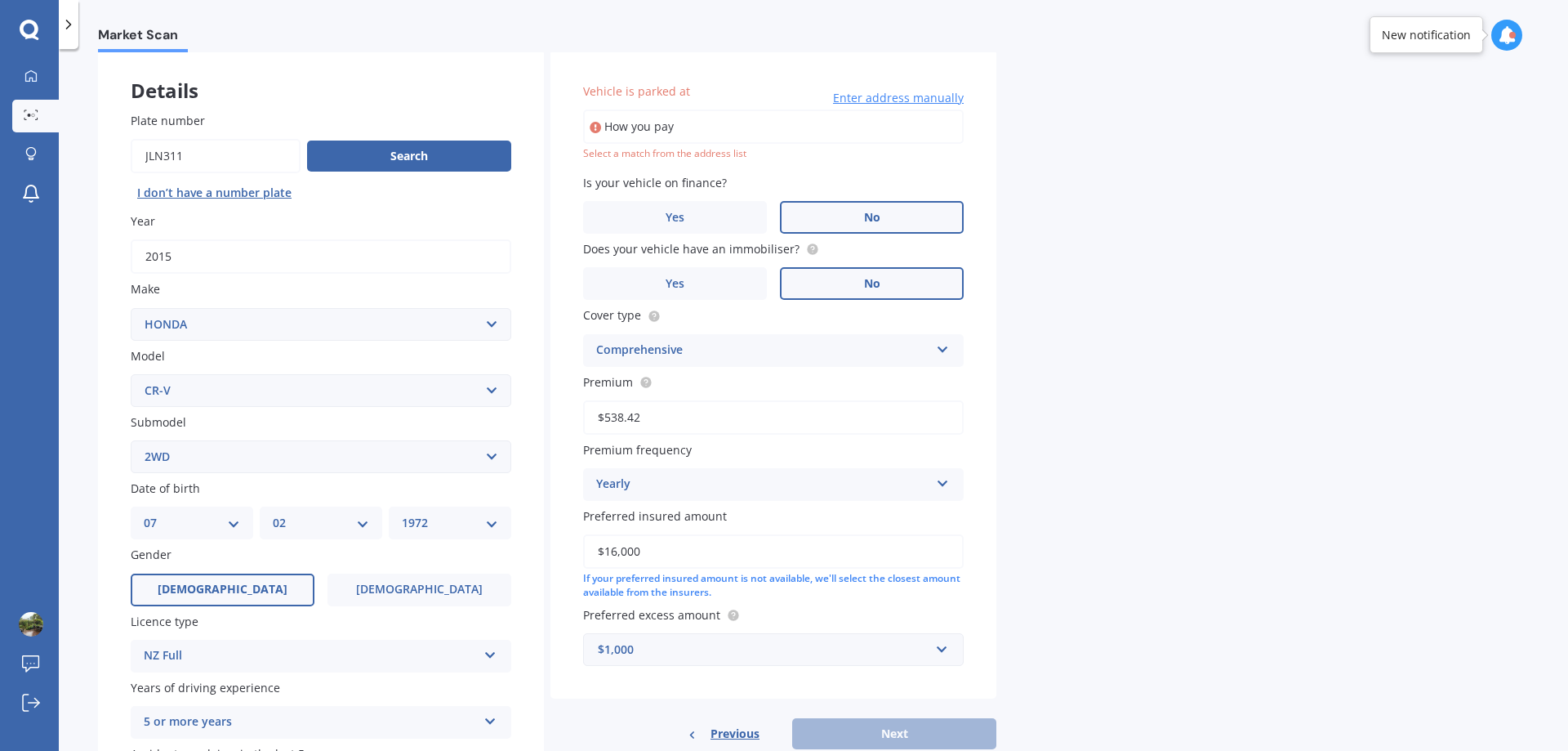
click at [474, 114] on div "Details Plate number Search I don’t have a number plate Year [DATE] Make Select…" at bounding box center [546, 444] width 898 height 788
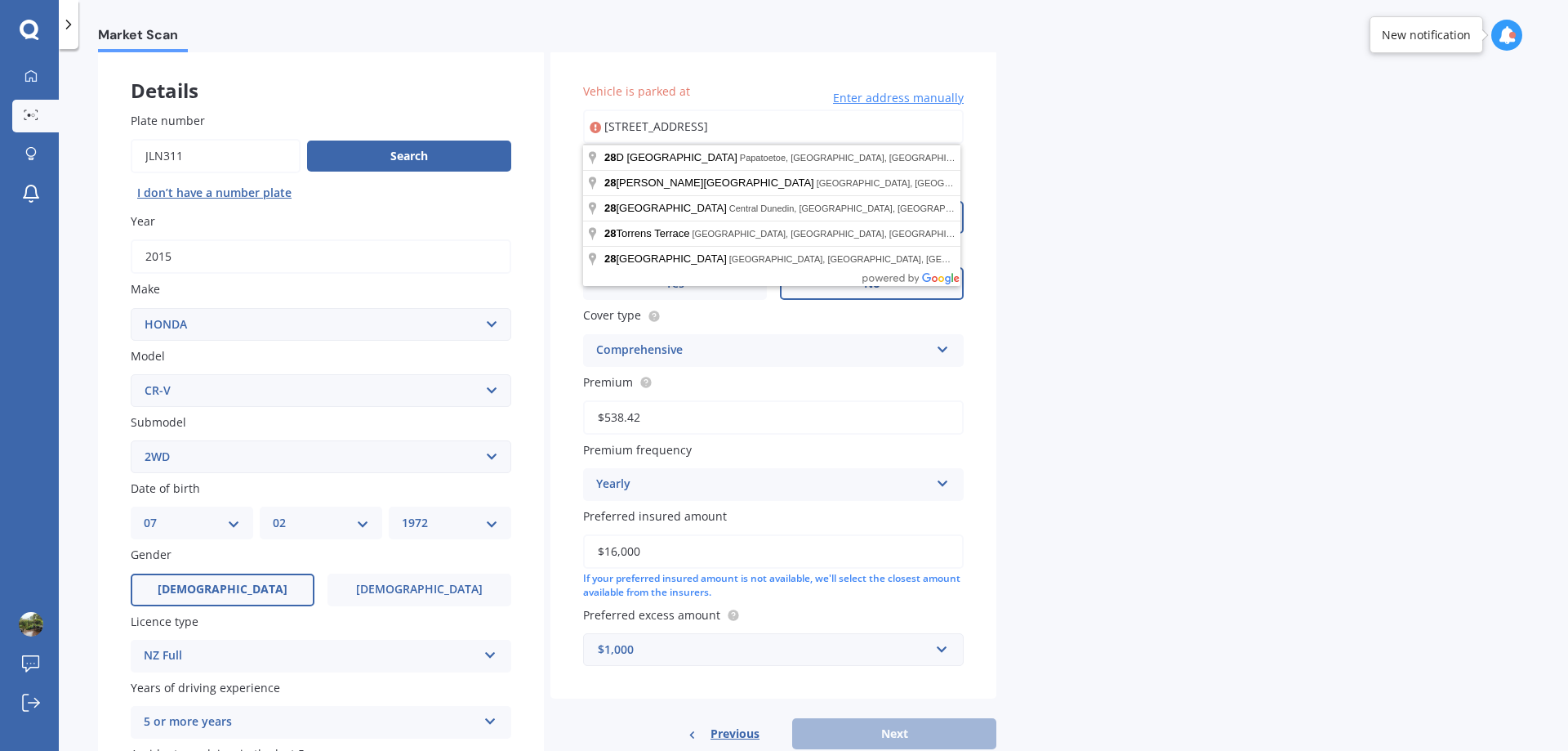
click at [1072, 199] on div "Market Scan Vehicle Market Scan 70 % We just need a few more details to provide…" at bounding box center [813, 403] width 1509 height 702
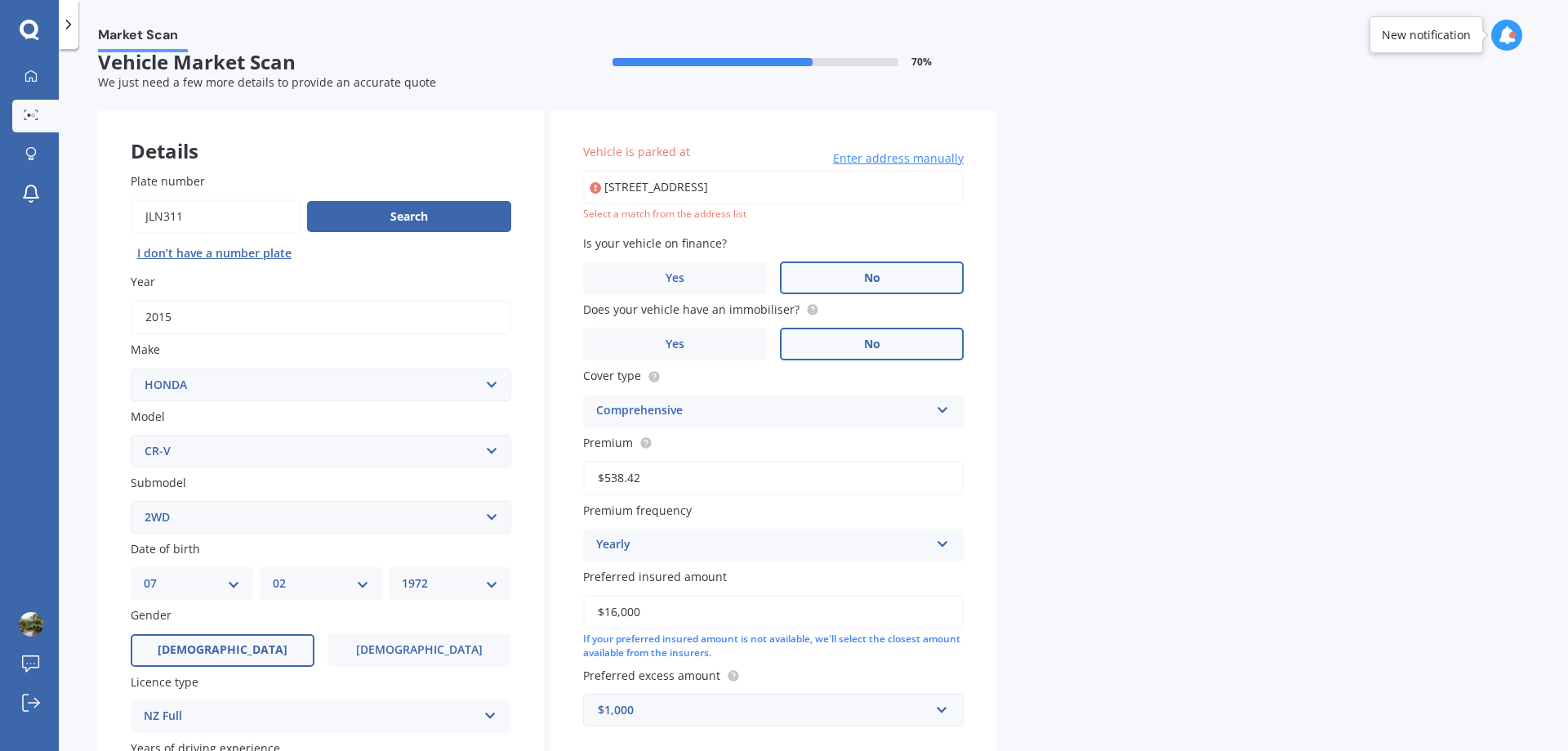
scroll to position [0, 0]
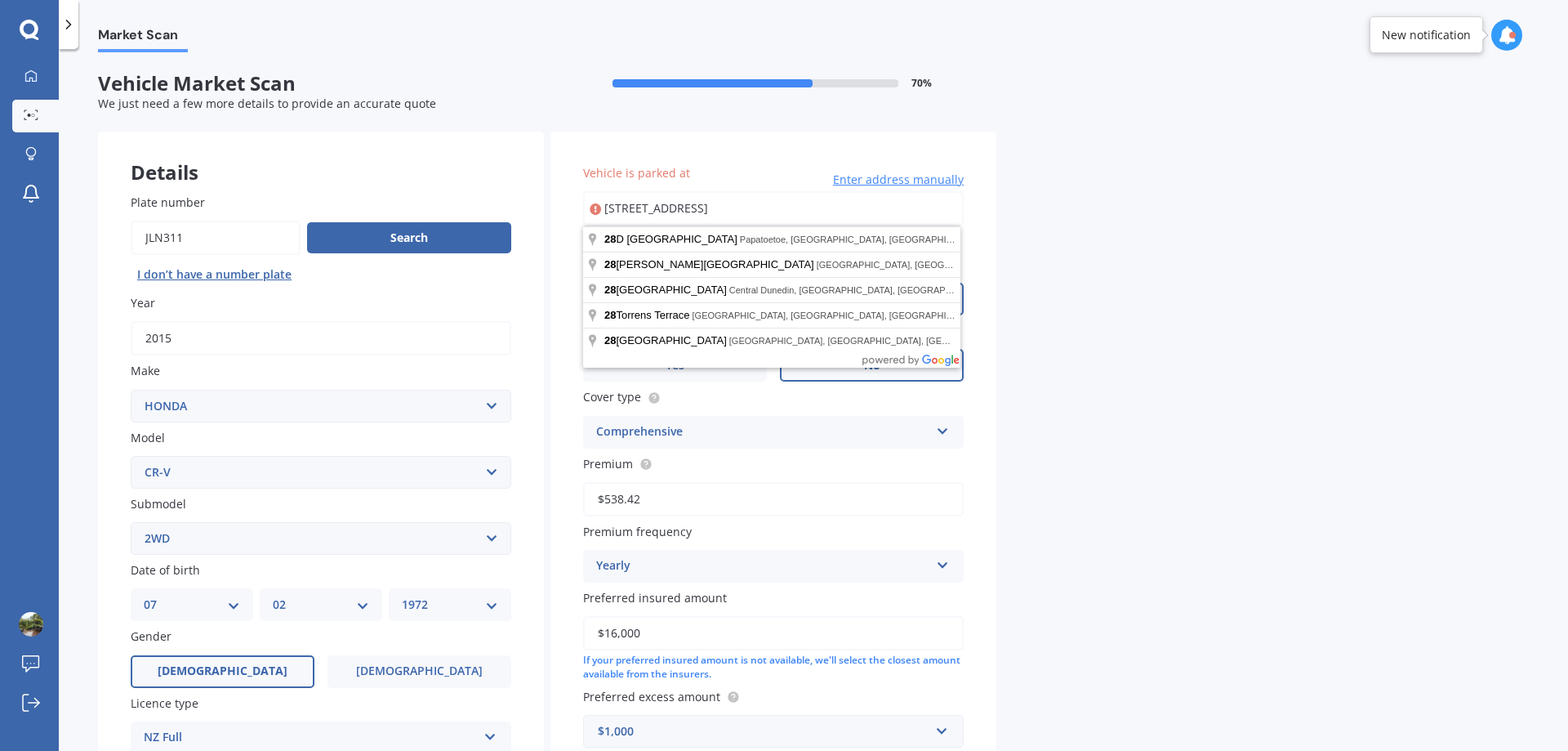
click at [855, 213] on input "[STREET_ADDRESS]" at bounding box center [773, 208] width 381 height 34
click at [886, 208] on input "[STREET_ADDRESS]" at bounding box center [773, 208] width 381 height 34
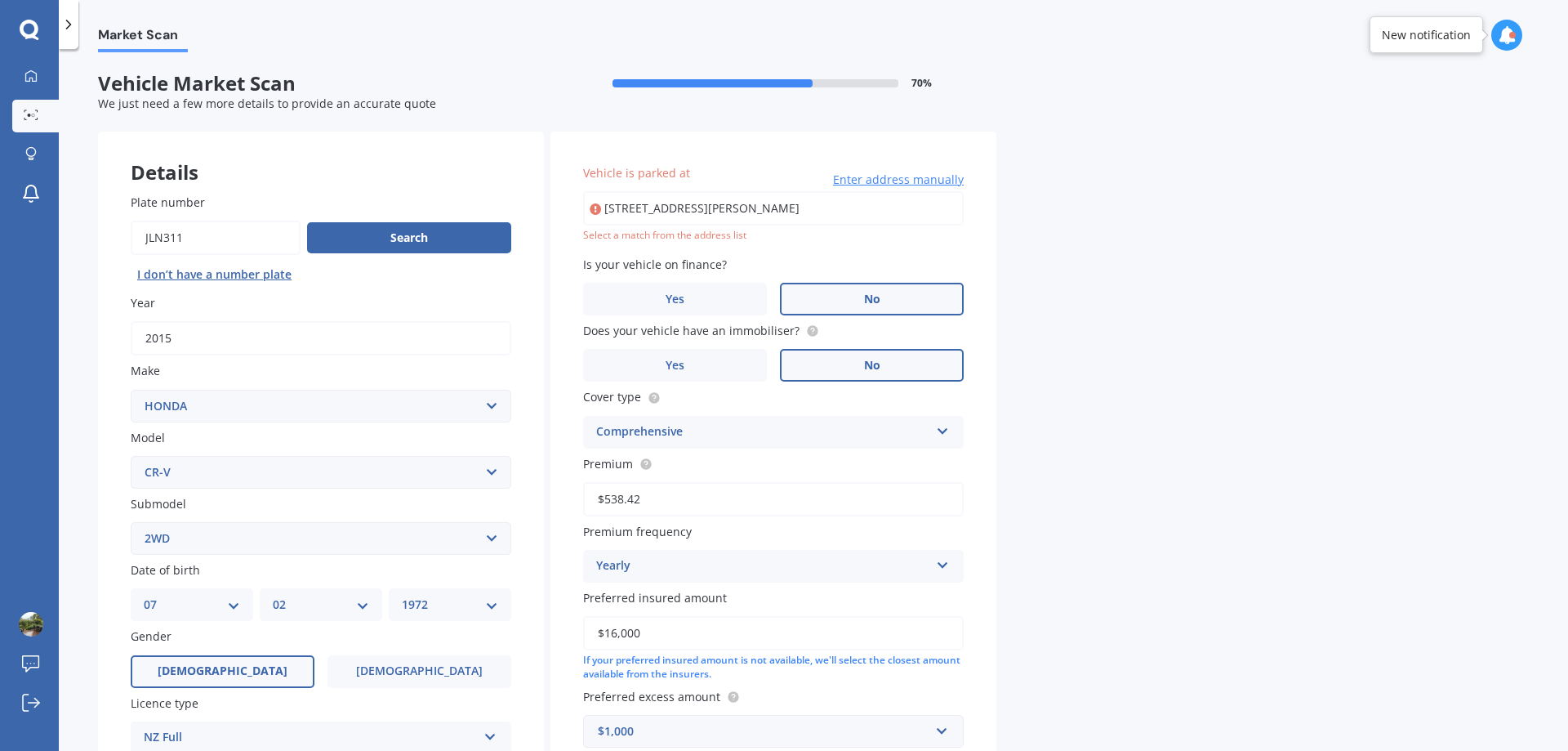
click at [1071, 250] on div "Market Scan Vehicle Market Scan 70 % We just need a few more details to provide…" at bounding box center [813, 403] width 1509 height 702
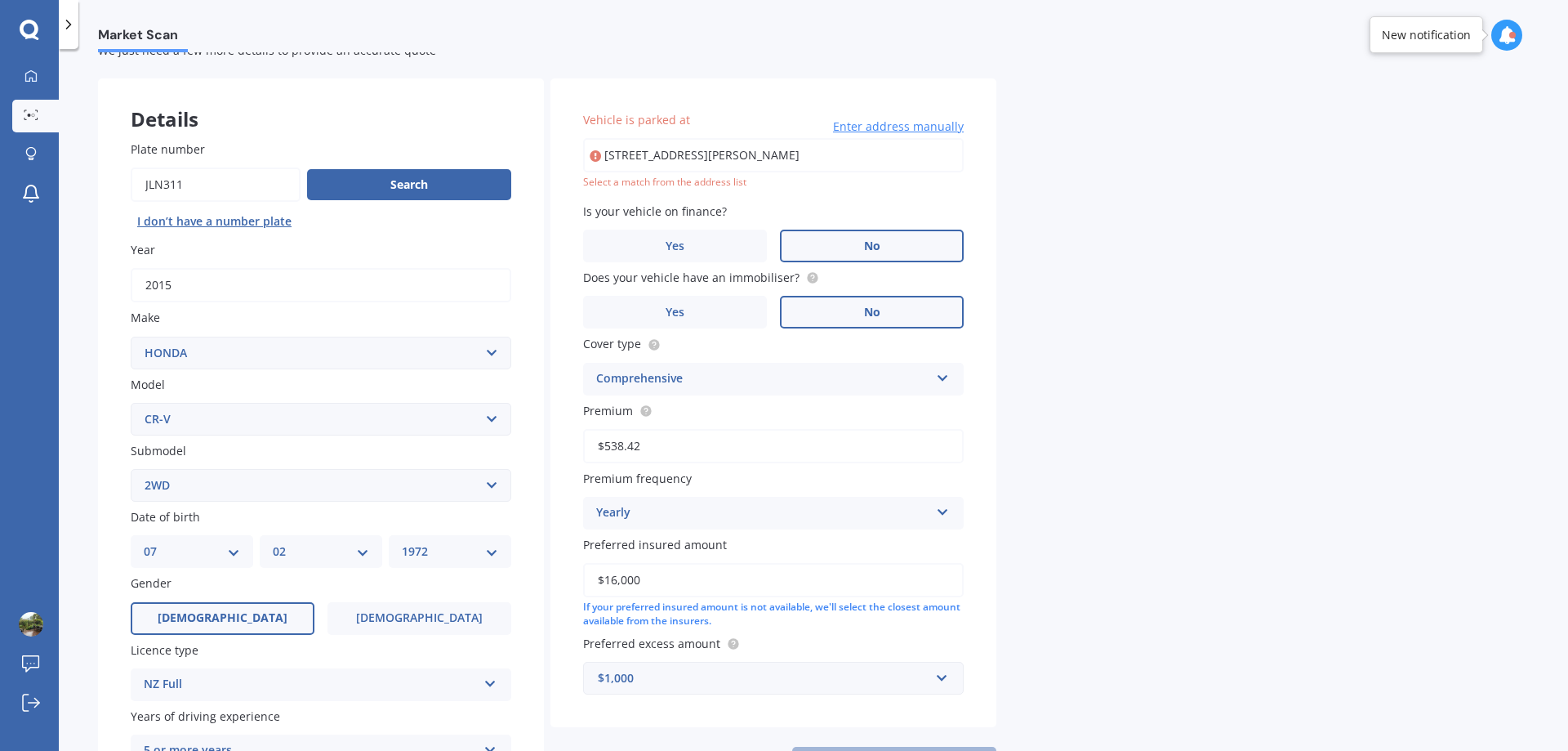
scroll to position [82, 0]
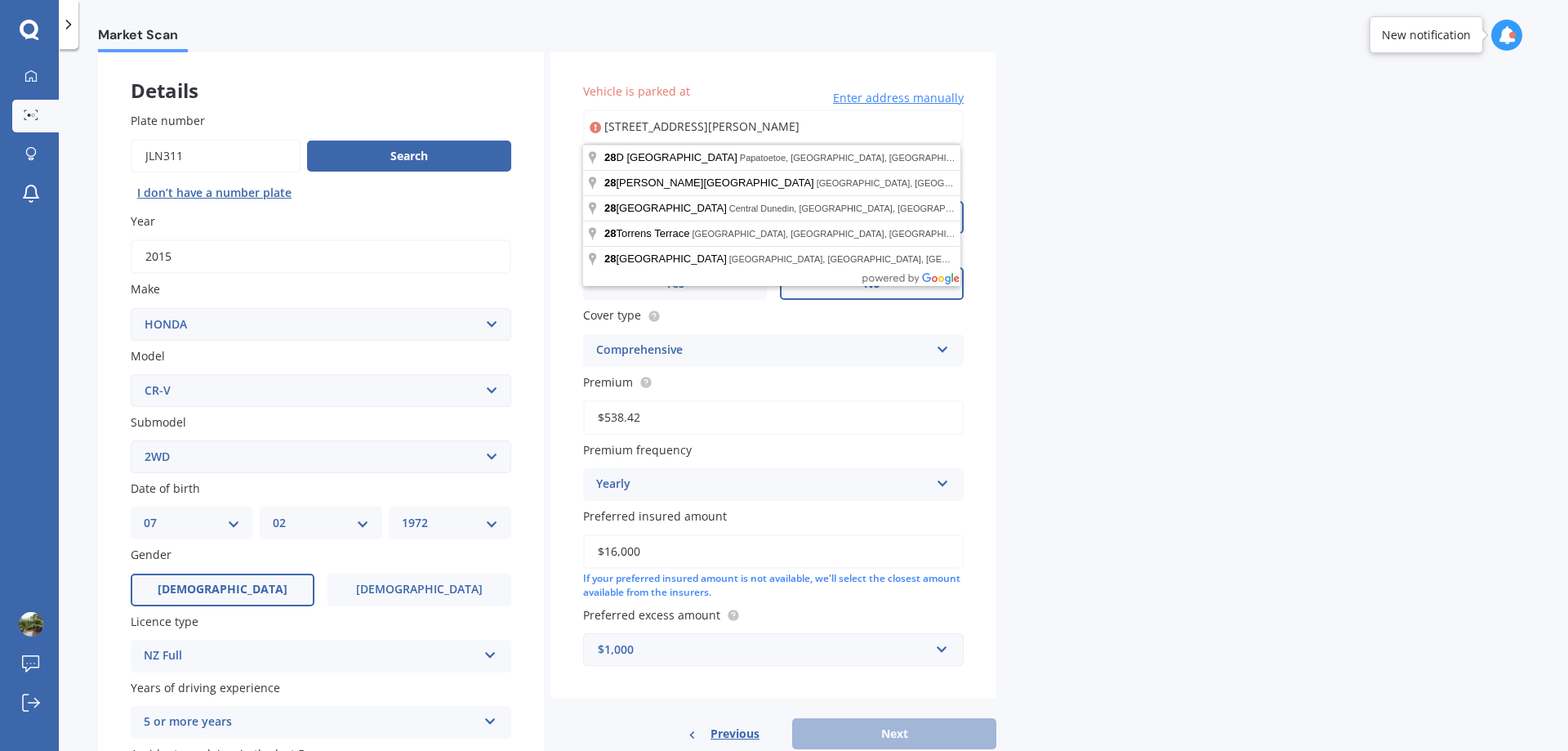
click at [789, 127] on input "[STREET_ADDRESS][PERSON_NAME]" at bounding box center [773, 127] width 381 height 34
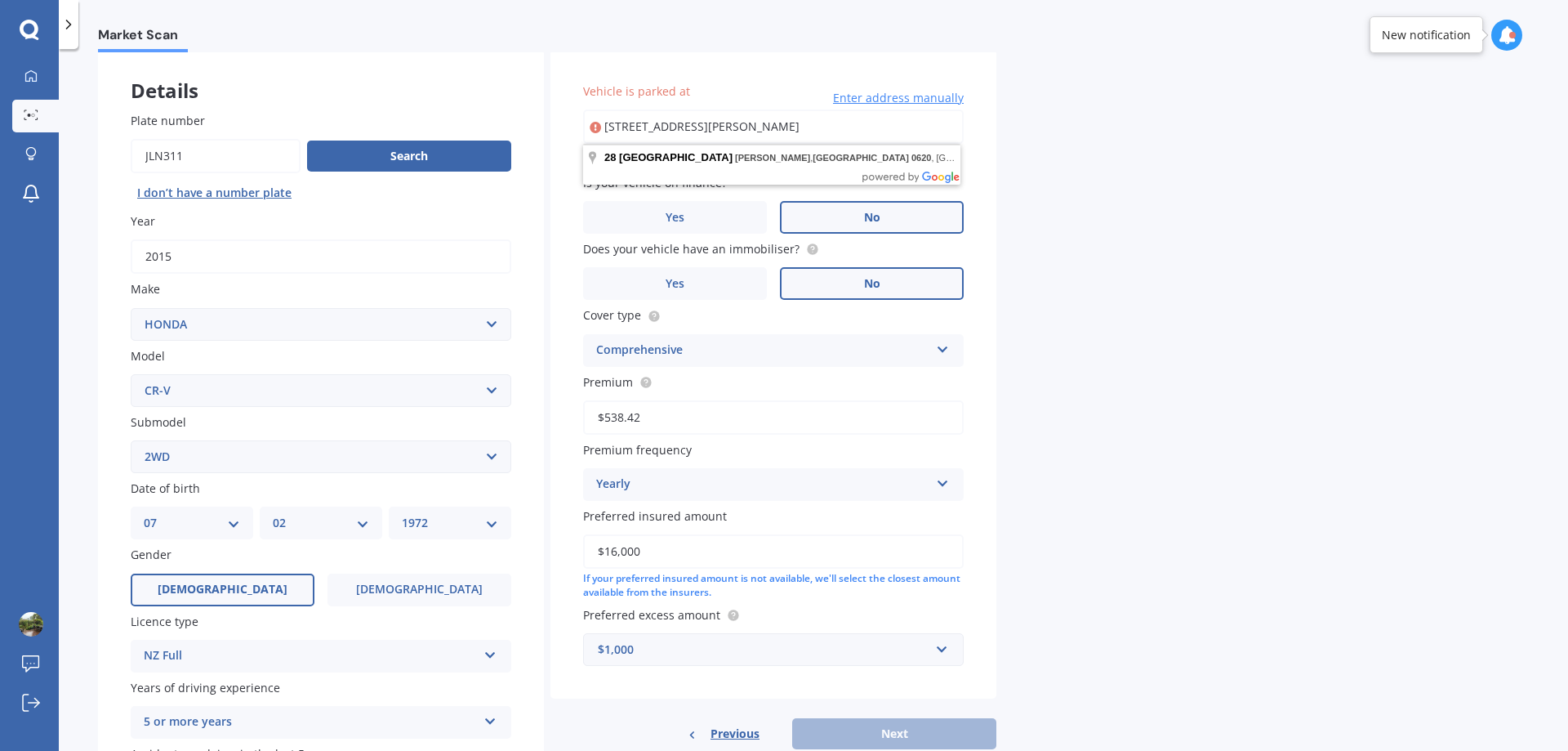
type input "[STREET_ADDRESS][PERSON_NAME]"
click at [1045, 262] on div "Market Scan Vehicle Market Scan 70 % We just need a few more details to provide…" at bounding box center [813, 403] width 1509 height 702
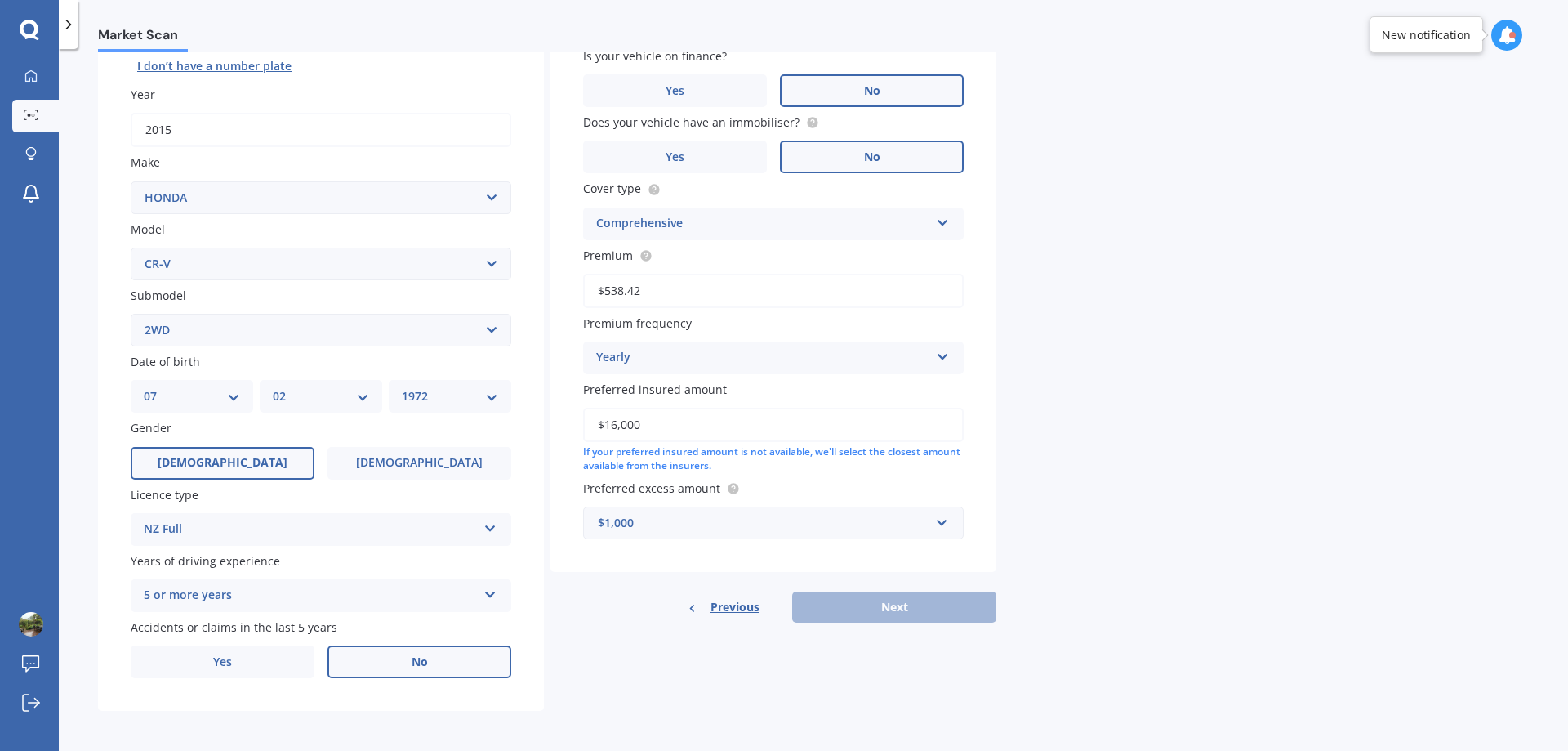
scroll to position [210, 0]
click at [877, 605] on div "Previous Next" at bounding box center [773, 604] width 446 height 31
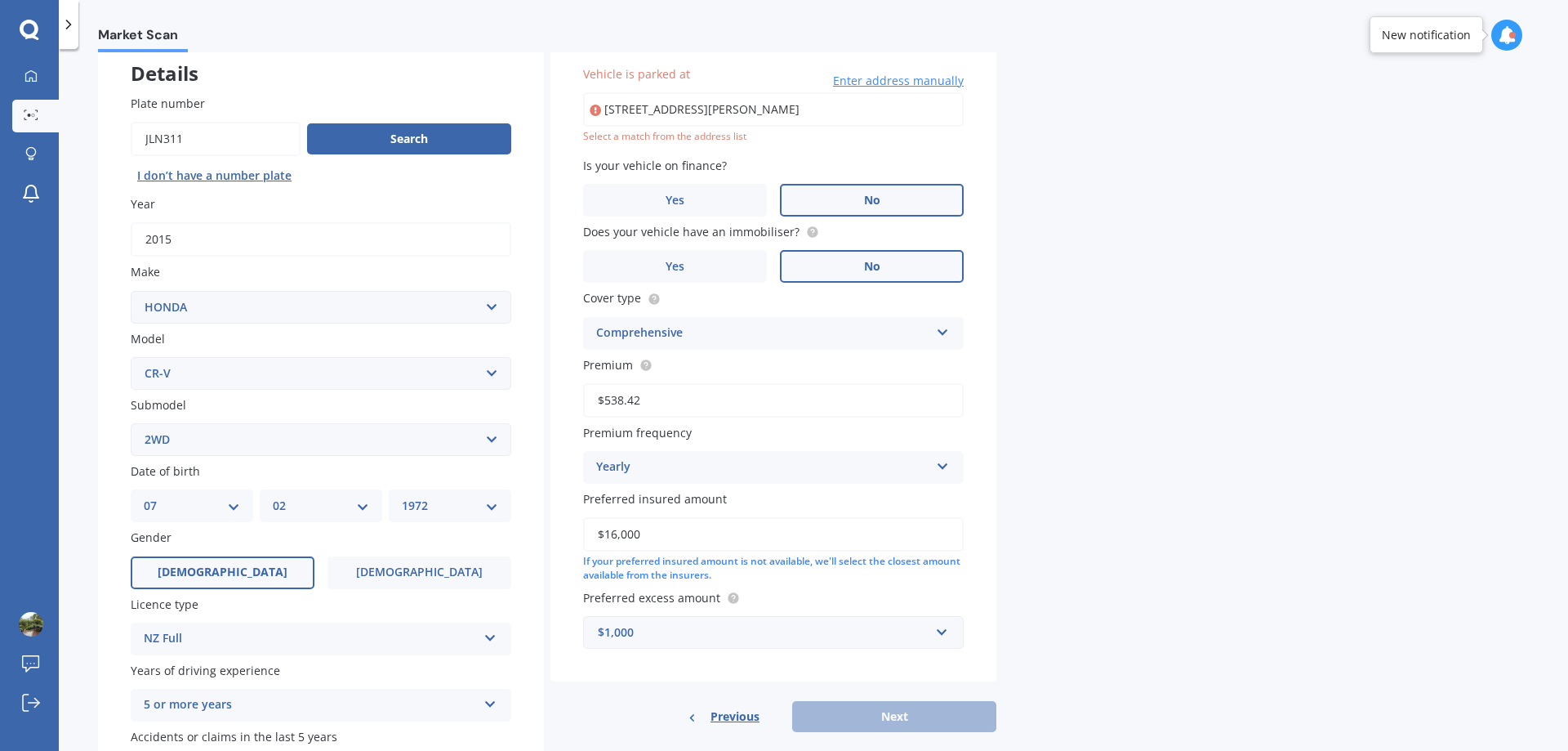
scroll to position [0, 0]
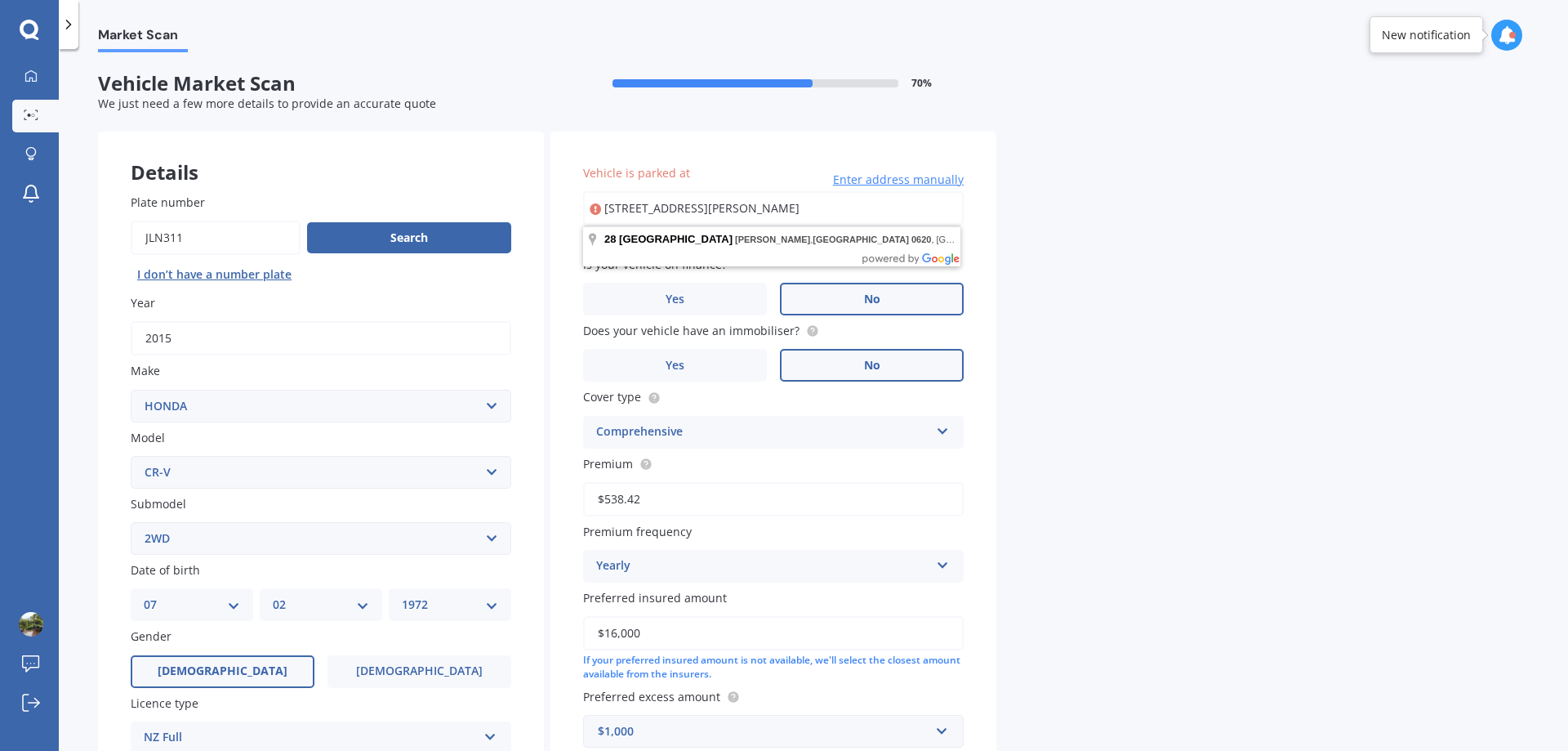
drag, startPoint x: 893, startPoint y: 208, endPoint x: 554, endPoint y: 182, distance: 340.0
click at [554, 182] on div "Vehicle is parked at [STREET_ADDRESS][PERSON_NAME] Enter address manually Selec…" at bounding box center [773, 455] width 446 height 649
type input "[STREET_ADDRESS][PERSON_NAME]"
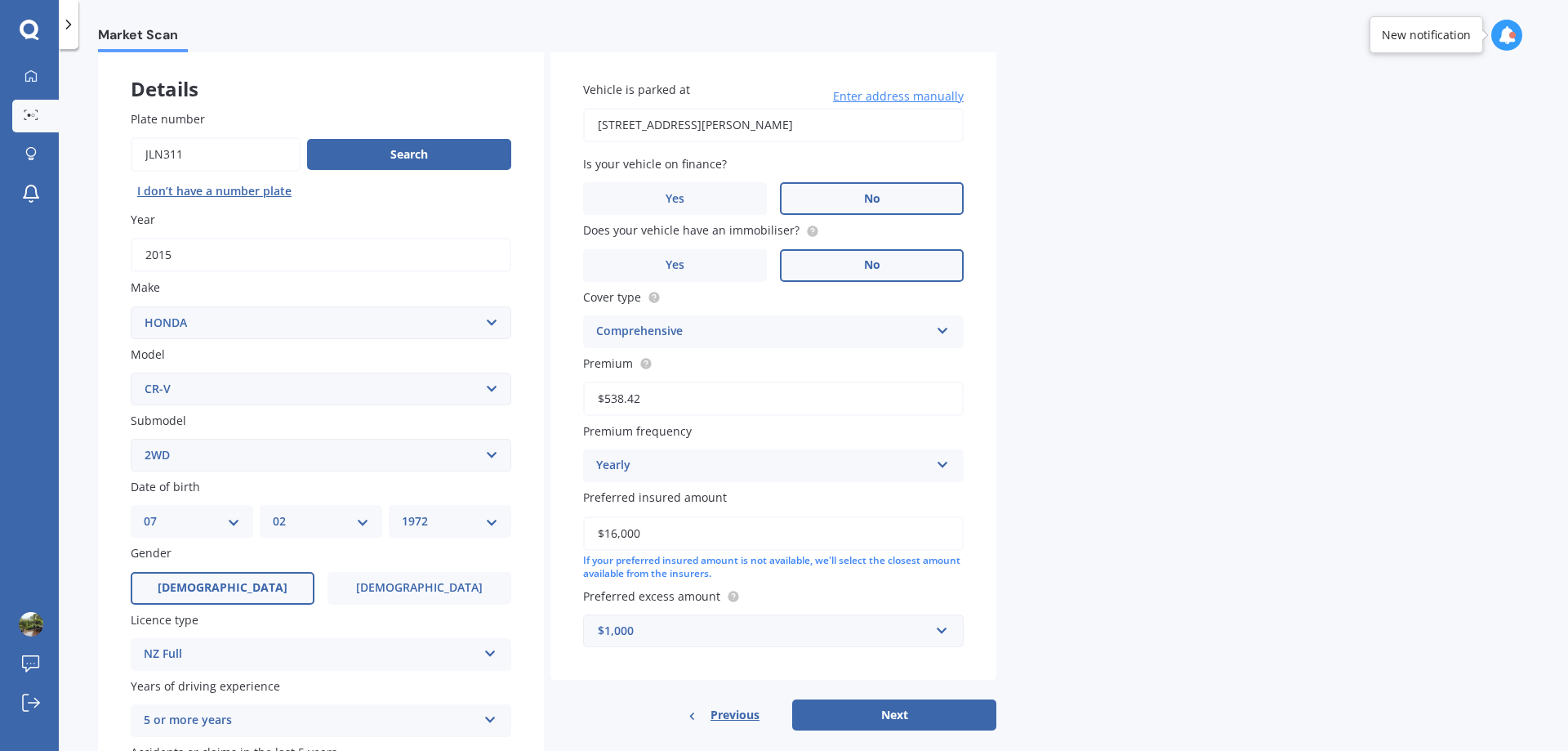
scroll to position [210, 0]
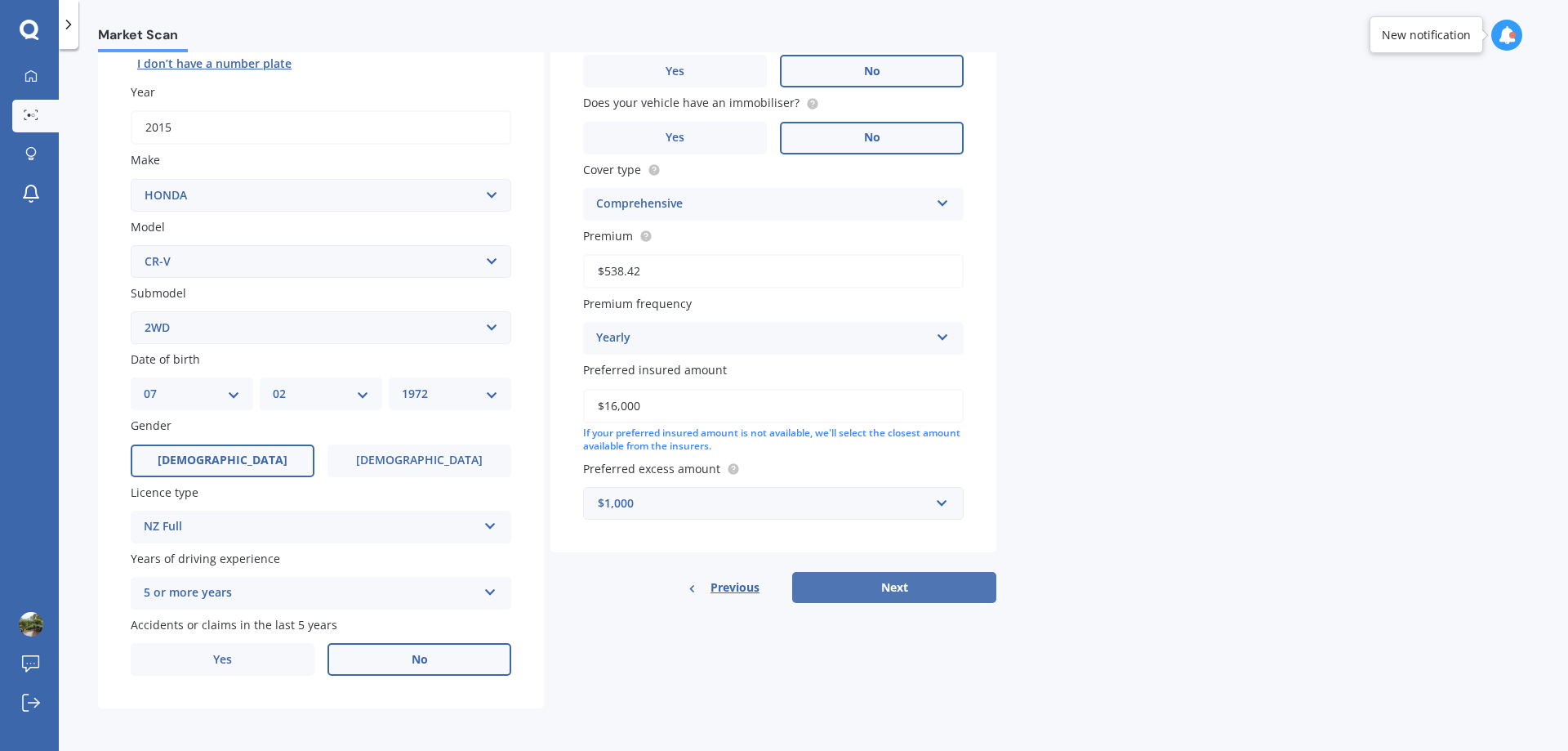
click at [904, 584] on button "Next" at bounding box center [893, 586] width 204 height 31
select select "07"
select select "02"
select select "1972"
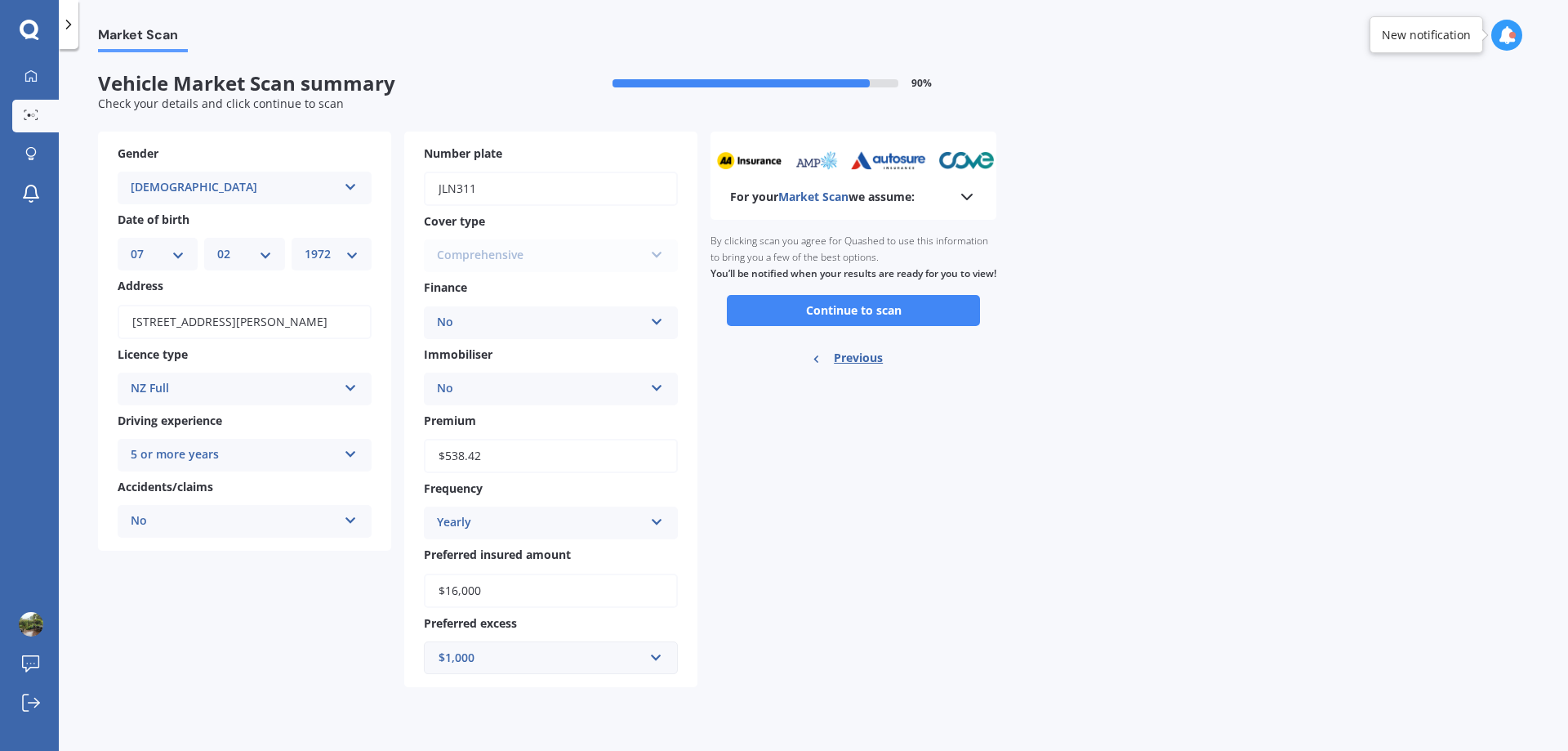
scroll to position [0, 0]
click at [829, 325] on button "Continue to scan" at bounding box center [853, 310] width 253 height 31
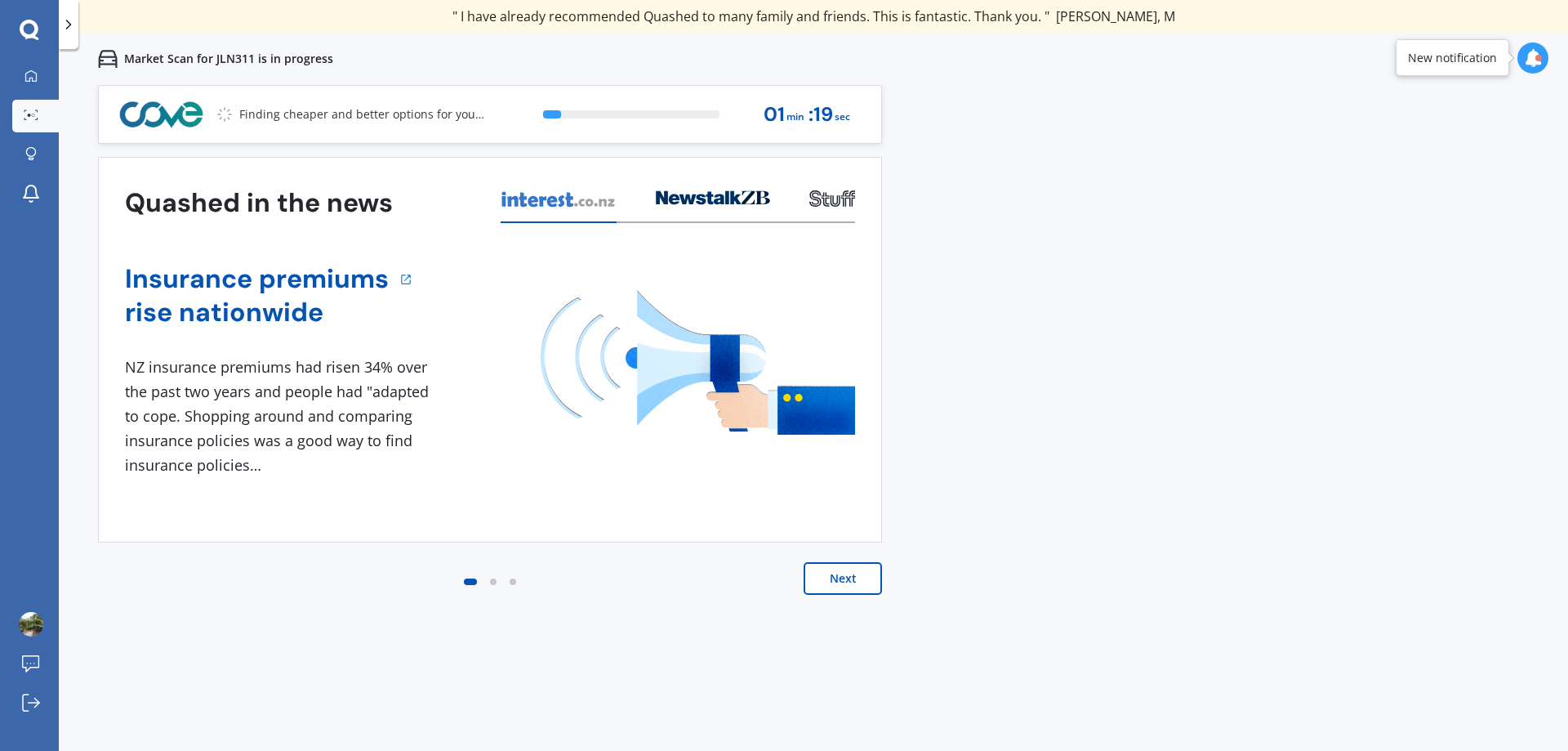
click at [846, 572] on button "Next" at bounding box center [843, 578] width 78 height 33
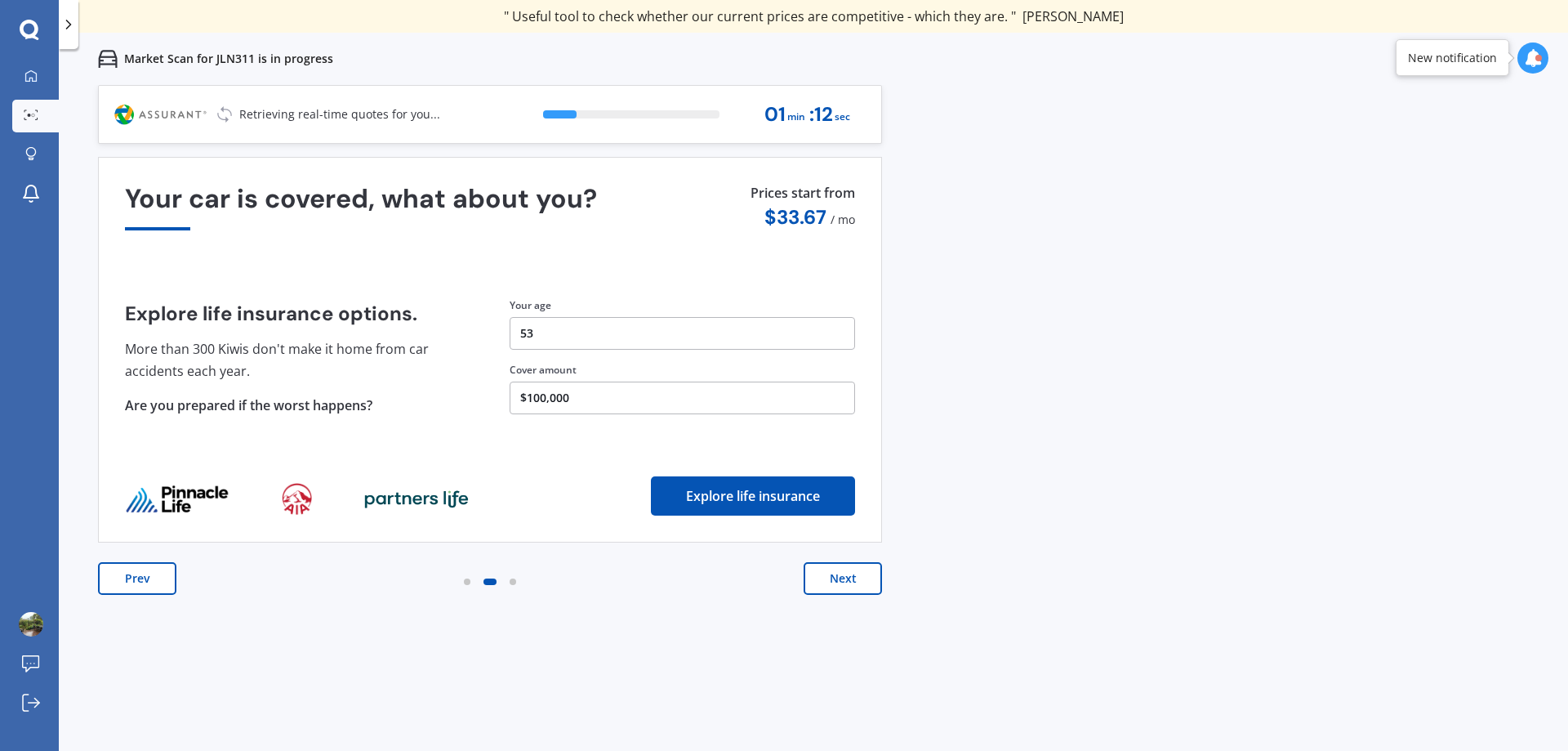
click at [846, 580] on button "Next" at bounding box center [843, 578] width 78 height 33
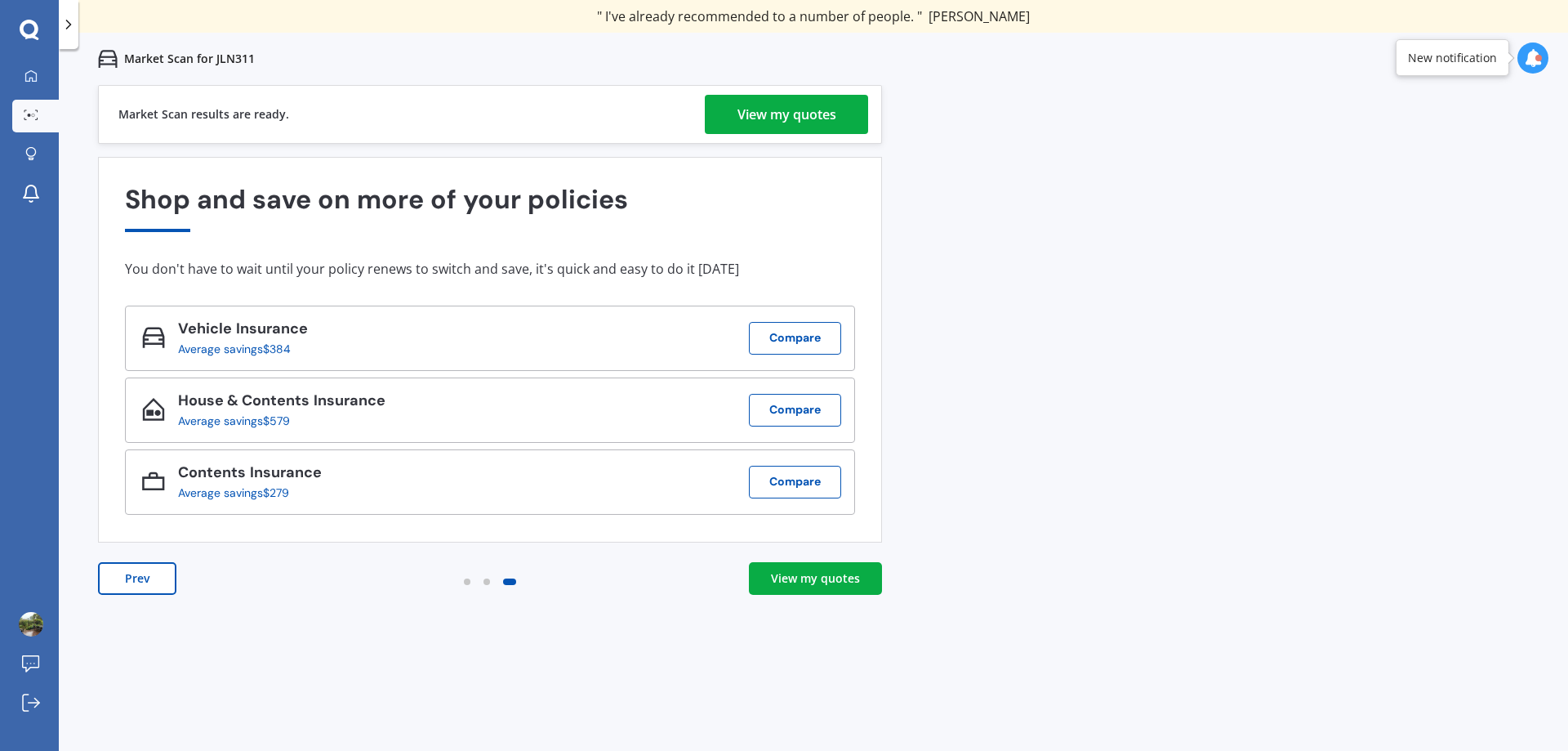
click at [795, 584] on div "View my quotes" at bounding box center [816, 579] width 89 height 17
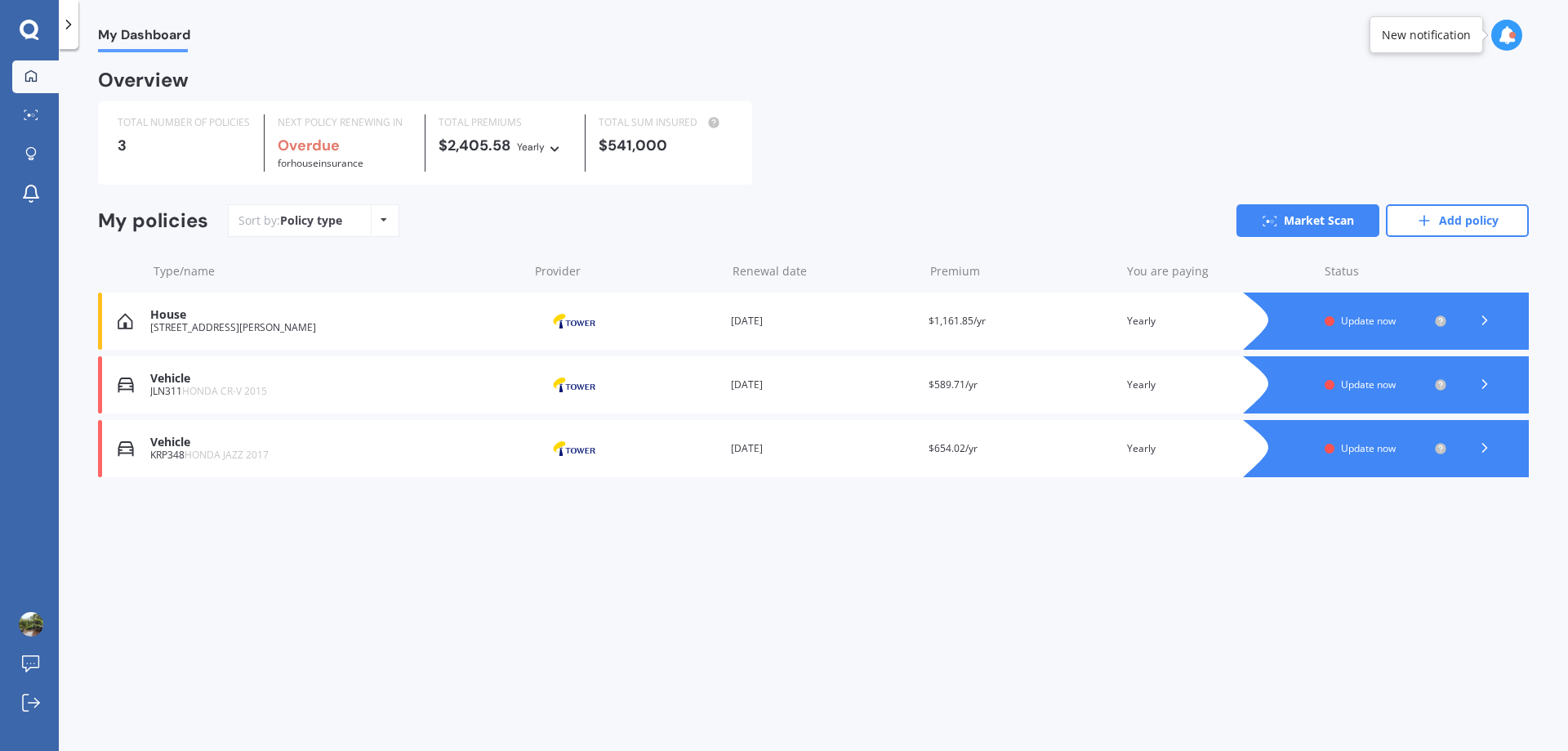
click at [1364, 320] on span "Update now" at bounding box center [1368, 320] width 55 height 14
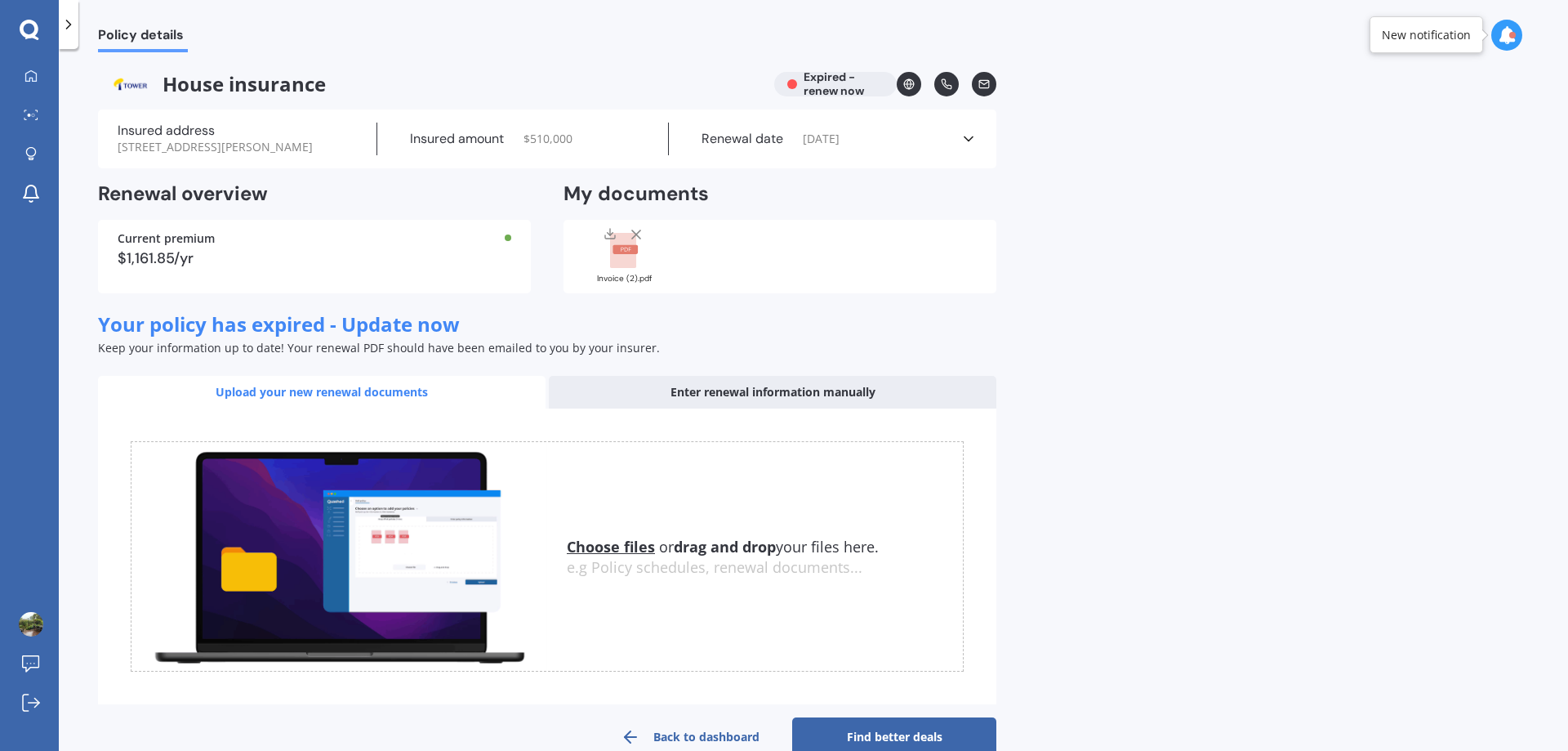
click at [638, 243] on icon at bounding box center [637, 235] width 17 height 17
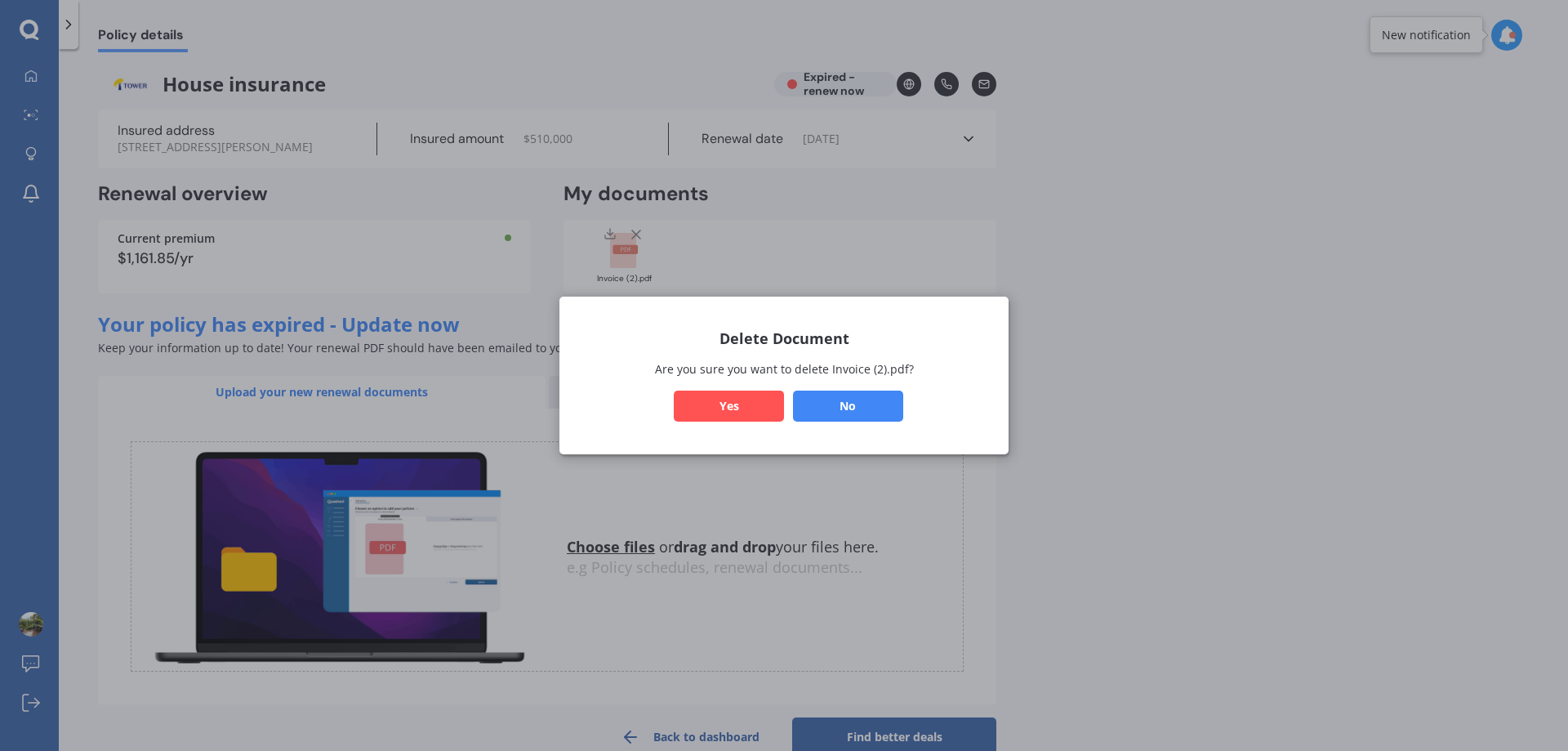
click at [755, 415] on button "Yes" at bounding box center [729, 406] width 110 height 31
